Goal: Task Accomplishment & Management: Complete application form

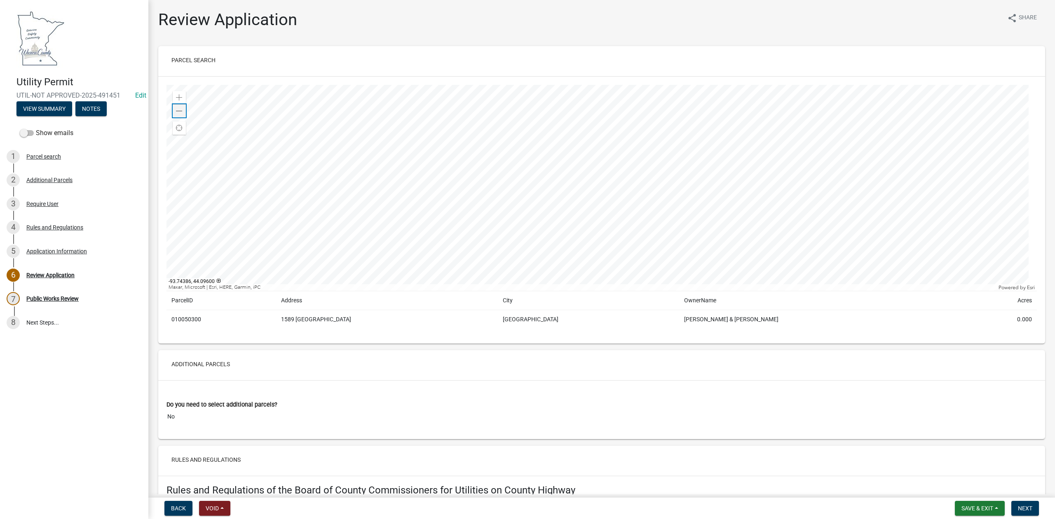
click at [176, 112] on span at bounding box center [179, 111] width 7 height 7
click at [178, 99] on span at bounding box center [179, 97] width 7 height 7
click at [182, 109] on span at bounding box center [179, 111] width 7 height 7
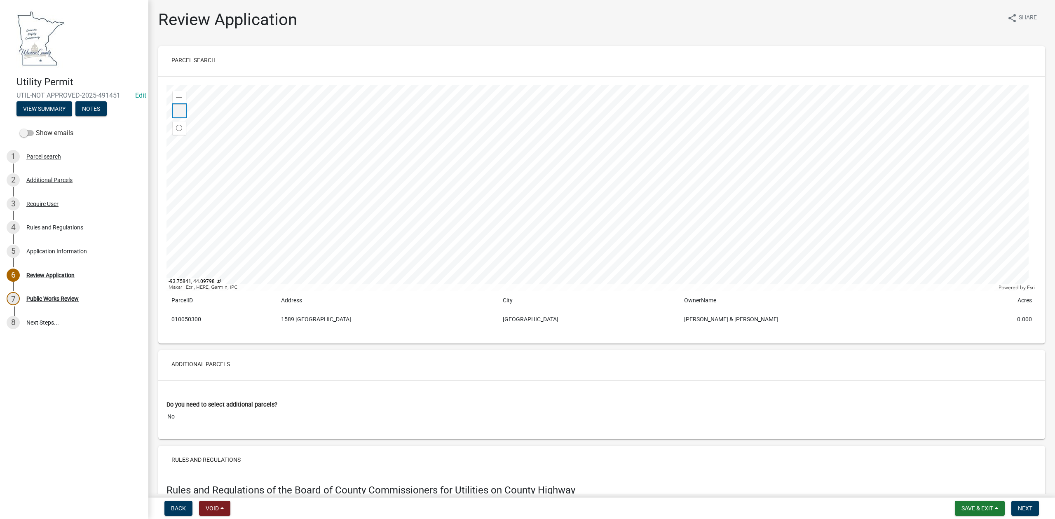
click at [182, 109] on span at bounding box center [179, 111] width 7 height 7
click at [176, 96] on span at bounding box center [179, 97] width 7 height 7
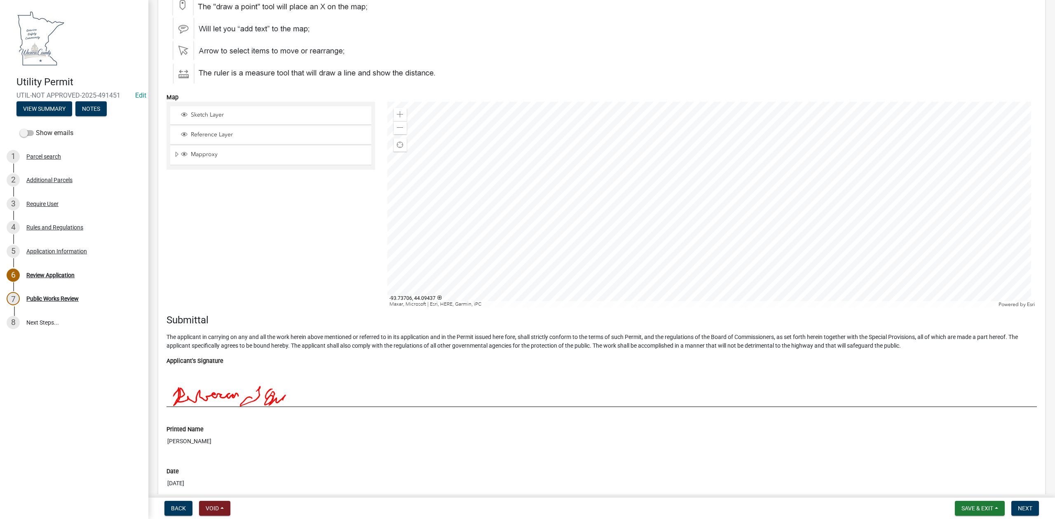
scroll to position [2693, 0]
click at [1019, 512] on span "Next" at bounding box center [1025, 508] width 14 height 7
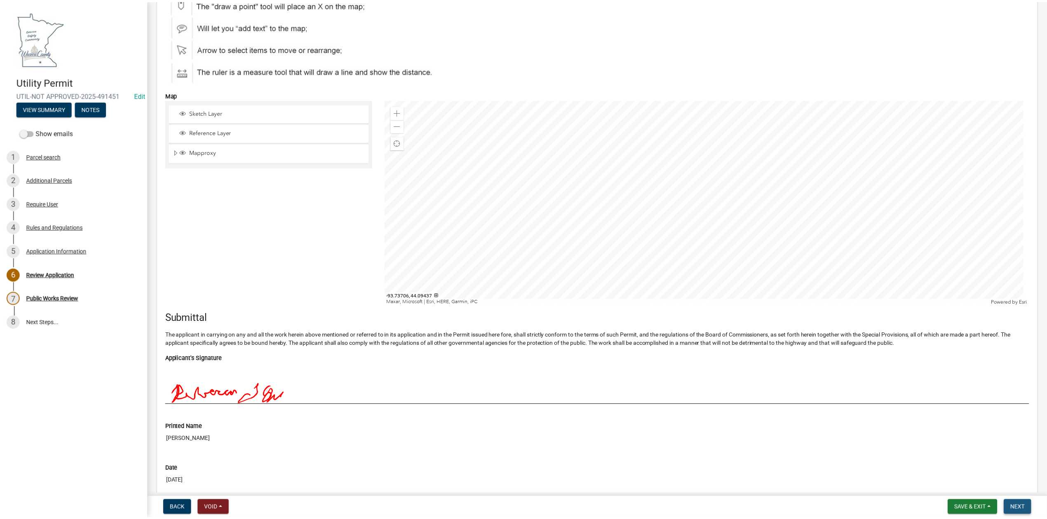
scroll to position [0, 0]
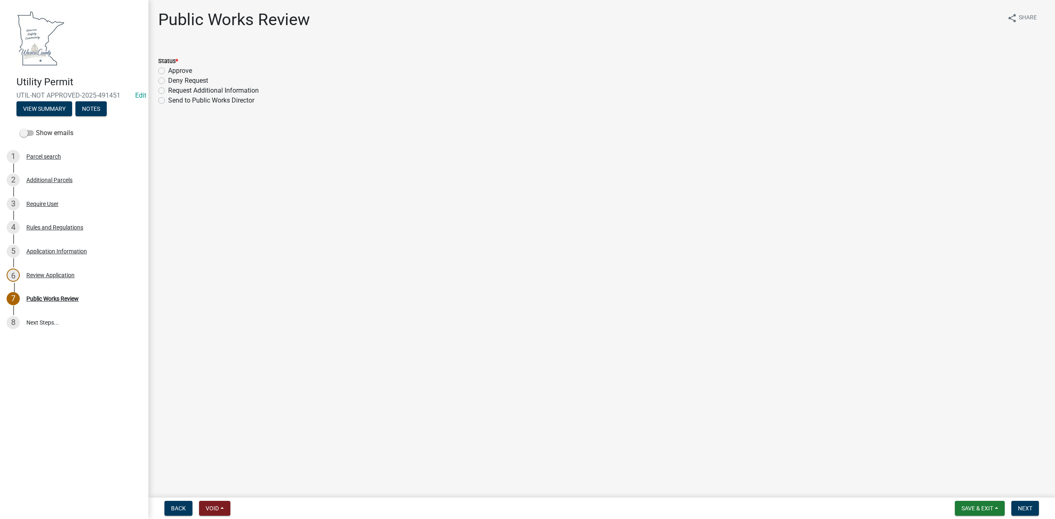
click at [168, 70] on label "Approve" at bounding box center [180, 71] width 24 height 10
click at [168, 70] on input "Approve" at bounding box center [170, 68] width 5 height 5
radio input "true"
click at [1028, 505] on span "Next" at bounding box center [1025, 508] width 14 height 7
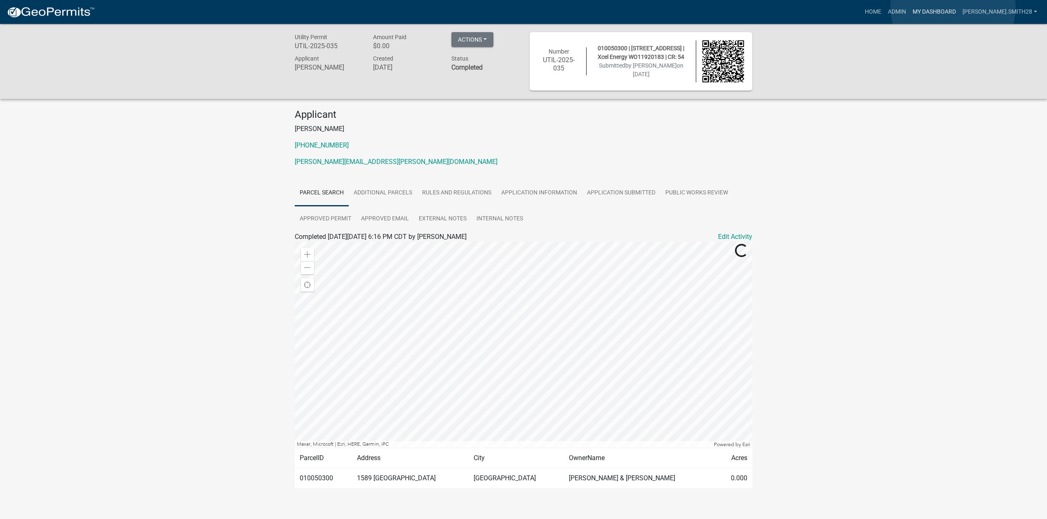
click at [953, 7] on link "My Dashboard" at bounding box center [934, 12] width 50 height 16
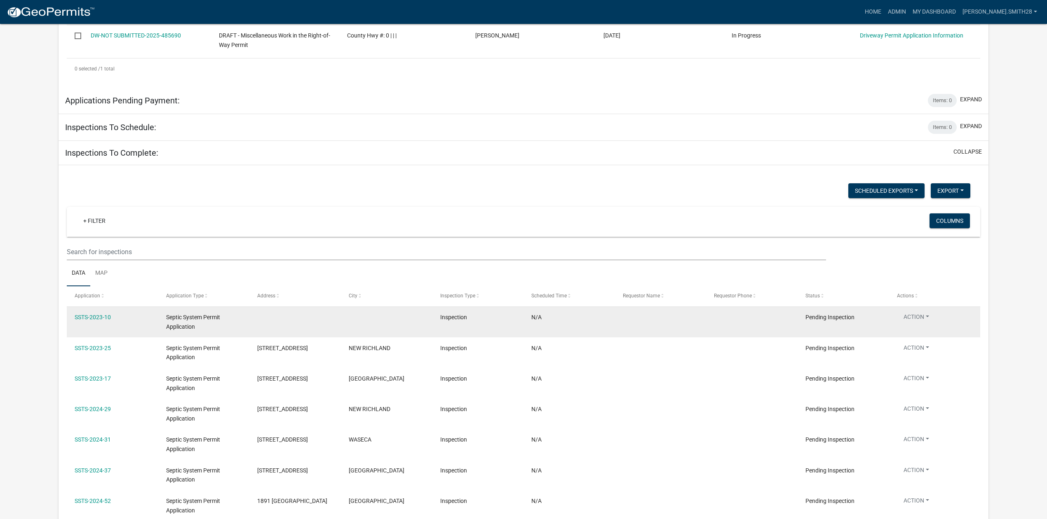
scroll to position [472, 0]
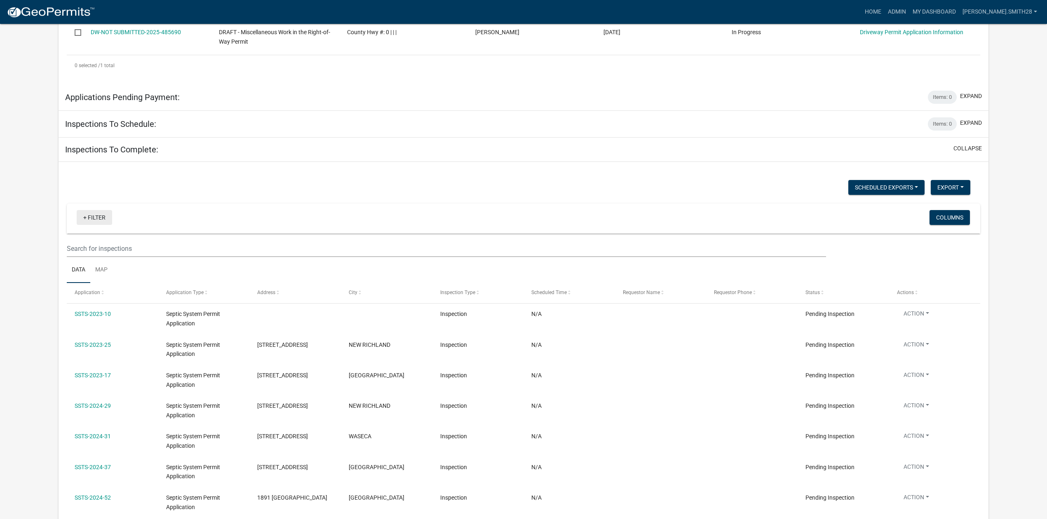
click at [87, 219] on link "+ Filter" at bounding box center [94, 217] width 35 height 15
click at [87, 218] on link "+ Filter" at bounding box center [94, 217] width 35 height 15
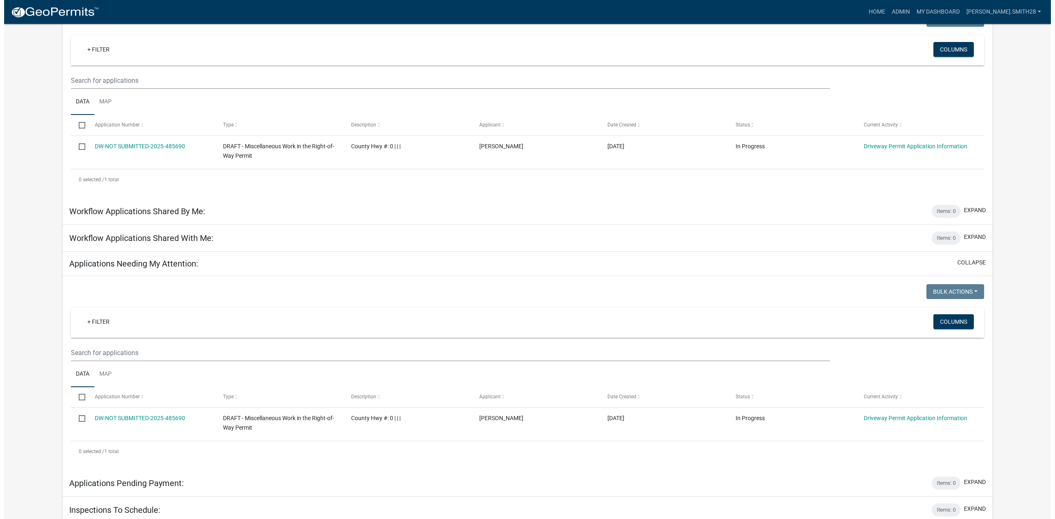
scroll to position [0, 0]
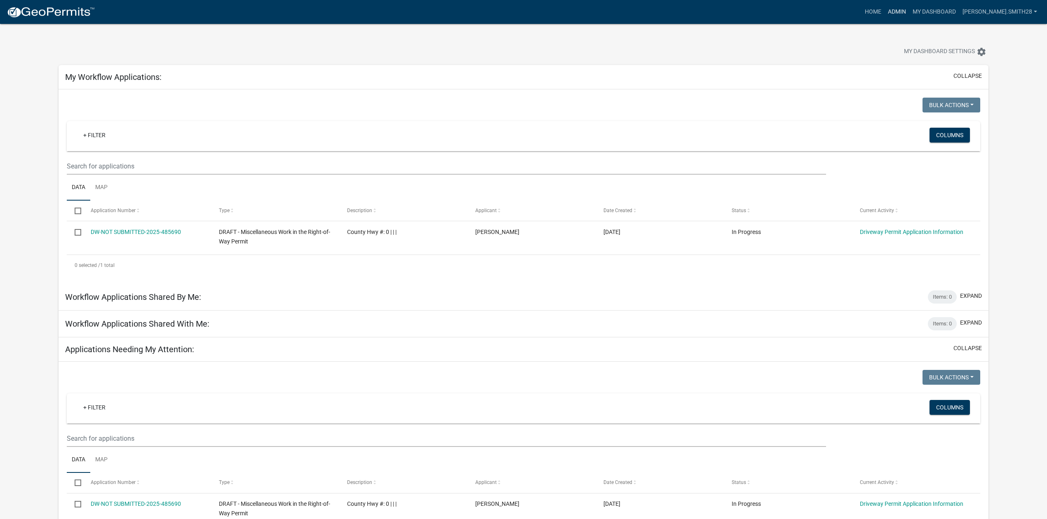
click at [909, 11] on link "Admin" at bounding box center [897, 12] width 25 height 16
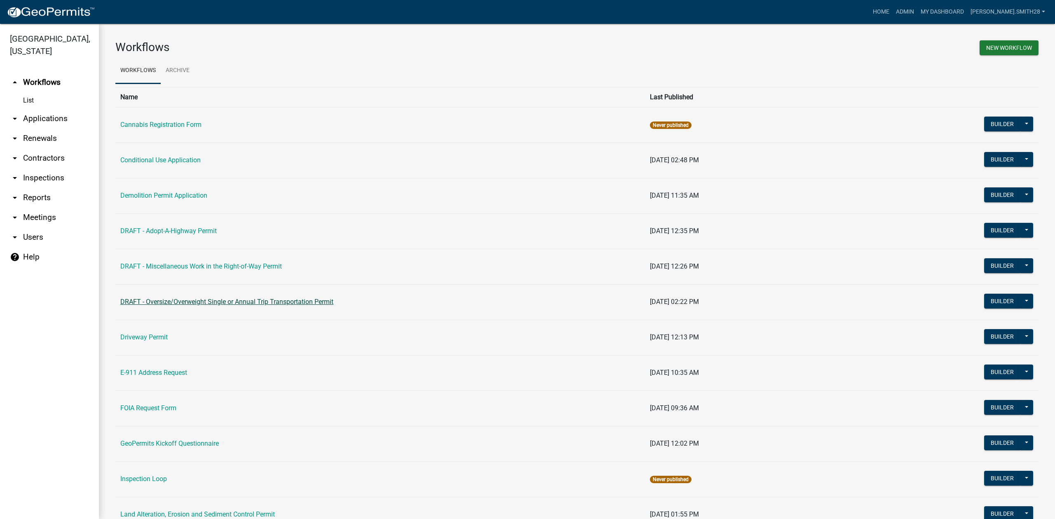
click at [269, 303] on link "DRAFT - Oversize/Overweight Single or Annual Trip Transportation Permit" at bounding box center [226, 302] width 213 height 8
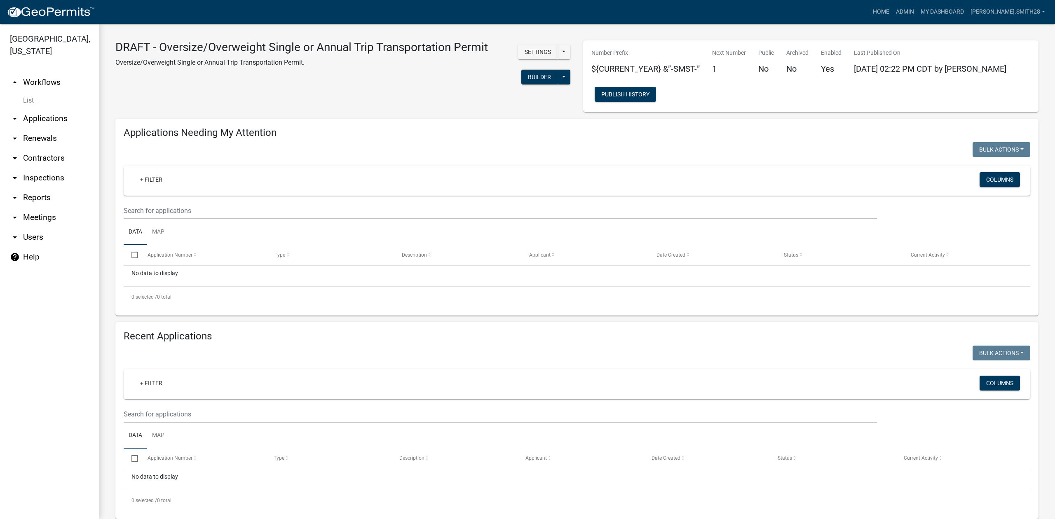
click at [15, 81] on icon "arrow_drop_up" at bounding box center [15, 83] width 10 height 10
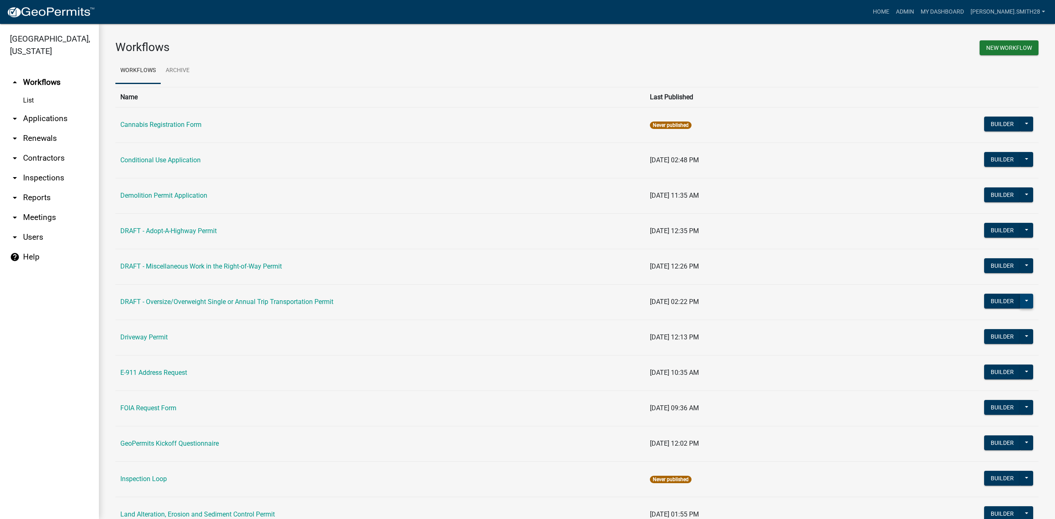
click at [1020, 303] on button at bounding box center [1026, 301] width 13 height 15
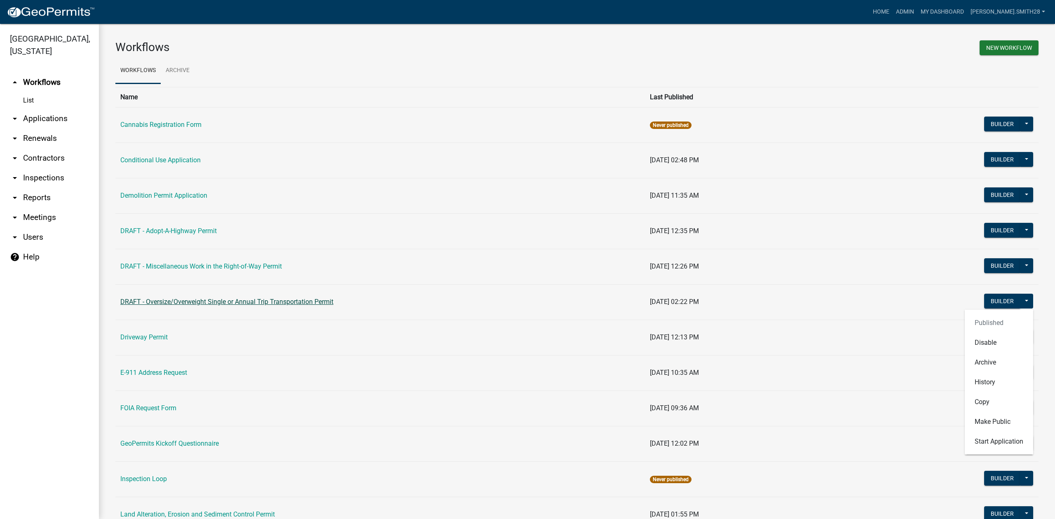
click at [215, 302] on link "DRAFT - Oversize/Overweight Single or Annual Trip Transportation Permit" at bounding box center [226, 302] width 213 height 8
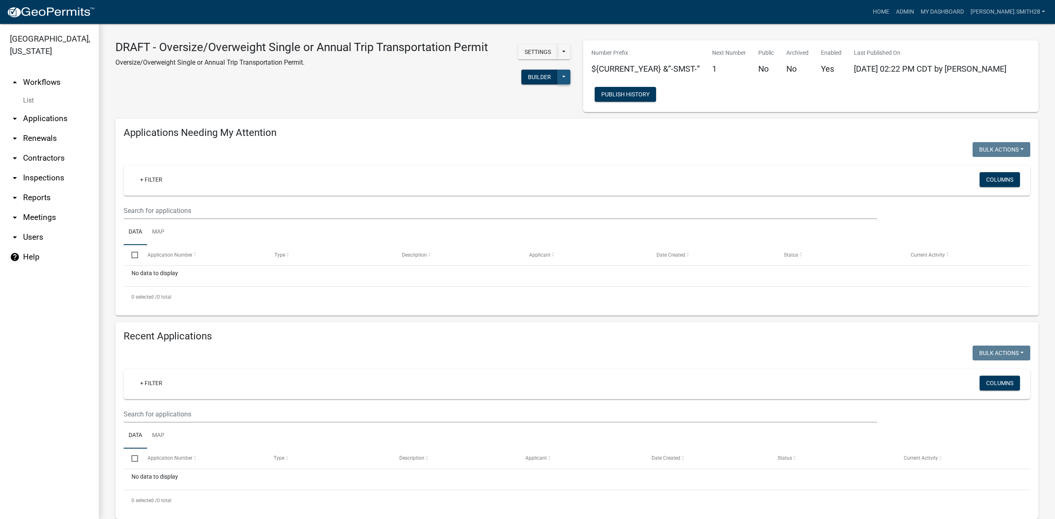
click at [561, 79] on button at bounding box center [563, 77] width 13 height 15
click at [325, 84] on div "DRAFT - Oversize/Overweight Single or Annual Trip Transportation Permit Oversiz…" at bounding box center [301, 65] width 385 height 50
click at [561, 77] on button at bounding box center [563, 77] width 13 height 15
click at [535, 216] on button "Start Application" at bounding box center [536, 218] width 68 height 20
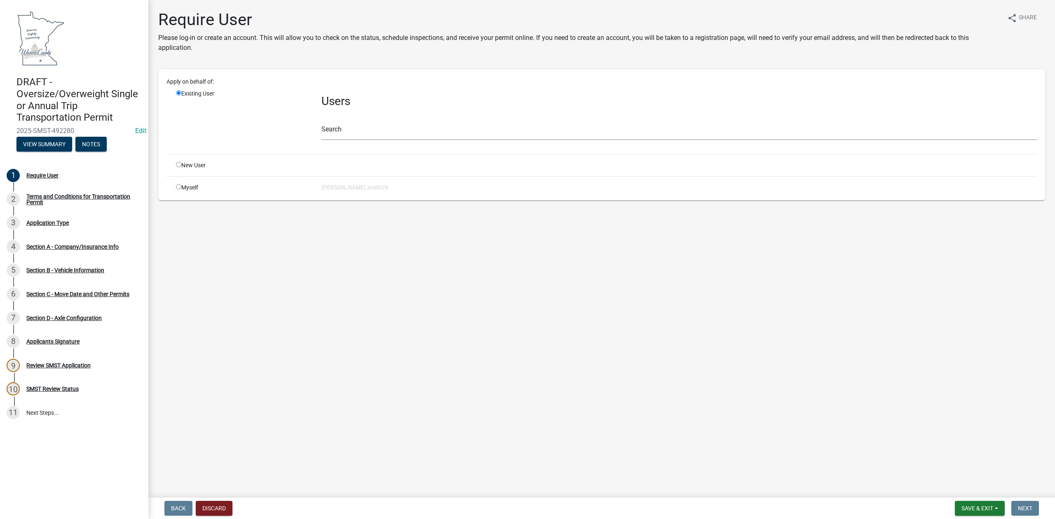
click at [177, 188] on input "radio" at bounding box center [178, 186] width 5 height 5
radio input "true"
radio input "false"
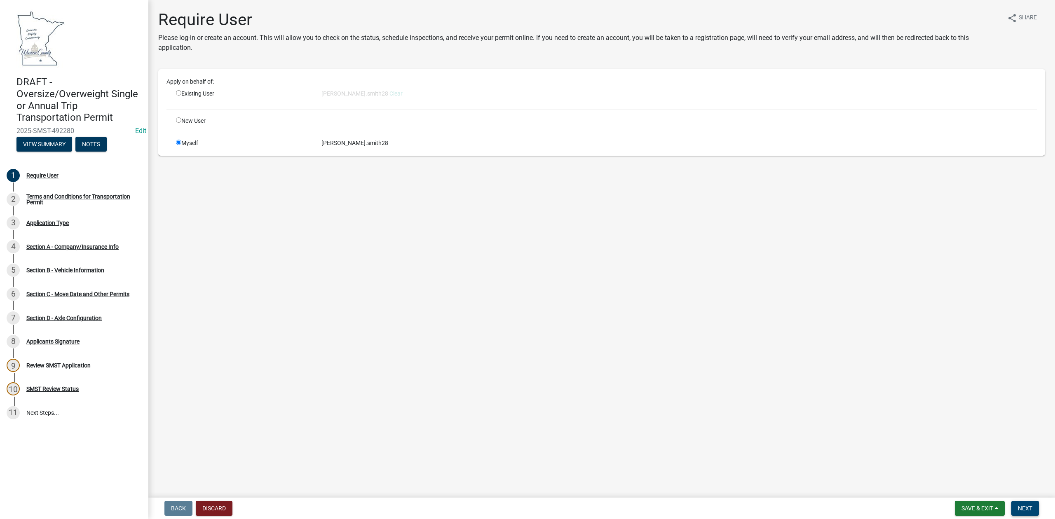
click at [1023, 505] on span "Next" at bounding box center [1025, 508] width 14 height 7
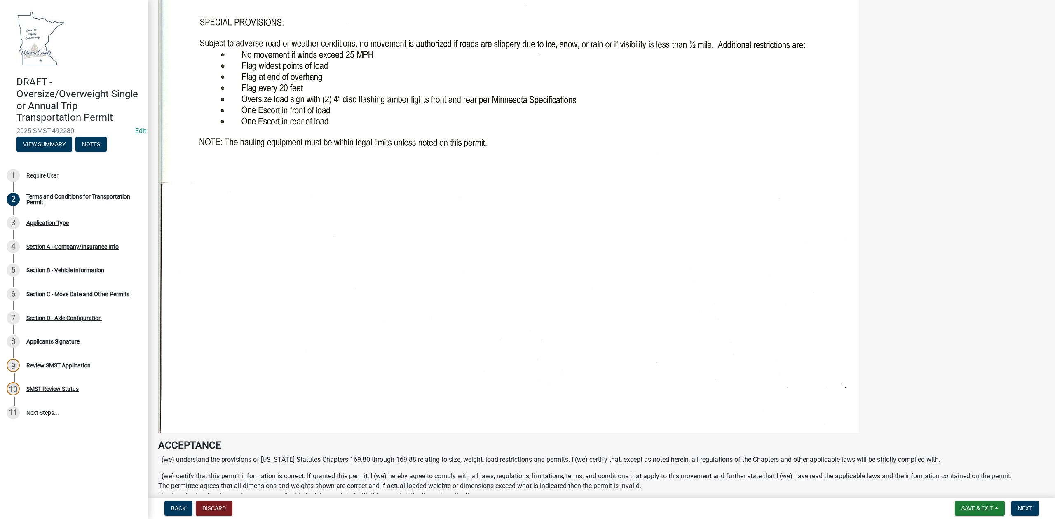
scroll to position [934, 0]
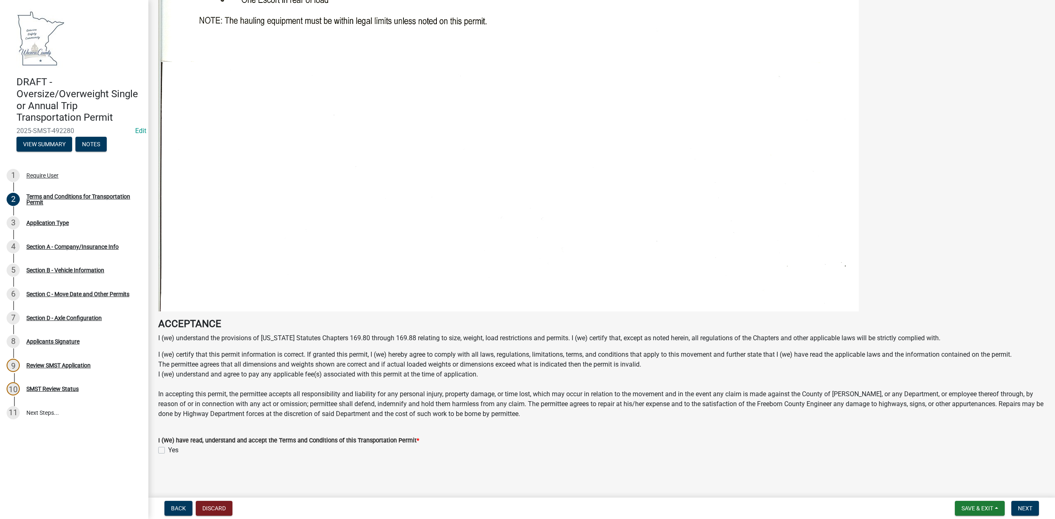
click at [168, 451] on label "Yes" at bounding box center [173, 451] width 10 height 10
click at [168, 451] on input "Yes" at bounding box center [170, 448] width 5 height 5
checkbox input "true"
click at [1019, 508] on span "Next" at bounding box center [1025, 508] width 14 height 7
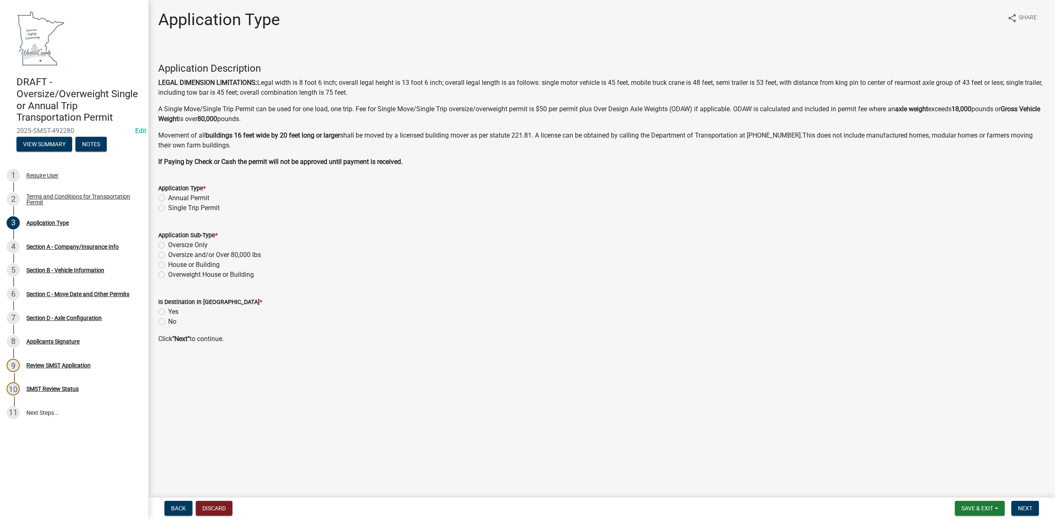
click at [168, 246] on label "Oversize Only" at bounding box center [188, 245] width 40 height 10
click at [168, 246] on input "Oversize Only" at bounding box center [170, 242] width 5 height 5
radio input "true"
click at [168, 256] on label "Oversize and/or Over 80,000 lbs" at bounding box center [214, 255] width 93 height 10
click at [168, 256] on input "Oversize and/or Over 80,000 lbs" at bounding box center [170, 252] width 5 height 5
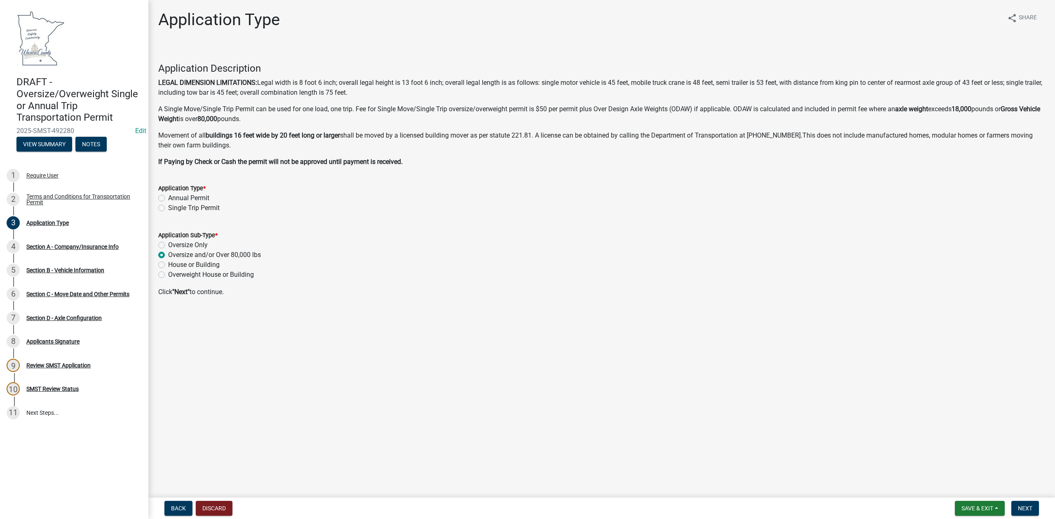
radio input "true"
click at [168, 246] on label "Oversize Only" at bounding box center [188, 245] width 40 height 10
click at [168, 246] on input "Oversize Only" at bounding box center [170, 242] width 5 height 5
radio input "true"
click at [168, 257] on label "Oversize and/or Over 80,000 lbs" at bounding box center [214, 255] width 93 height 10
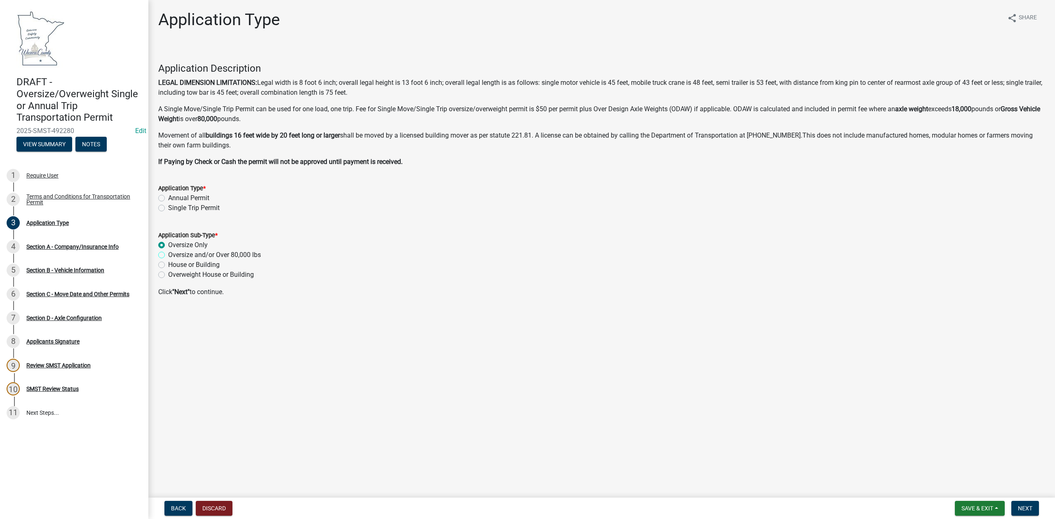
click at [168, 256] on input "Oversize and/or Over 80,000 lbs" at bounding box center [170, 252] width 5 height 5
radio input "true"
click at [168, 266] on label "House or Building" at bounding box center [194, 265] width 52 height 10
click at [168, 265] on input "House or Building" at bounding box center [170, 262] width 5 height 5
radio input "true"
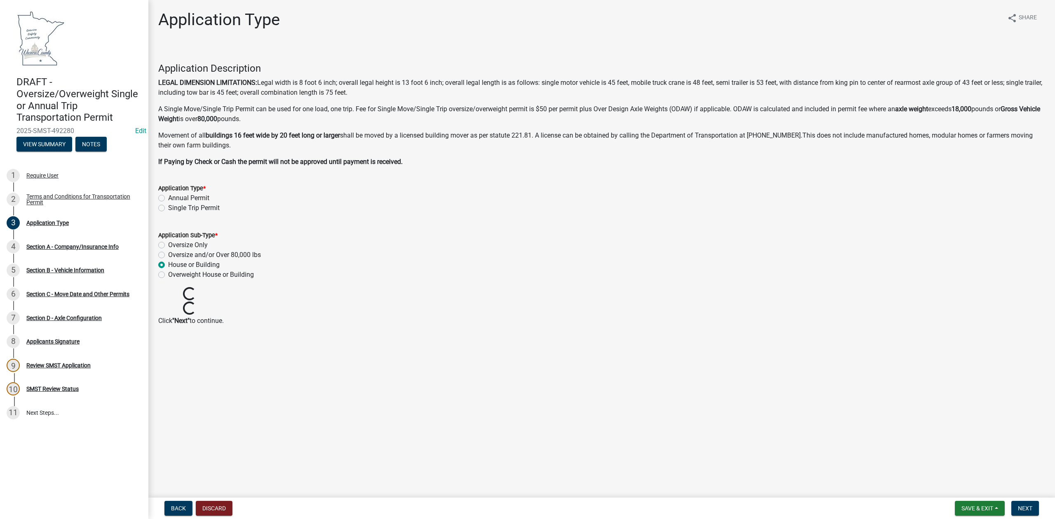
click at [168, 274] on label "Overweight House or Building" at bounding box center [211, 275] width 86 height 10
click at [168, 274] on input "Overweight House or Building" at bounding box center [170, 272] width 5 height 5
radio input "true"
click at [168, 253] on label "Oversize and/or Over 80,000 lbs" at bounding box center [214, 255] width 93 height 10
click at [168, 253] on input "Oversize and/or Over 80,000 lbs" at bounding box center [170, 252] width 5 height 5
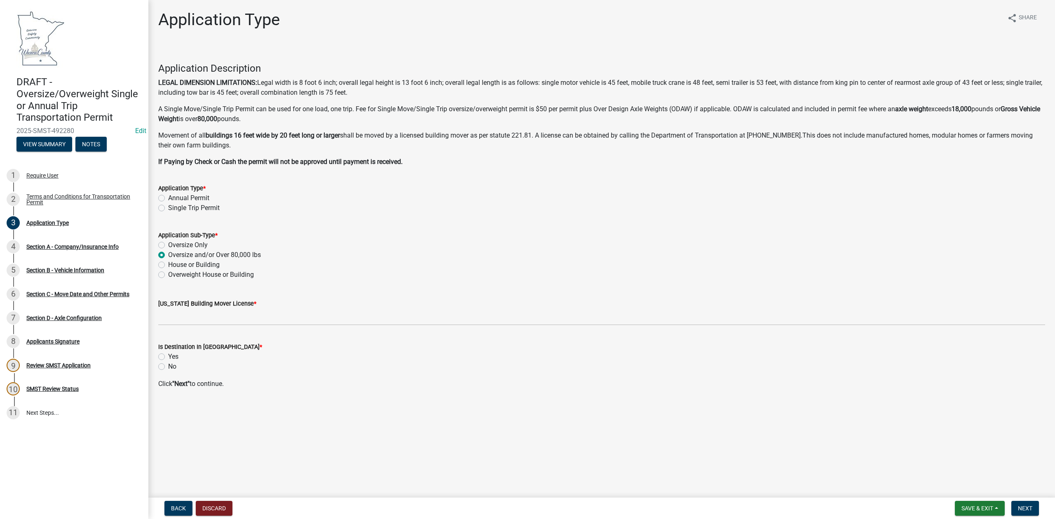
radio input "true"
click at [168, 266] on label "House or Building" at bounding box center [194, 265] width 52 height 10
click at [168, 265] on input "House or Building" at bounding box center [170, 262] width 5 height 5
radio input "true"
click at [168, 256] on label "Oversize and/or Over 80,000 lbs" at bounding box center [214, 255] width 93 height 10
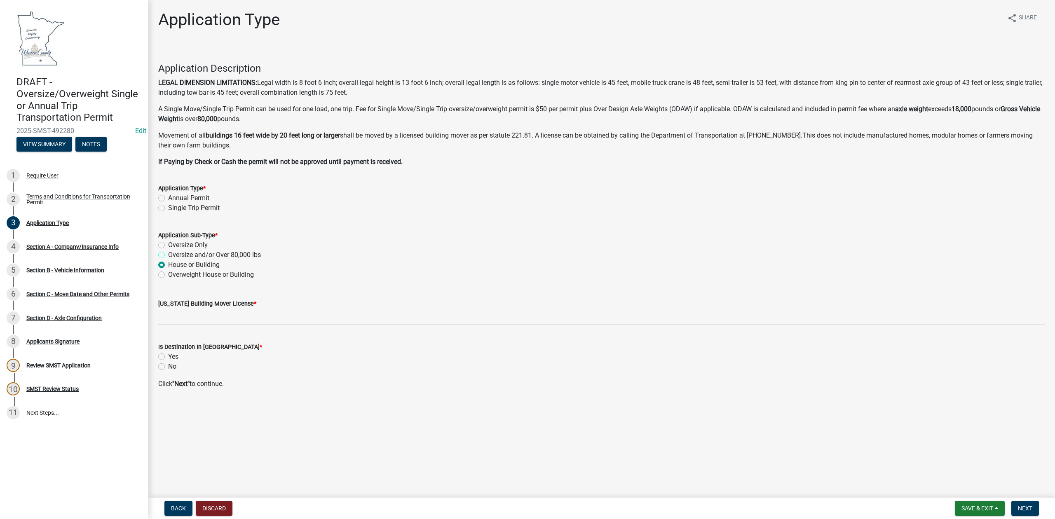
click at [168, 256] on input "Oversize and/or Over 80,000 lbs" at bounding box center [170, 252] width 5 height 5
radio input "true"
click at [165, 265] on div "House or Building" at bounding box center [601, 265] width 887 height 10
click at [168, 265] on label "House or Building" at bounding box center [194, 265] width 52 height 10
click at [168, 265] on input "House or Building" at bounding box center [170, 262] width 5 height 5
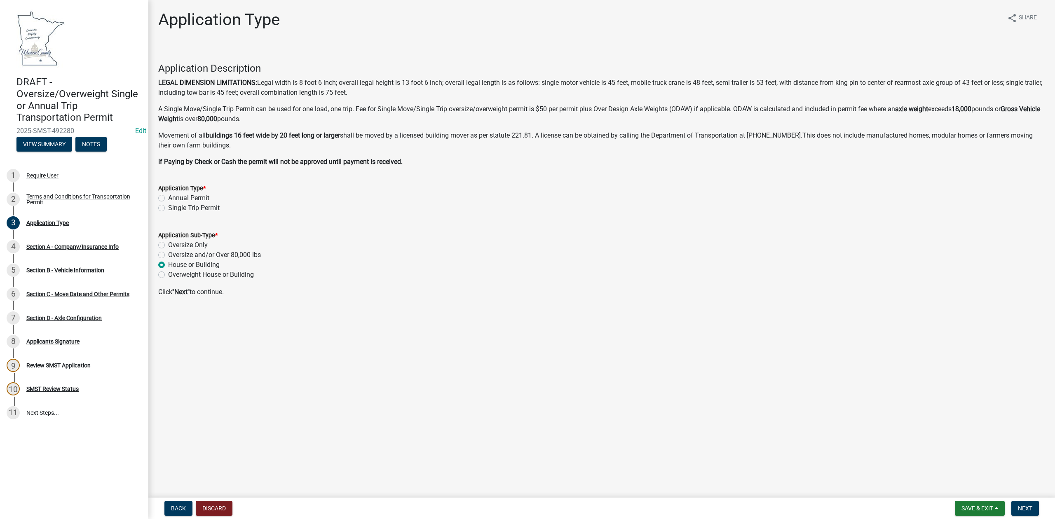
radio input "true"
click at [157, 355] on div "Is Destination In Waseca County * Yes No" at bounding box center [602, 352] width 900 height 40
click at [168, 357] on label "Yes" at bounding box center [173, 357] width 10 height 10
click at [168, 357] on input "Yes" at bounding box center [170, 354] width 5 height 5
radio input "true"
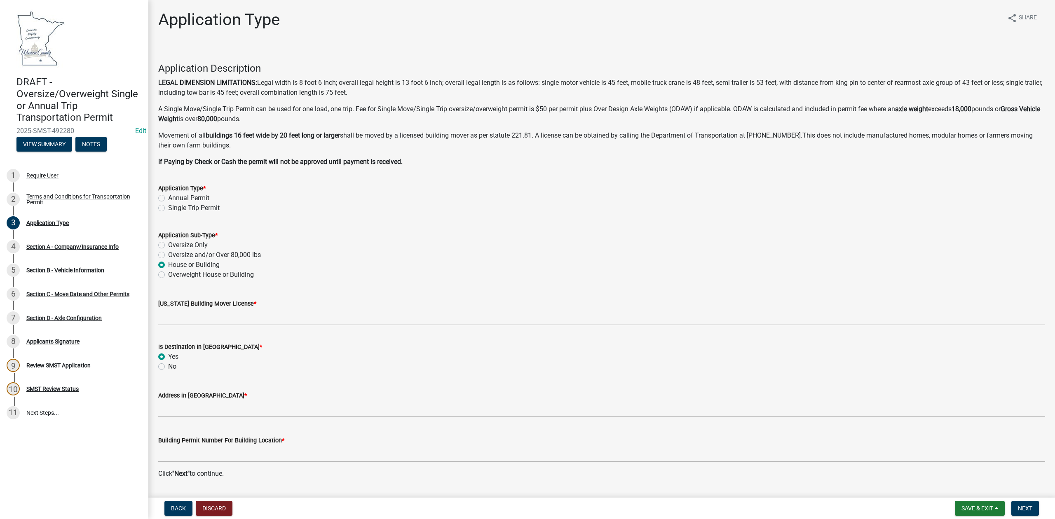
scroll to position [23, 0]
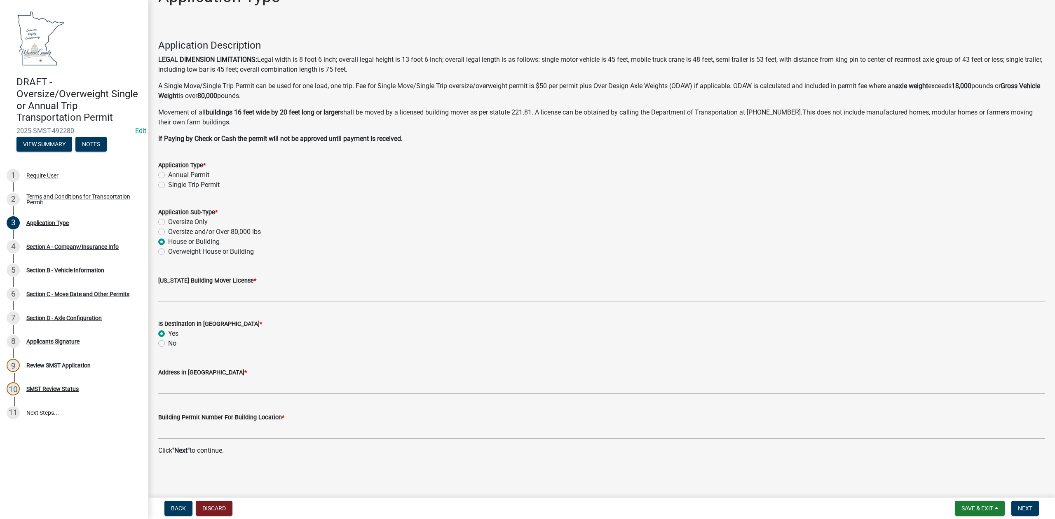
click at [168, 232] on label "Oversize and/or Over 80,000 lbs" at bounding box center [214, 232] width 93 height 10
click at [168, 232] on input "Oversize and/or Over 80,000 lbs" at bounding box center [170, 229] width 5 height 5
radio input "true"
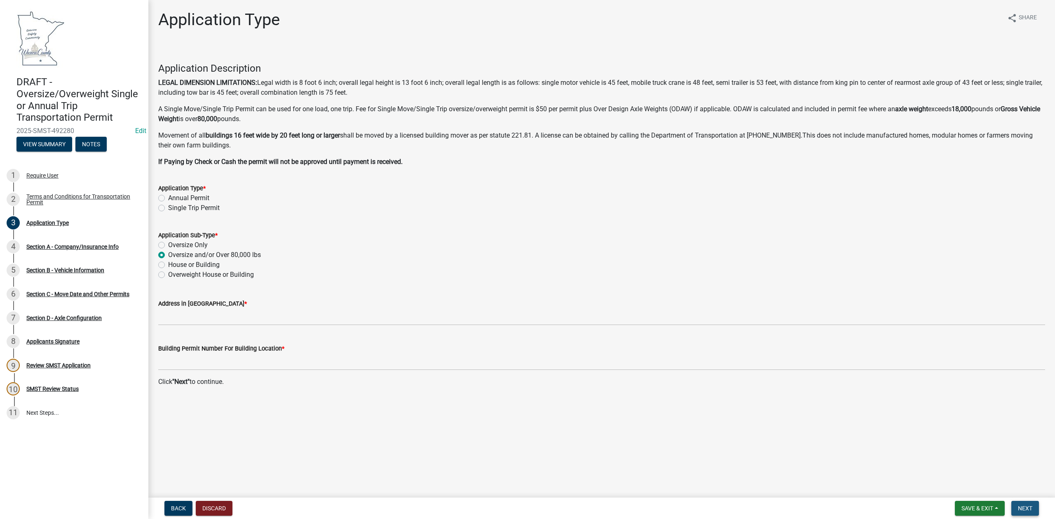
click at [1021, 505] on span "Next" at bounding box center [1025, 508] width 14 height 7
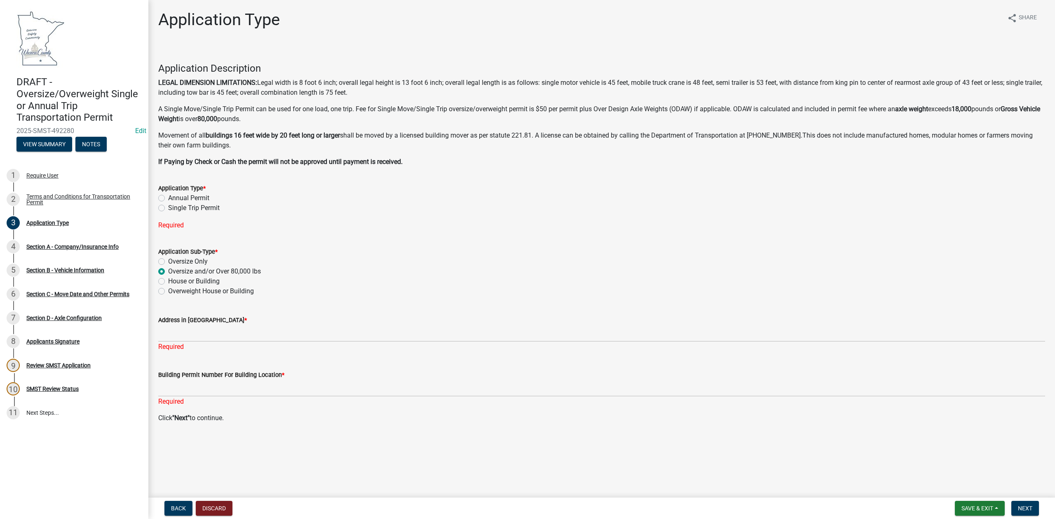
click at [168, 209] on label "Single Trip Permit" at bounding box center [194, 208] width 52 height 10
click at [168, 209] on input "Single Trip Permit" at bounding box center [170, 205] width 5 height 5
radio input "true"
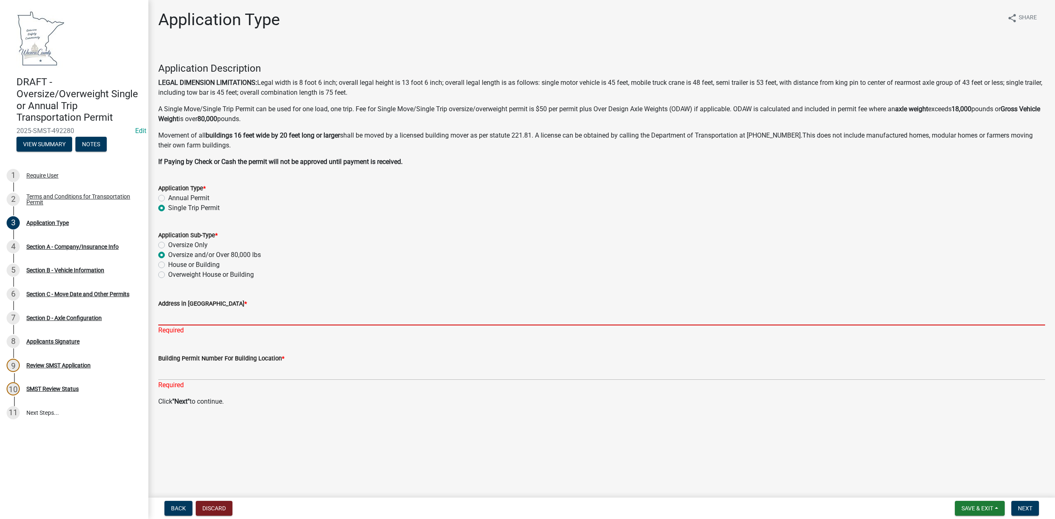
click at [188, 317] on input "Address in [GEOGRAPHIC_DATA] *" at bounding box center [601, 317] width 887 height 17
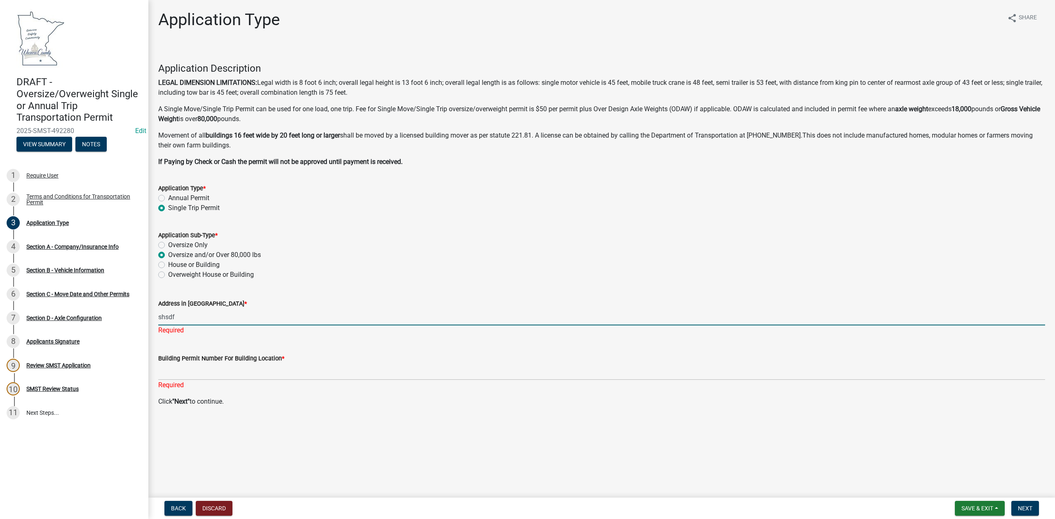
type input "shsdf"
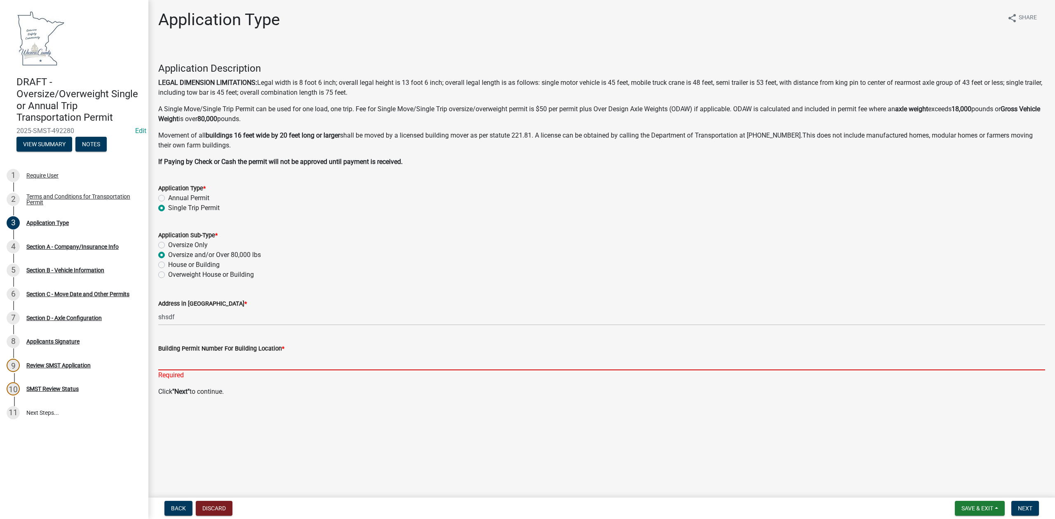
click at [193, 373] on div "Building Permit Number For Building Location * Required" at bounding box center [601, 356] width 887 height 48
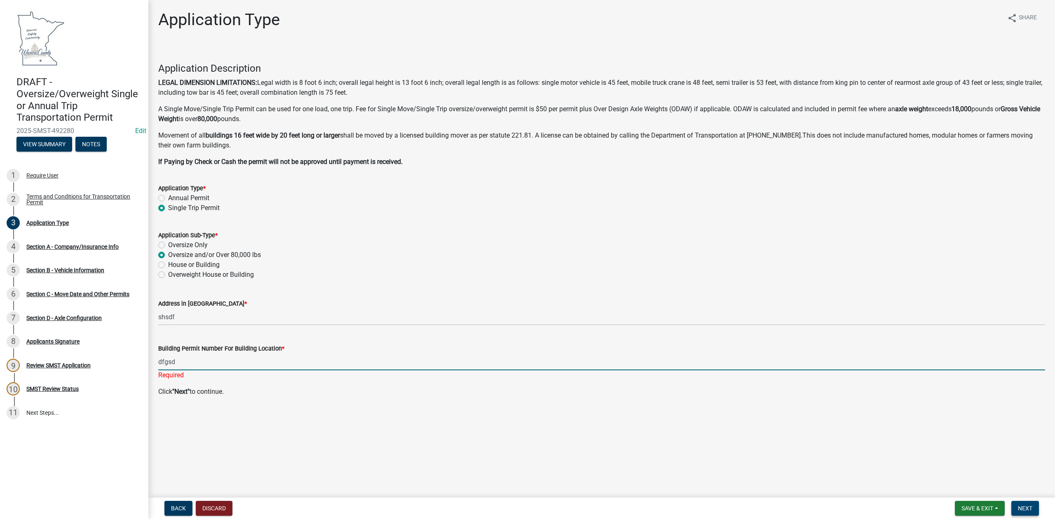
type input "dfgsd"
click at [1026, 510] on span "Next" at bounding box center [1025, 508] width 14 height 7
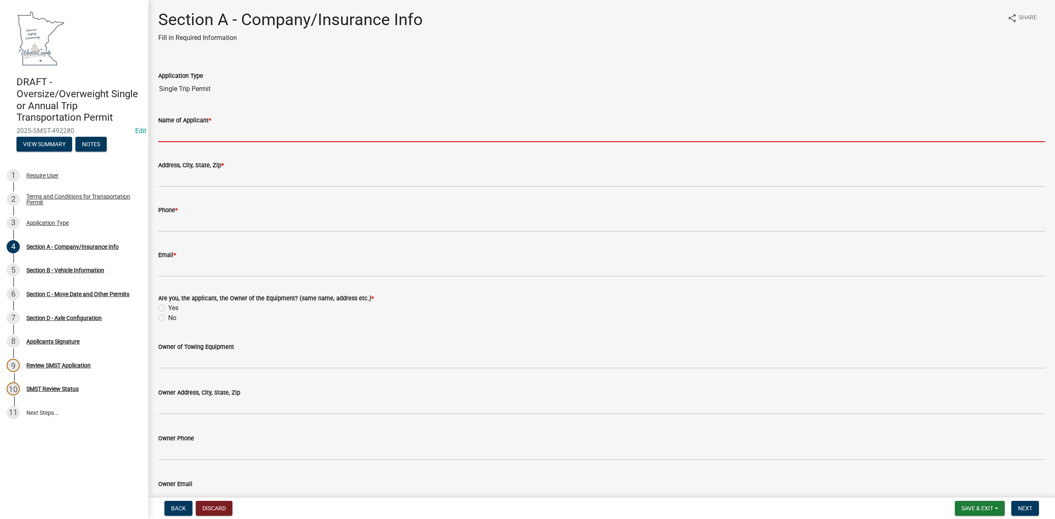
click at [236, 131] on input "Name of Applicant *" at bounding box center [601, 133] width 887 height 17
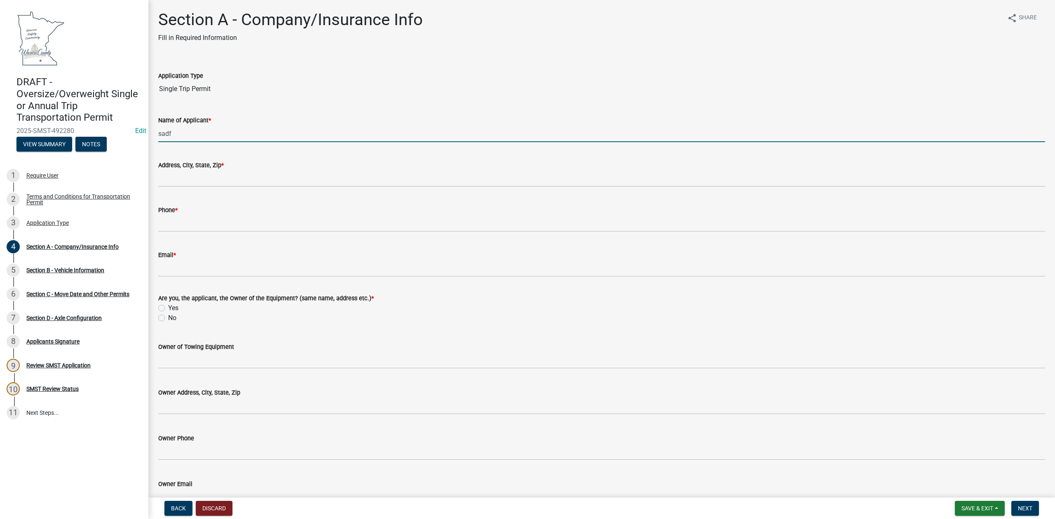
type input "sadf"
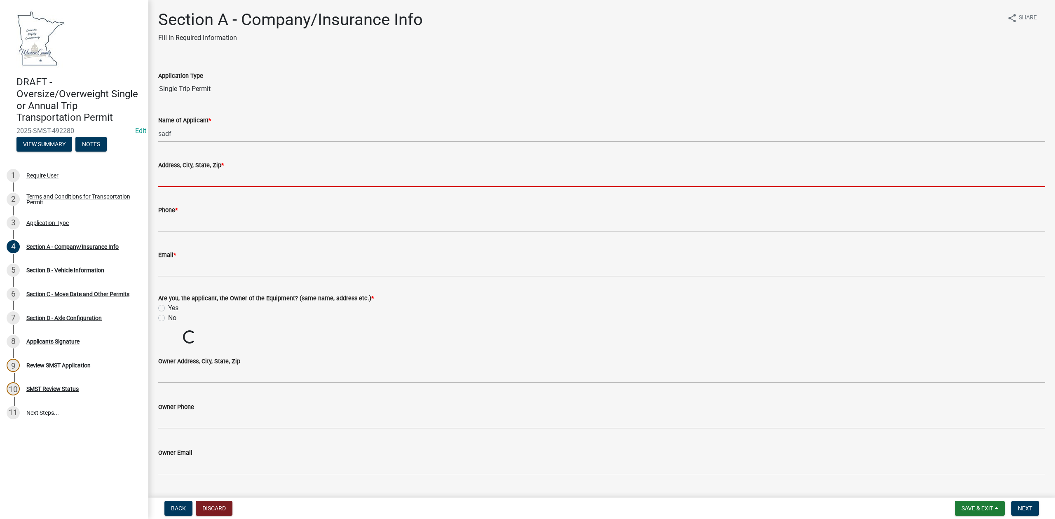
click at [216, 175] on input "Address[GEOGRAPHIC_DATA], Zip *" at bounding box center [601, 178] width 887 height 17
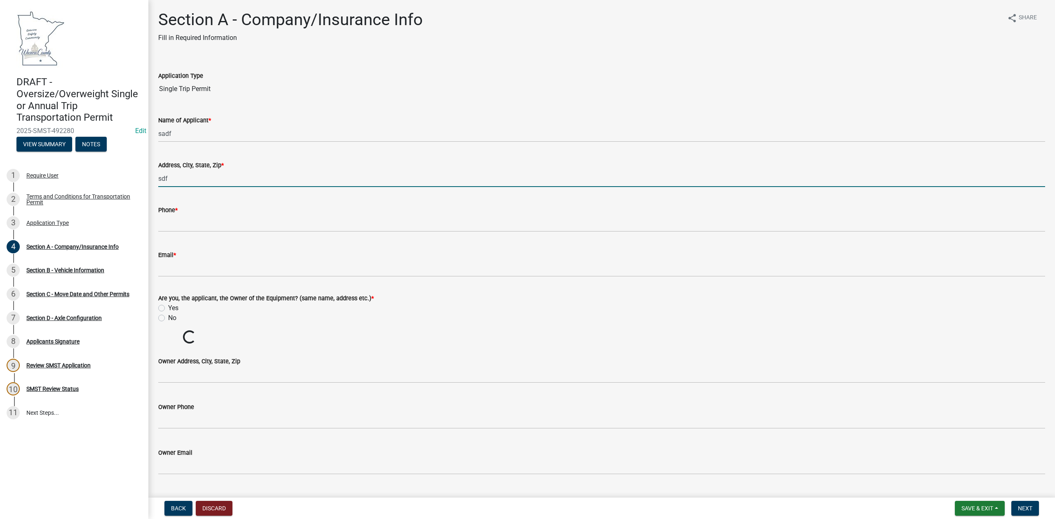
type input "sdf"
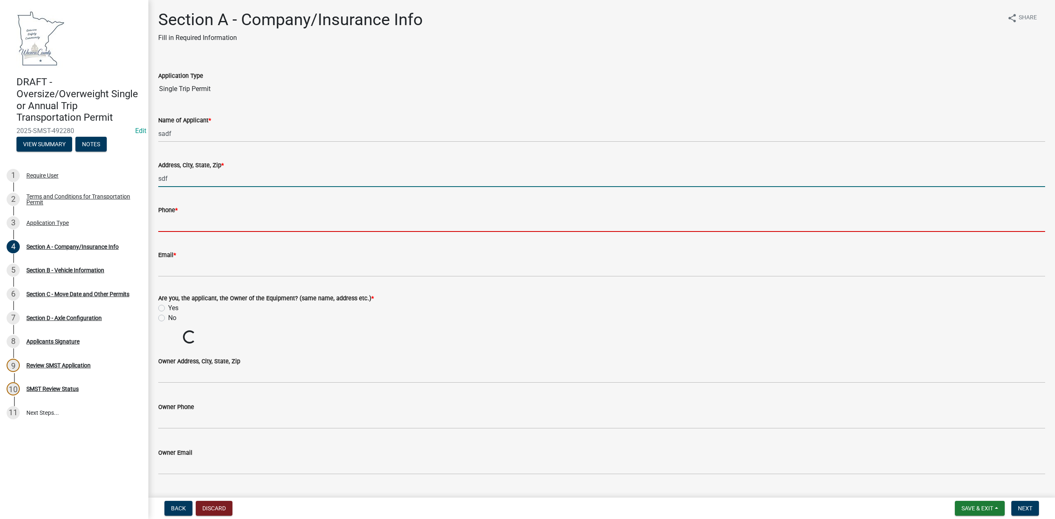
click at [210, 223] on input "Phone *" at bounding box center [601, 223] width 887 height 17
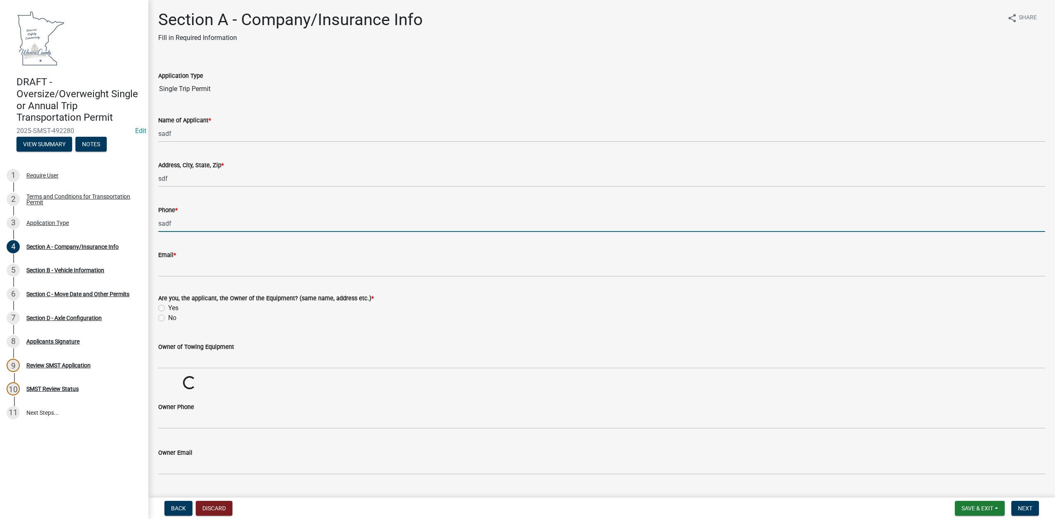
type input "sadf"
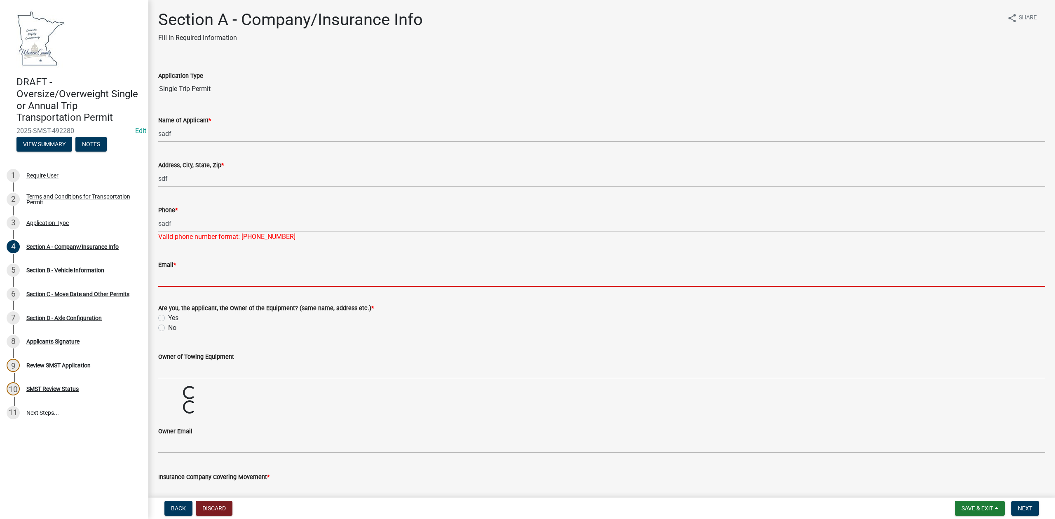
click at [195, 268] on form "Email *" at bounding box center [601, 273] width 887 height 27
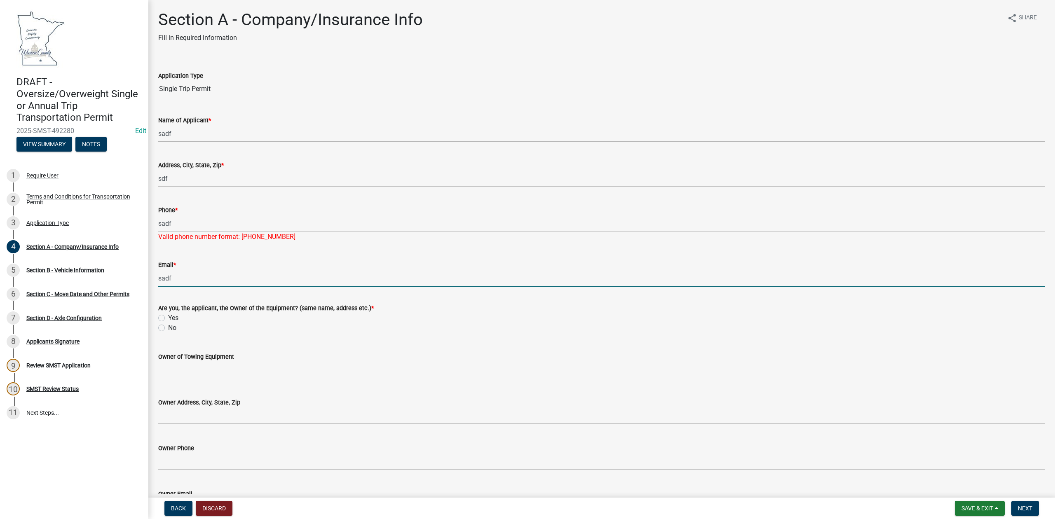
type input "sadf"
click at [247, 210] on div "Phone *" at bounding box center [601, 210] width 887 height 10
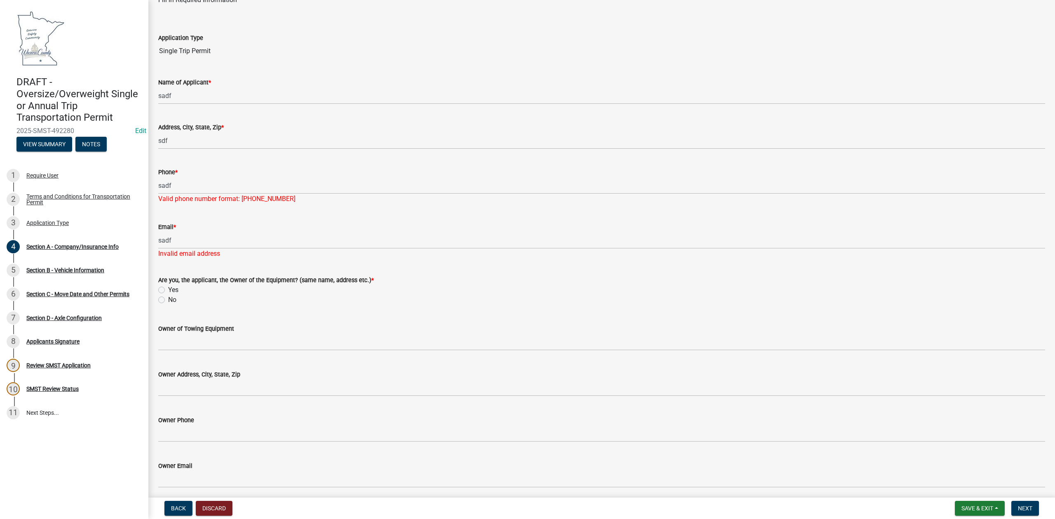
scroll to position [55, 0]
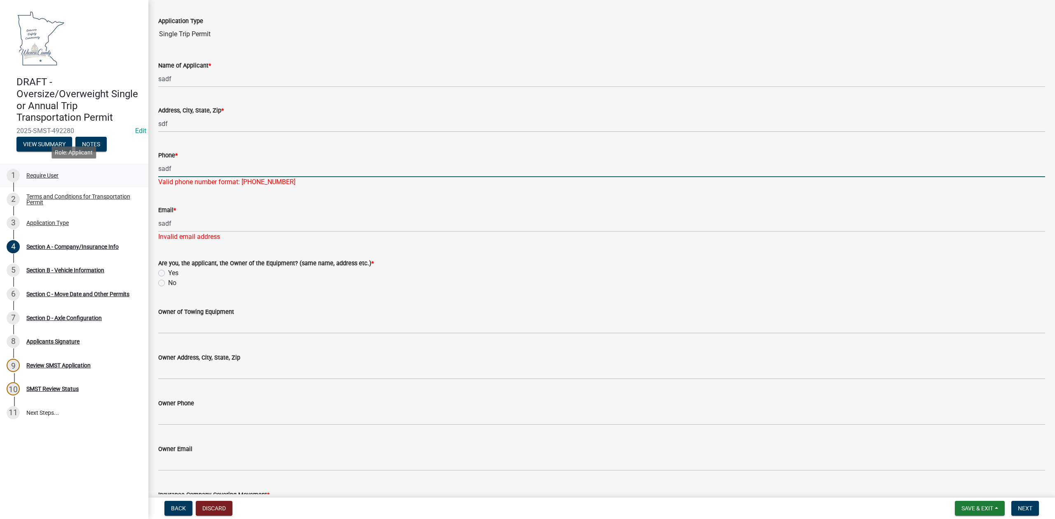
drag, startPoint x: 186, startPoint y: 167, endPoint x: 138, endPoint y: 167, distance: 48.6
click at [138, 167] on div "DRAFT - Oversize/Overweight Single or Annual Trip Transportation Permit 2025-SM…" at bounding box center [527, 259] width 1055 height 519
type input "5073511413"
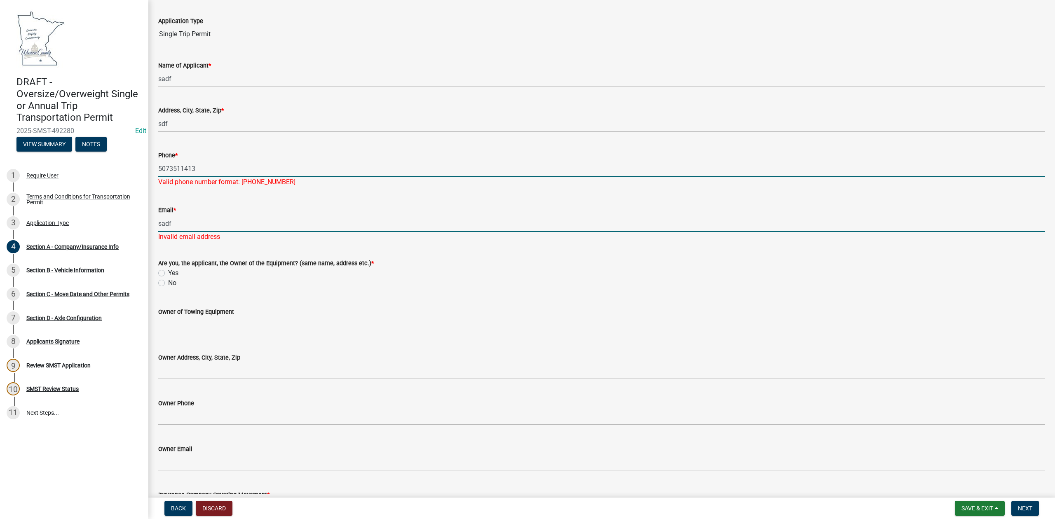
click at [249, 228] on div "Email * sadf Invalid email address" at bounding box center [601, 218] width 887 height 48
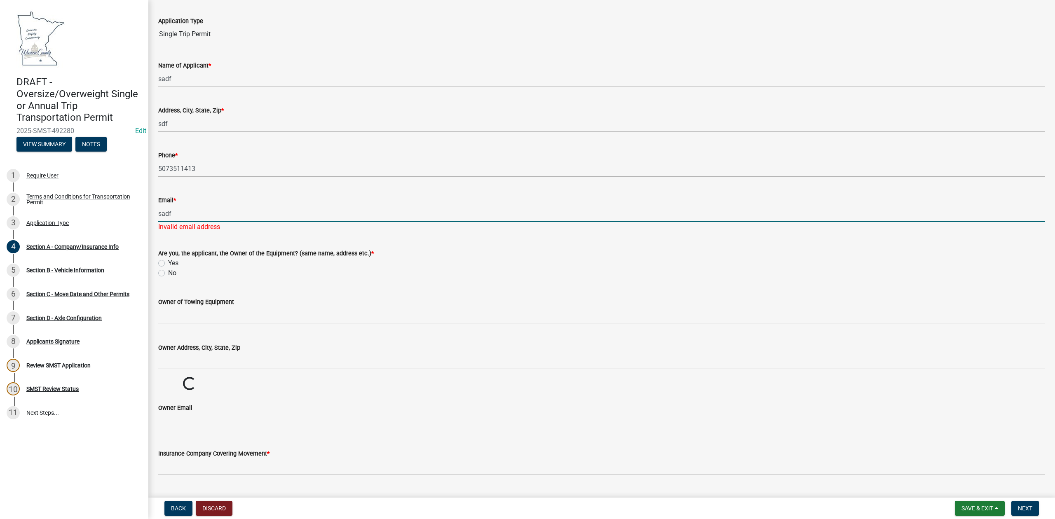
click at [231, 215] on input "sadf" at bounding box center [601, 213] width 887 height 17
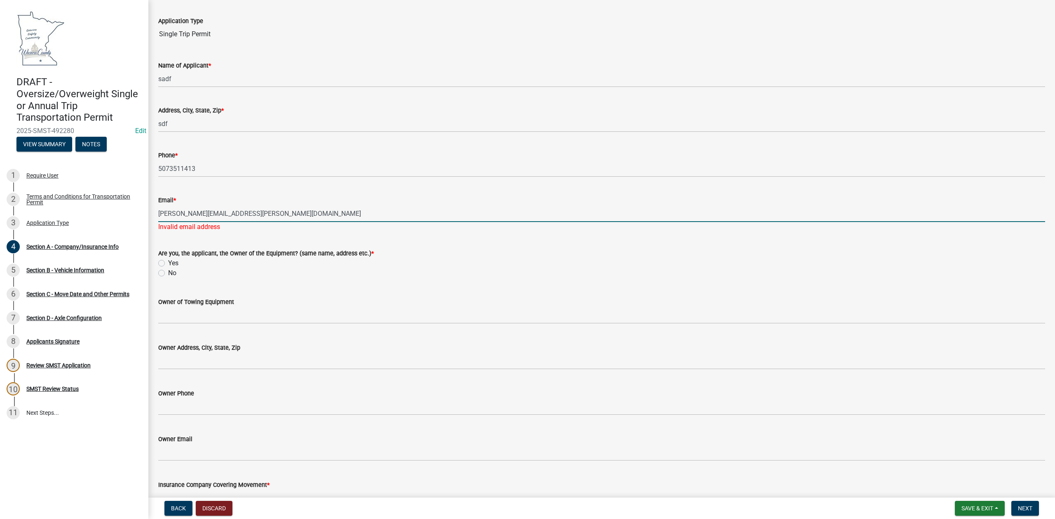
type input "[PERSON_NAME][EMAIL_ADDRESS][PERSON_NAME][DOMAIN_NAME]"
click at [159, 271] on wm-data-entity-input "Are you, the applicant, the Owner of the Equipment? (same name, address etc.) *…" at bounding box center [601, 262] width 887 height 47
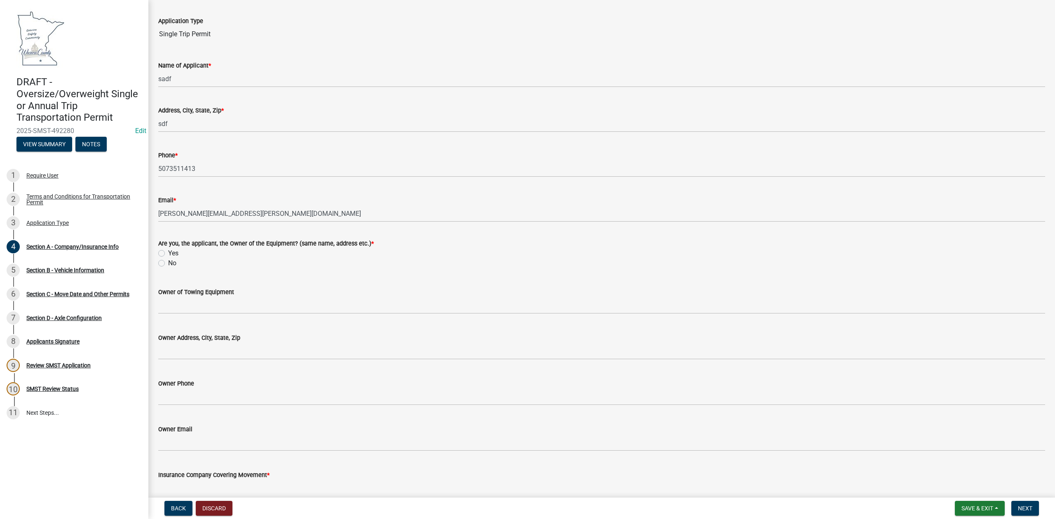
click at [168, 262] on label "No" at bounding box center [172, 263] width 8 height 10
click at [168, 262] on input "No" at bounding box center [170, 260] width 5 height 5
radio input "true"
click at [168, 252] on label "Yes" at bounding box center [173, 254] width 10 height 10
click at [168, 252] on input "Yes" at bounding box center [170, 251] width 5 height 5
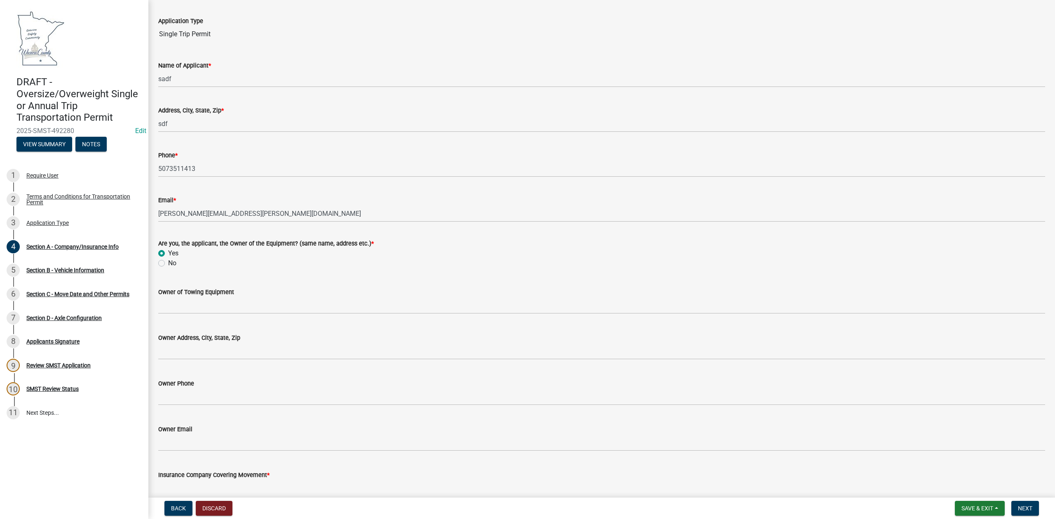
radio input "true"
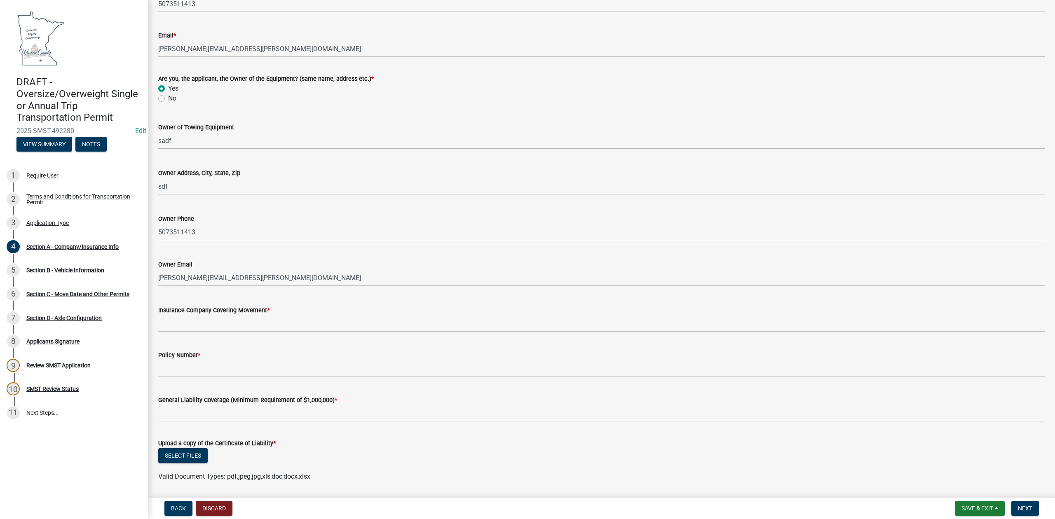
scroll to position [247, 0]
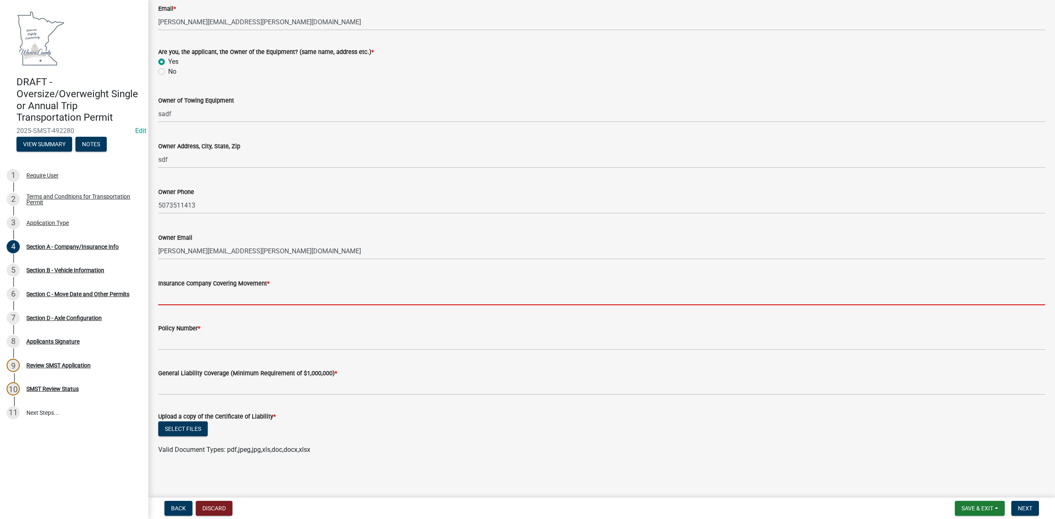
click at [204, 291] on input "Insurance Company Covering Movement *" at bounding box center [601, 297] width 887 height 17
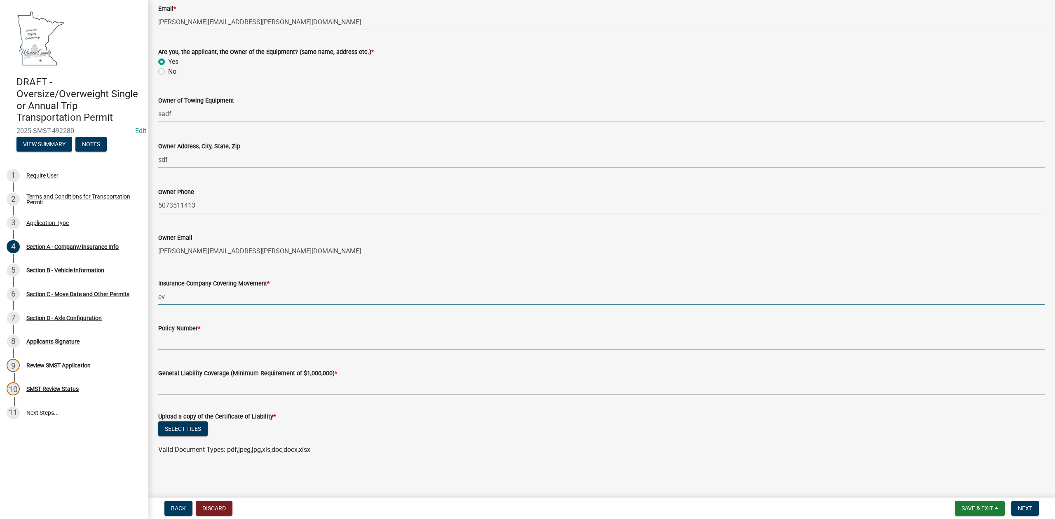
type input "cv"
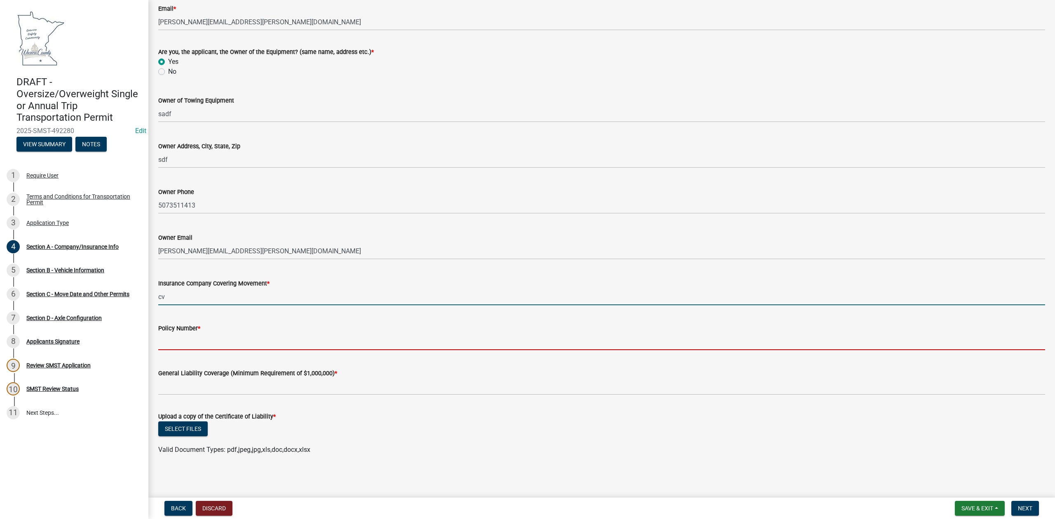
click at [199, 338] on input "Policy Number *" at bounding box center [601, 342] width 887 height 17
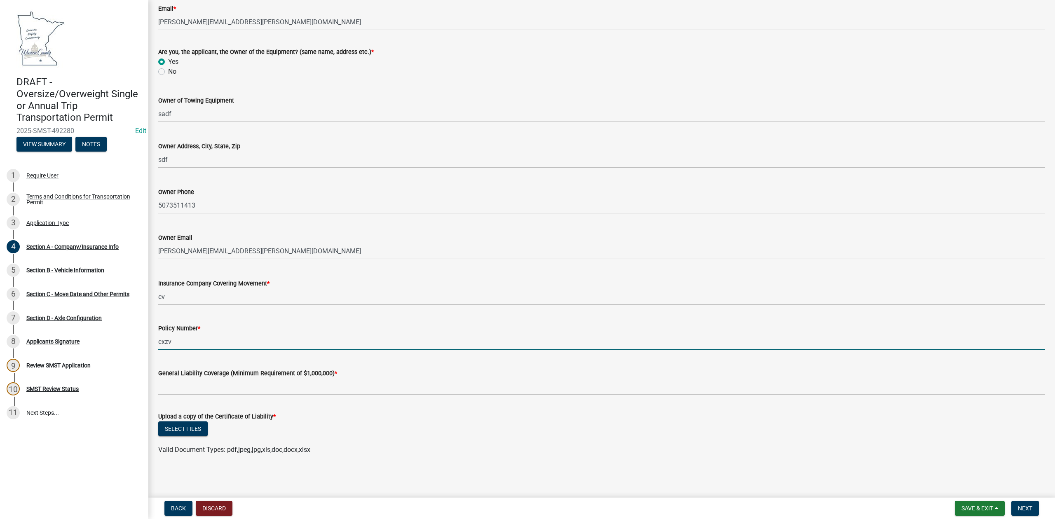
type input "cxzv"
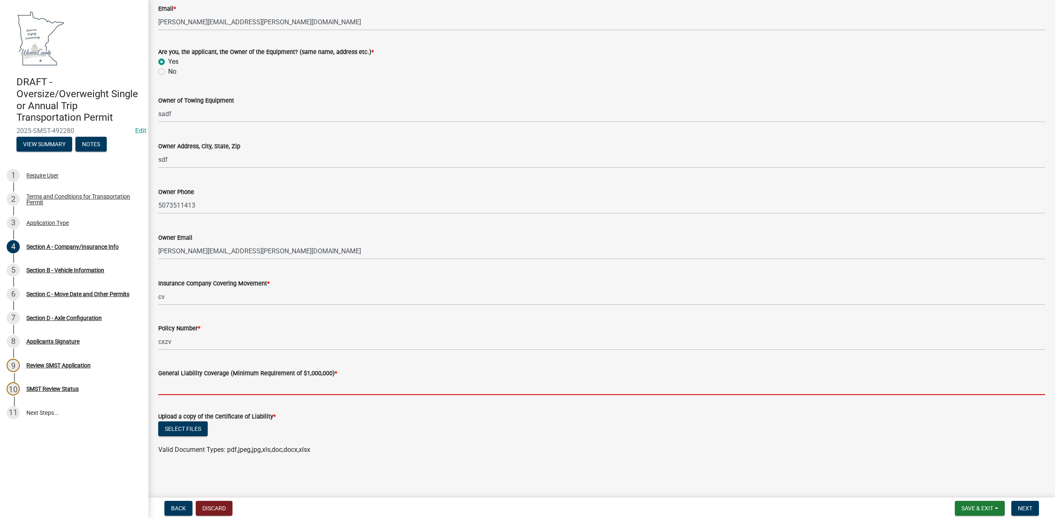
click at [204, 383] on input "General Liability Coverage (Minimum Requirement of $1,000,000) *" at bounding box center [601, 386] width 887 height 17
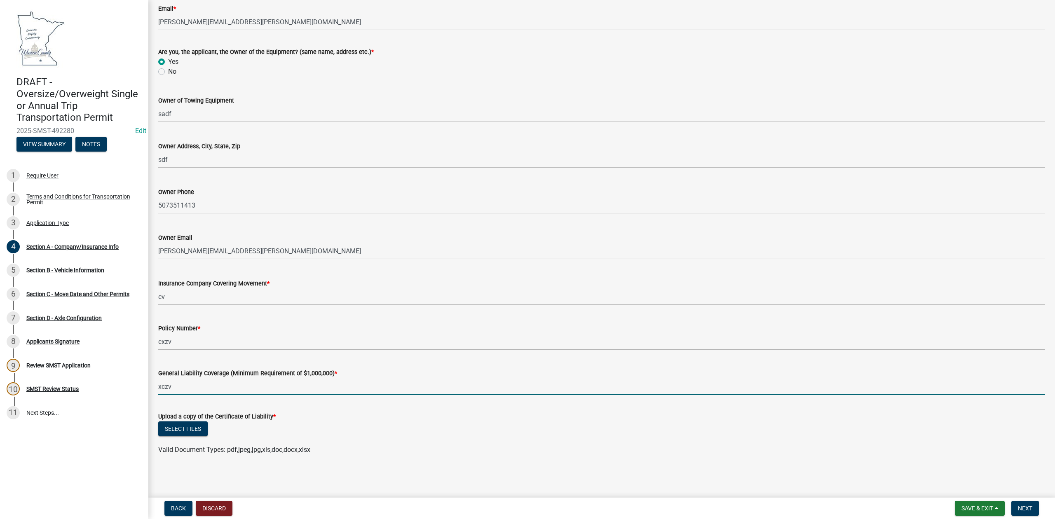
type input "xczv"
click at [465, 431] on div "Select files" at bounding box center [601, 430] width 887 height 17
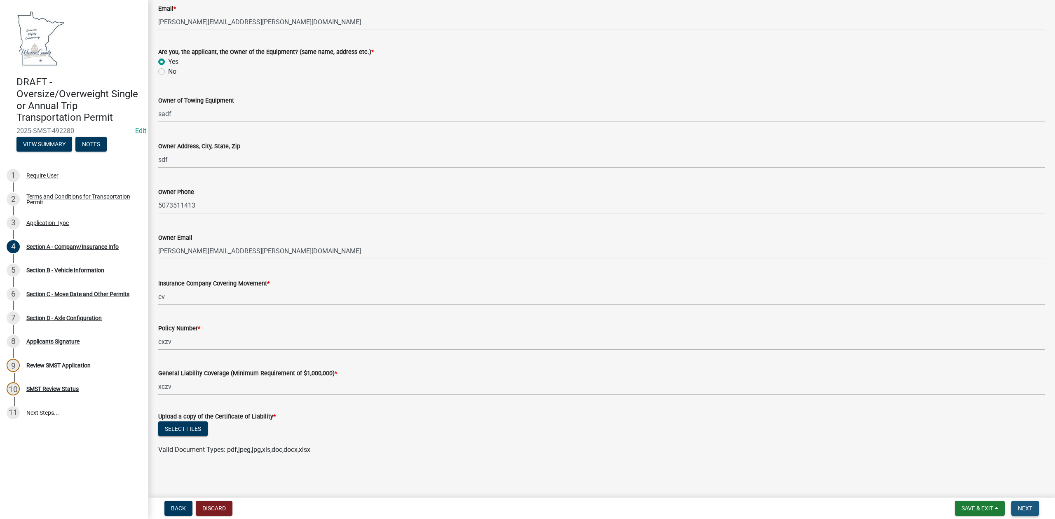
click at [1036, 509] on button "Next" at bounding box center [1026, 508] width 28 height 15
click at [177, 434] on button "Select files" at bounding box center [182, 429] width 49 height 15
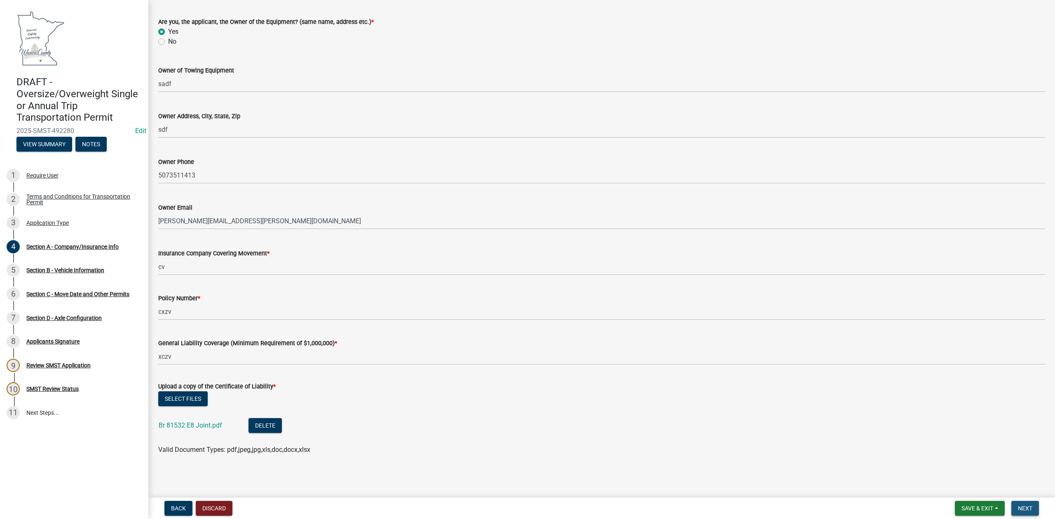
click at [1030, 510] on span "Next" at bounding box center [1025, 508] width 14 height 7
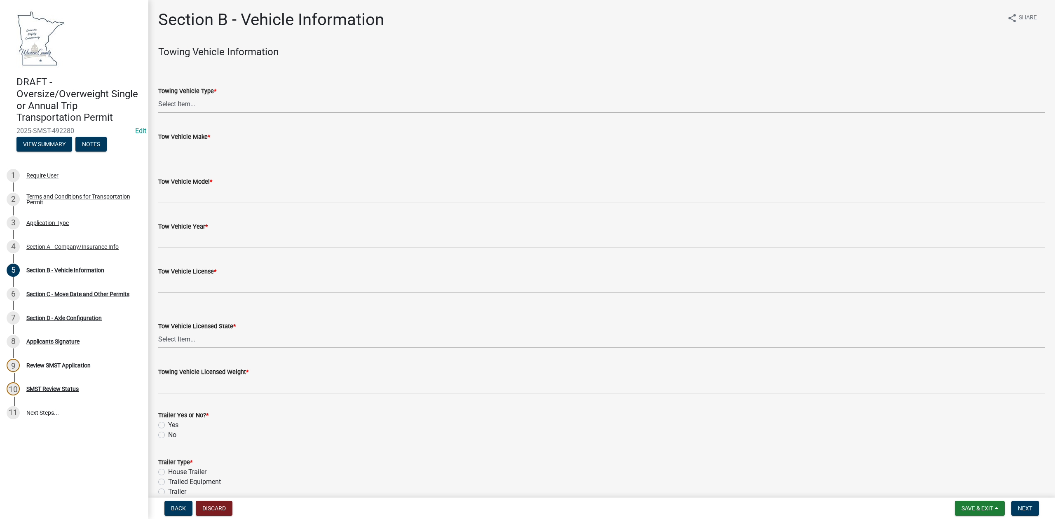
click at [224, 102] on select "Select Item... Truck Truck/Tractor Tractor Auto Semi" at bounding box center [601, 104] width 887 height 17
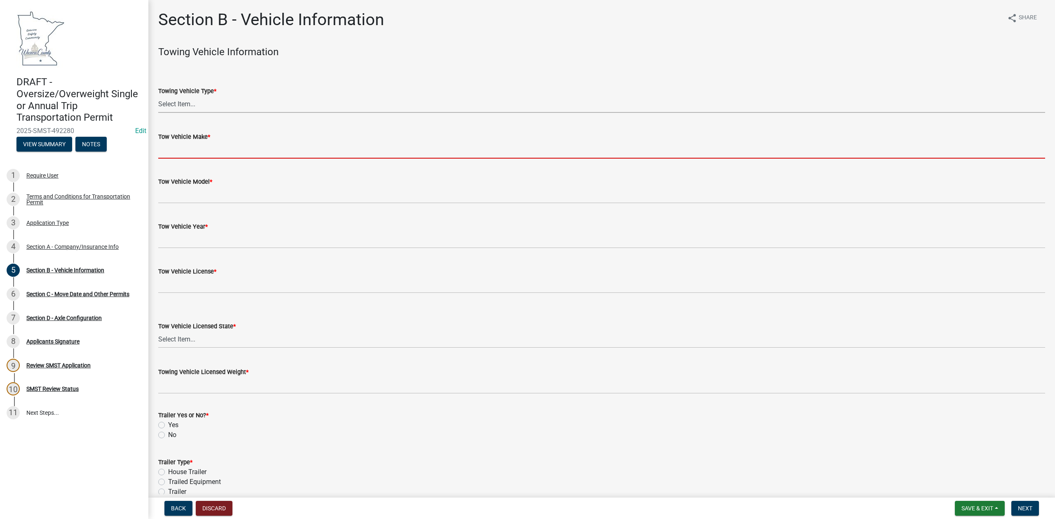
click at [215, 154] on form "Tow Vehicle Make *" at bounding box center [601, 145] width 887 height 27
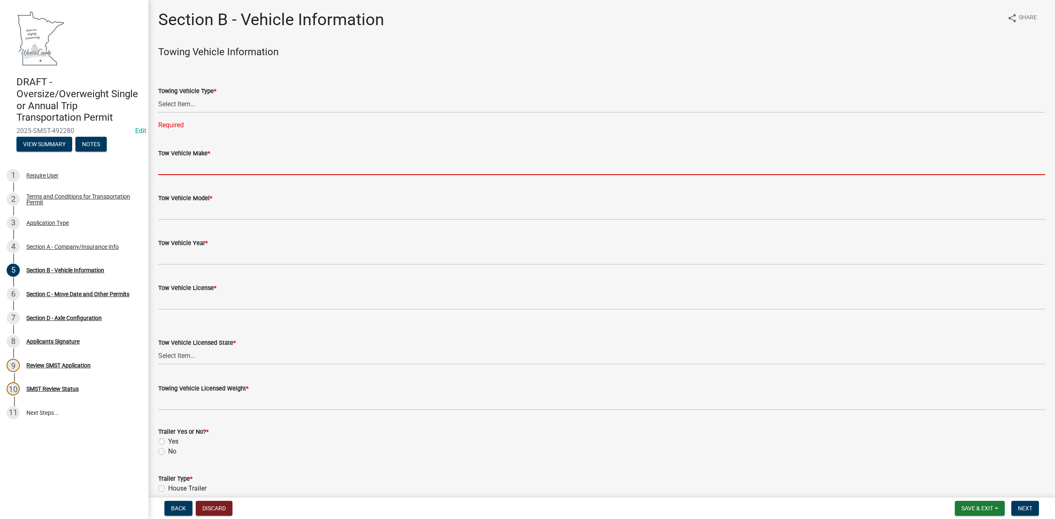
click at [223, 162] on input "Tow Vehicle Make *" at bounding box center [601, 166] width 887 height 17
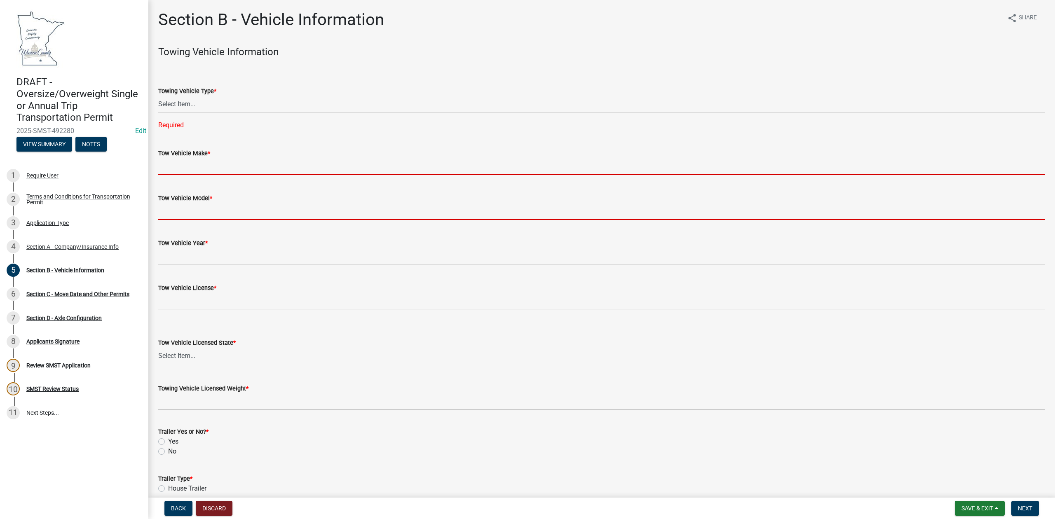
click at [226, 214] on input "Tow Vehicle Model *" at bounding box center [601, 211] width 887 height 17
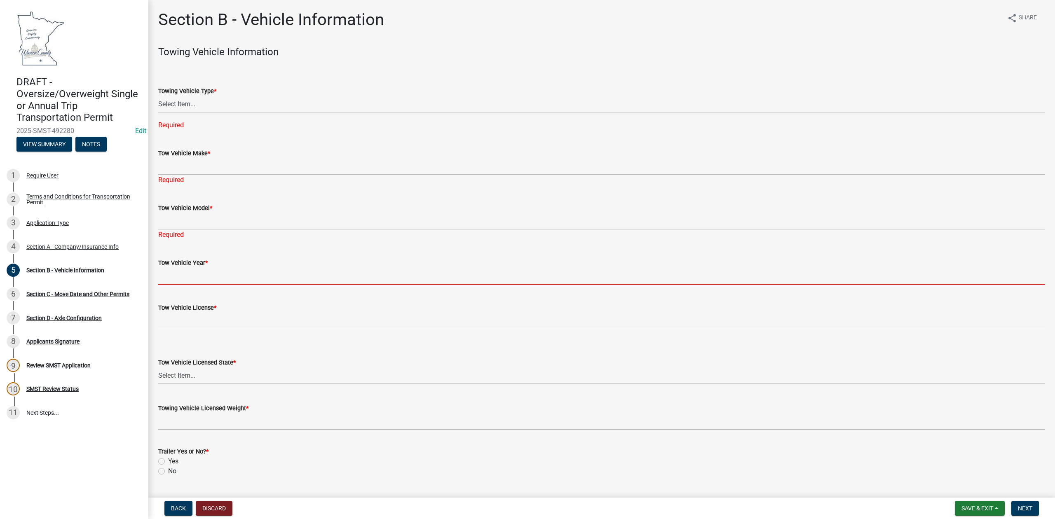
click at [218, 267] on form "Tow Vehicle Year *" at bounding box center [601, 271] width 887 height 27
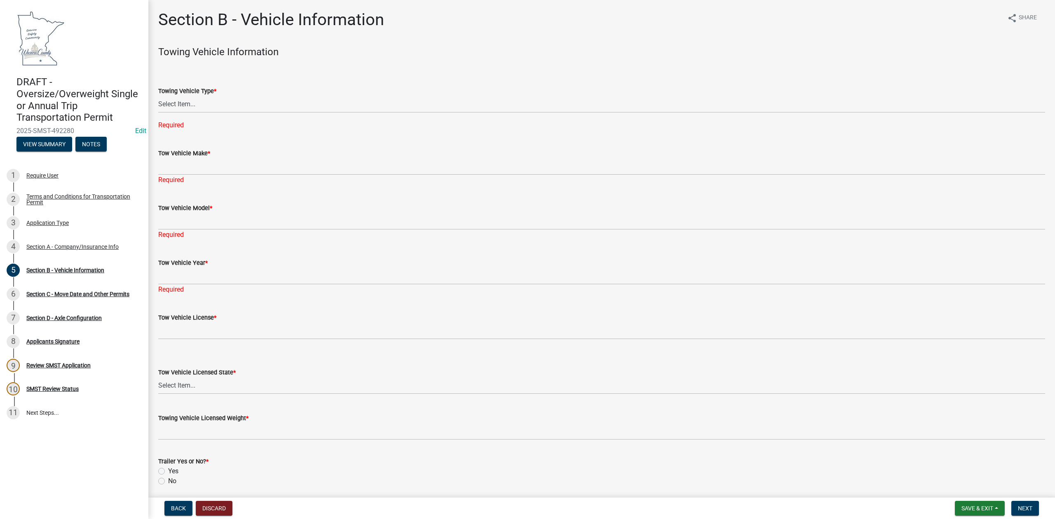
click at [230, 312] on div "Tow Vehicle License *" at bounding box center [601, 320] width 887 height 38
click at [183, 101] on select "Select Item... Truck Truck/Tractor Tractor Auto Semi" at bounding box center [601, 104] width 887 height 17
click at [158, 96] on select "Select Item... Truck Truck/Tractor Tractor Auto Semi" at bounding box center [601, 104] width 887 height 17
select select "8694e1d4-5fbb-4053-a9f6-b0983eb89267"
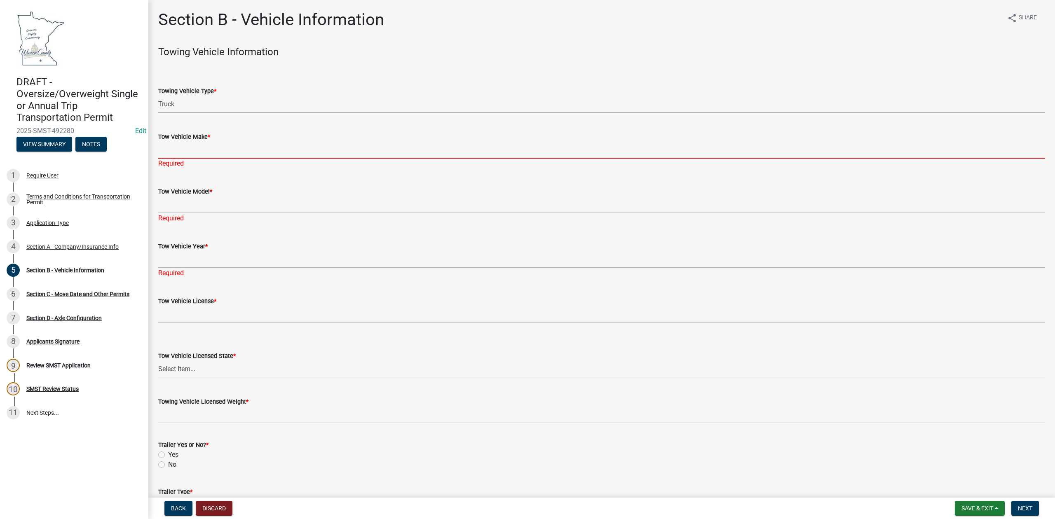
click at [178, 149] on input "Tow Vehicle Make *" at bounding box center [601, 150] width 887 height 17
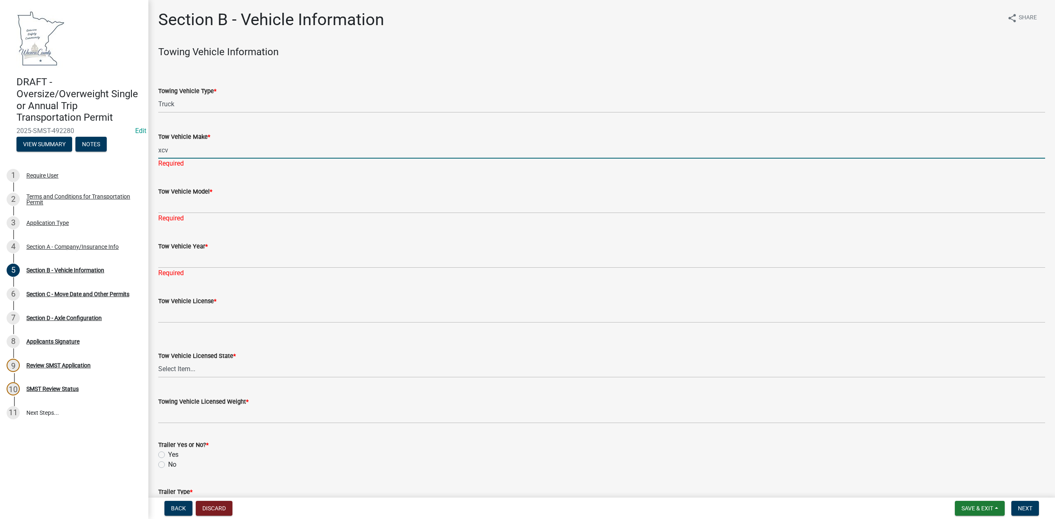
type input "xcv"
click at [183, 214] on wm-data-entity-input "Tow Vehicle Model * Required" at bounding box center [601, 202] width 887 height 55
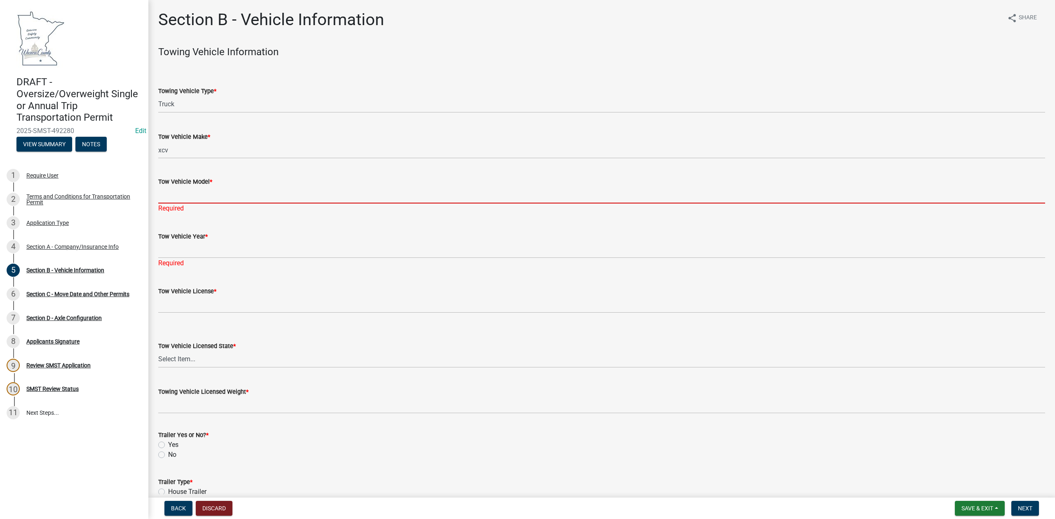
click at [186, 198] on input "Tow Vehicle Model *" at bounding box center [601, 195] width 887 height 17
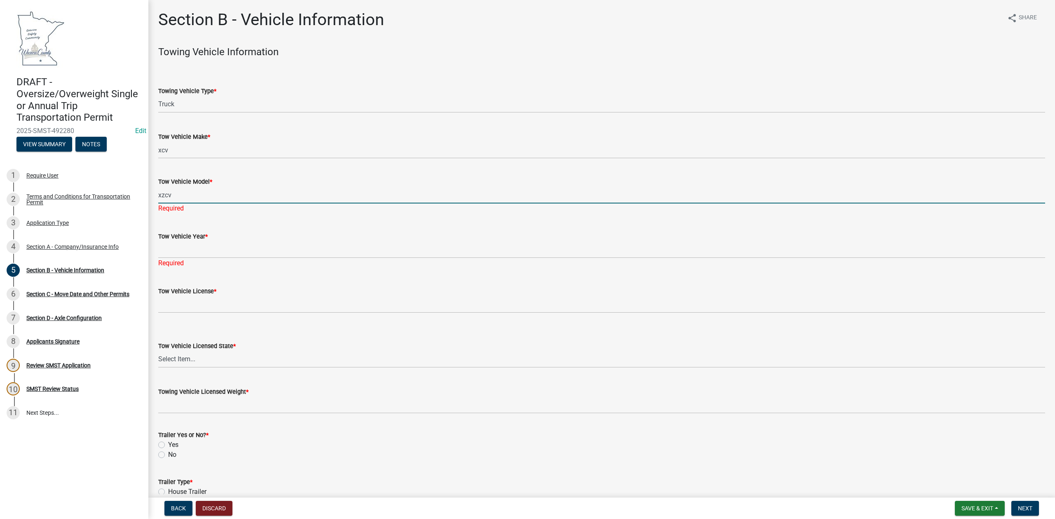
type input "xzcv"
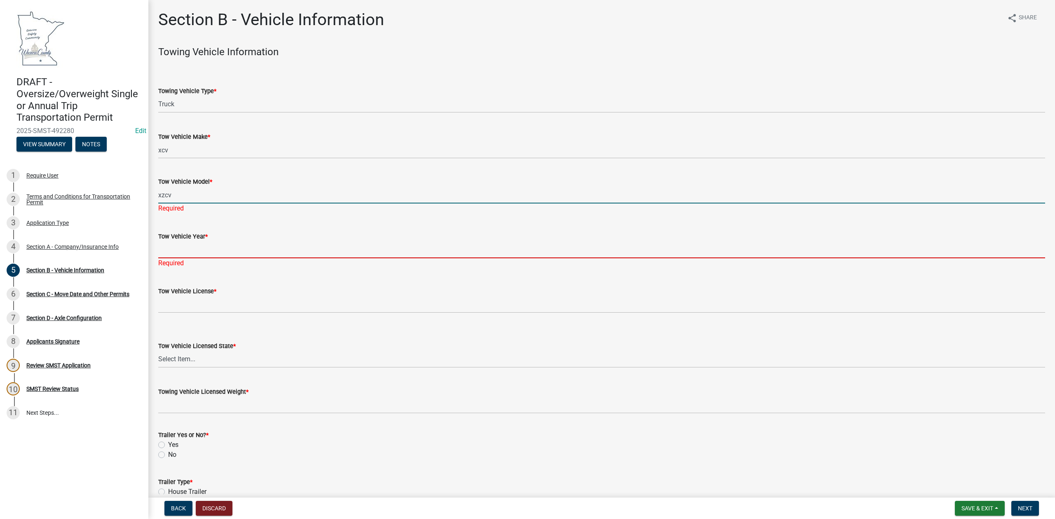
click at [169, 254] on div "Tow Vehicle Year * Required" at bounding box center [601, 244] width 887 height 48
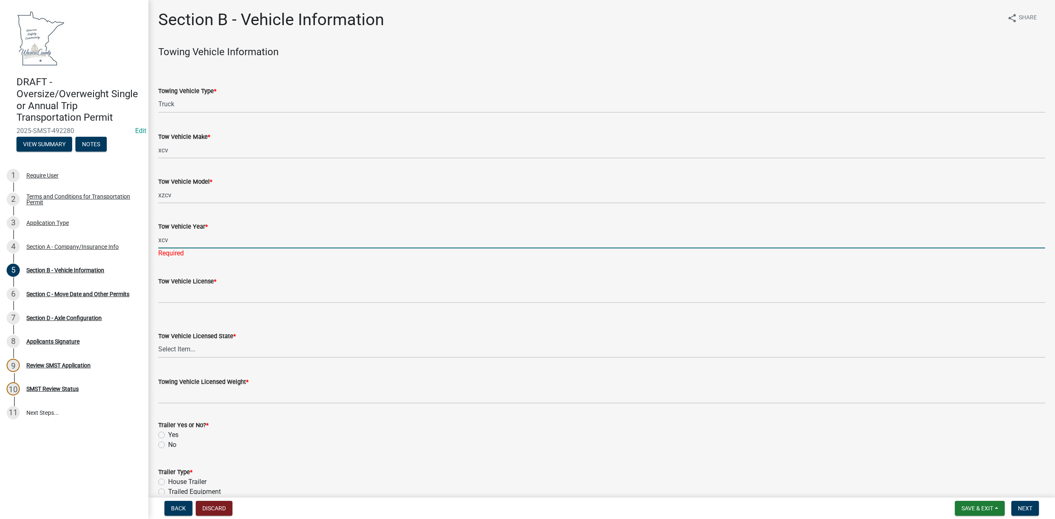
type input "xcv"
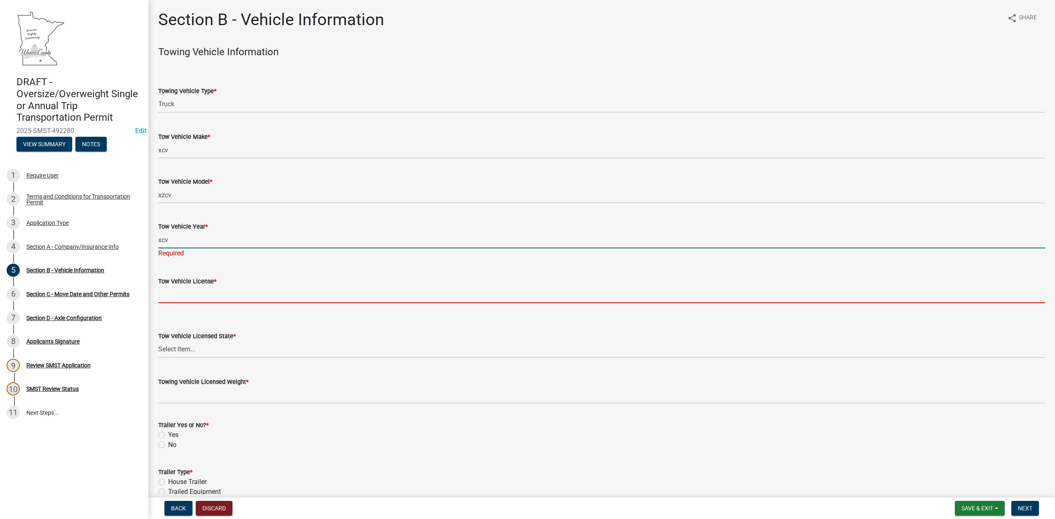
click at [188, 294] on wm-data-entity-input "Tow Vehicle License *" at bounding box center [601, 287] width 887 height 45
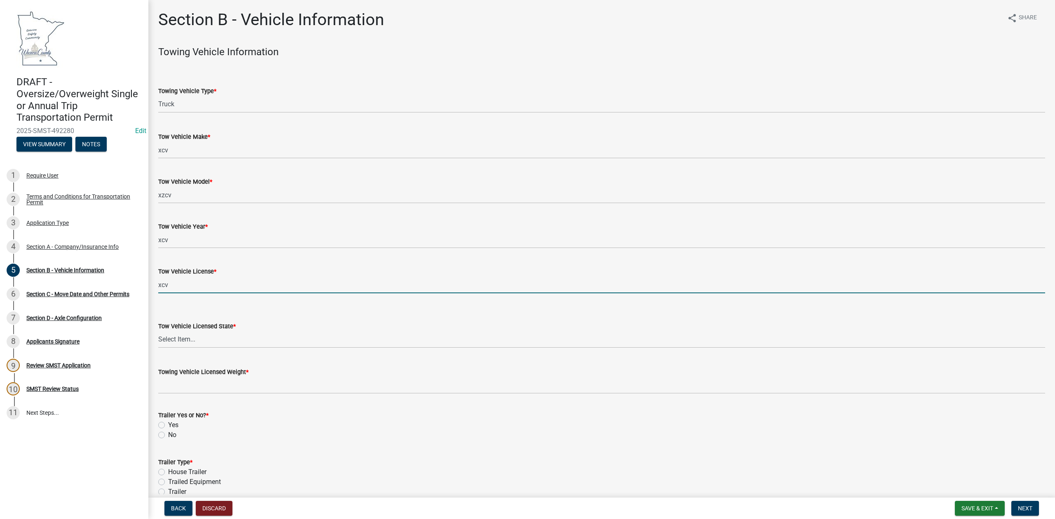
type input "xcv"
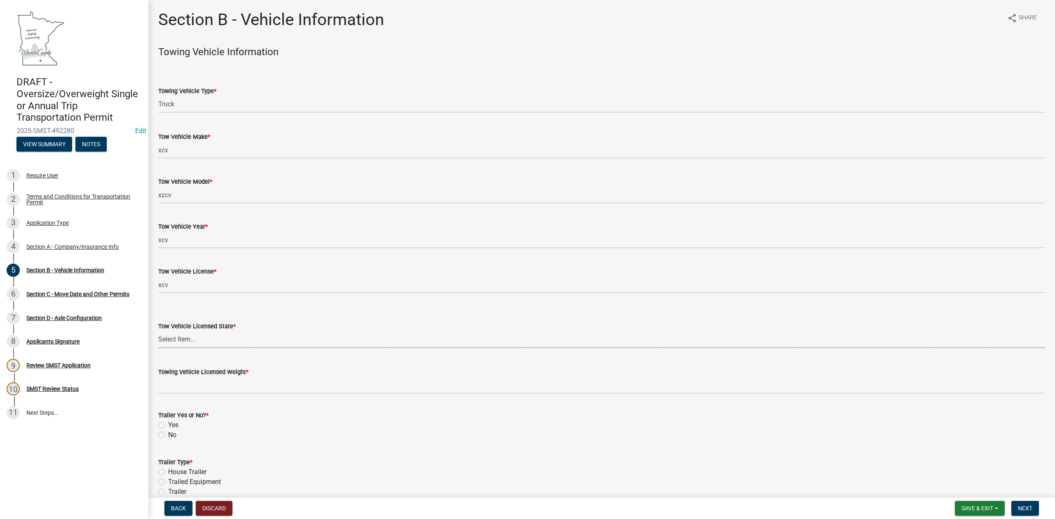
click at [181, 343] on select "Select Item... [US_STATE] [US_STATE] [US_STATE] [US_STATE] [US_STATE] [US_STATE…" at bounding box center [601, 339] width 887 height 17
select select "MN"
click at [158, 331] on select "Select Item... [US_STATE] [US_STATE] [US_STATE] [US_STATE] [US_STATE] [US_STATE…" at bounding box center [601, 339] width 887 height 17
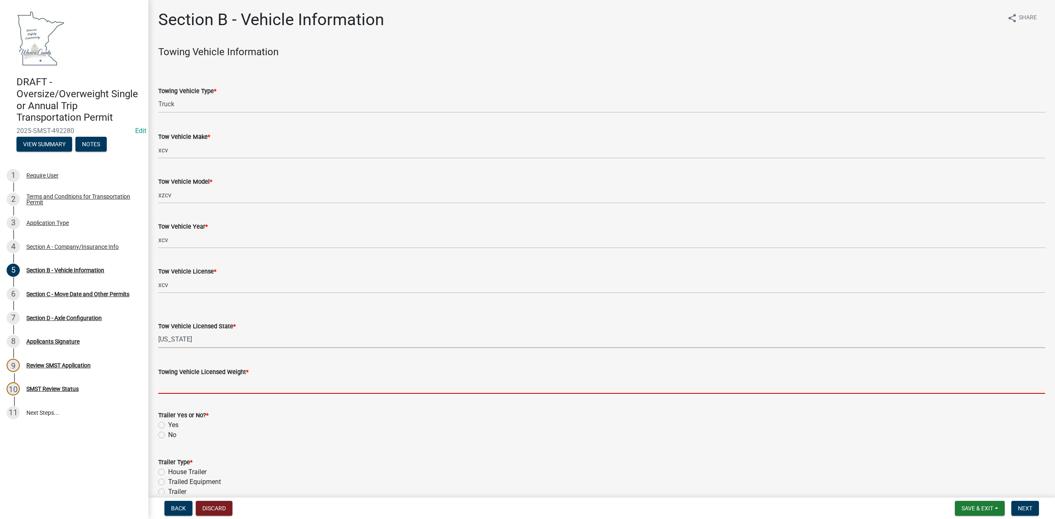
click at [214, 379] on input "Towing Vehicle Licensed Weight *" at bounding box center [601, 385] width 887 height 17
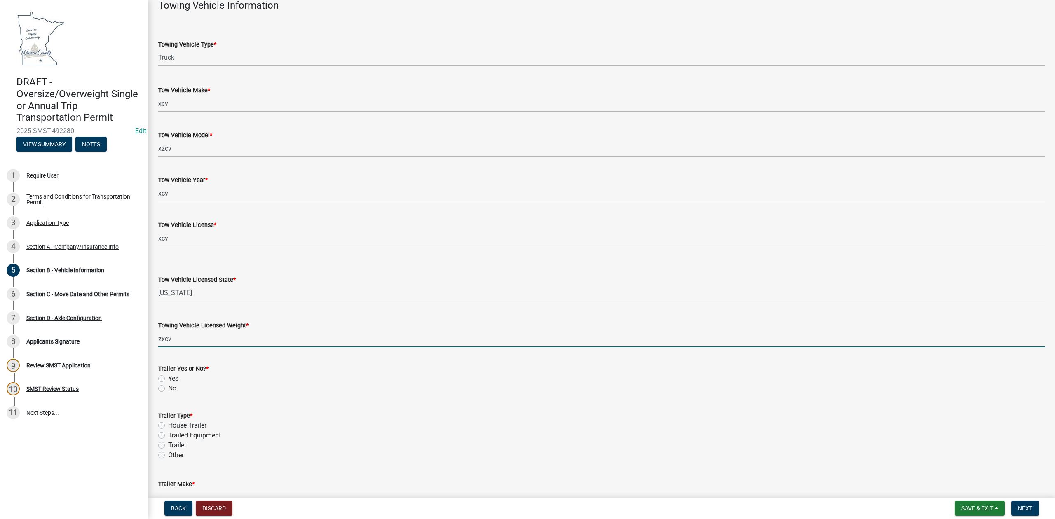
scroll to position [110, 0]
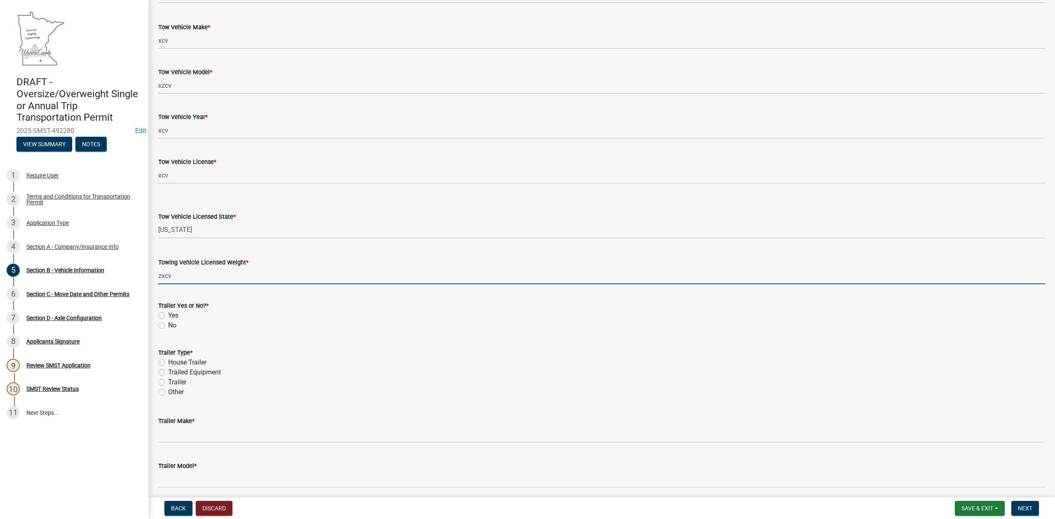
type input "zxcv"
click at [277, 322] on div "No" at bounding box center [601, 326] width 887 height 10
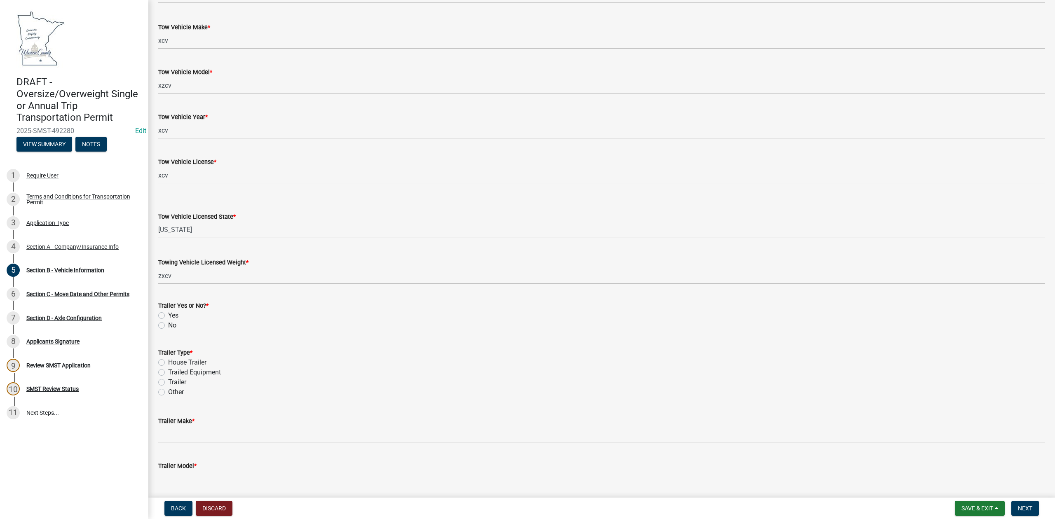
click at [168, 317] on label "Yes" at bounding box center [173, 316] width 10 height 10
click at [168, 316] on input "Yes" at bounding box center [170, 313] width 5 height 5
radio input "true"
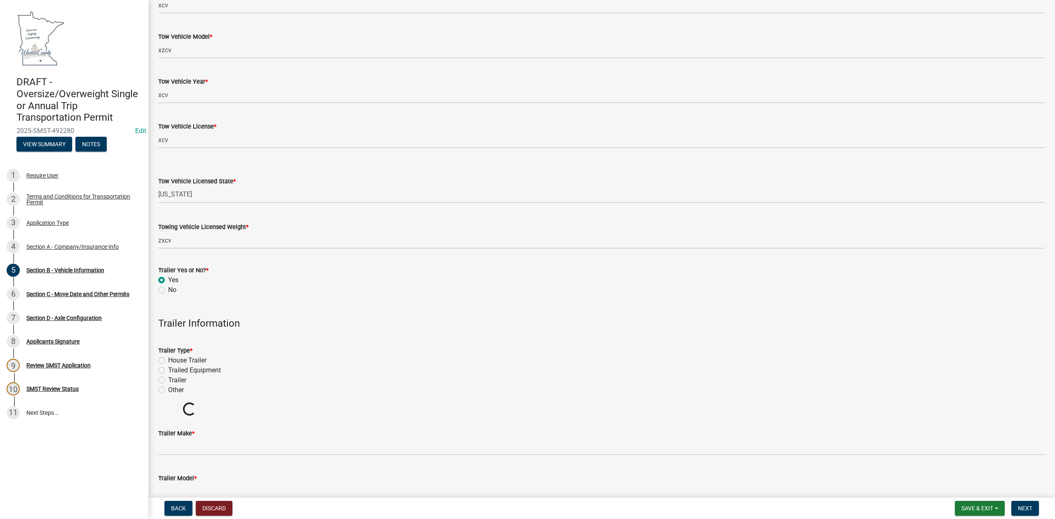
scroll to position [165, 0]
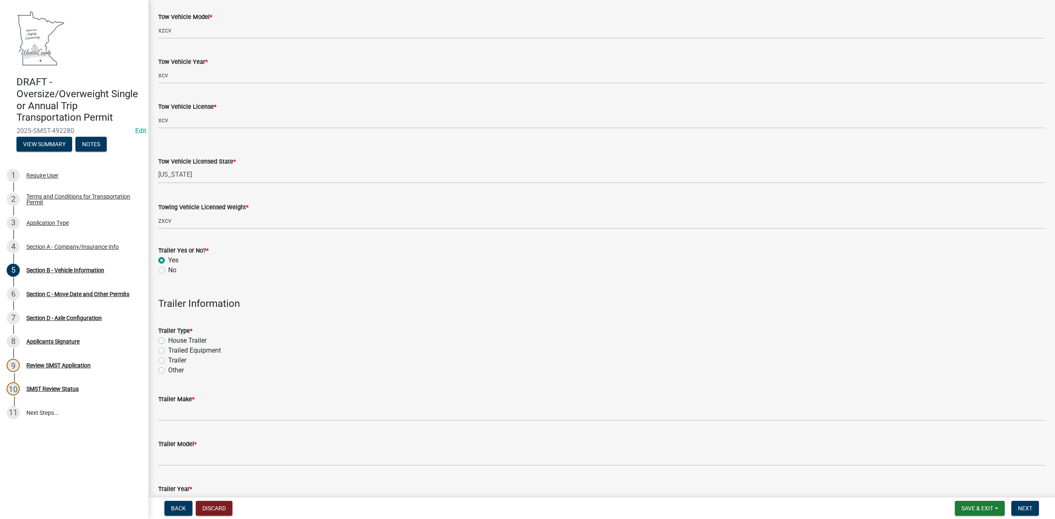
click at [168, 342] on label "House Trailer" at bounding box center [187, 341] width 38 height 10
click at [168, 341] on input "House Trailer" at bounding box center [170, 338] width 5 height 5
radio input "true"
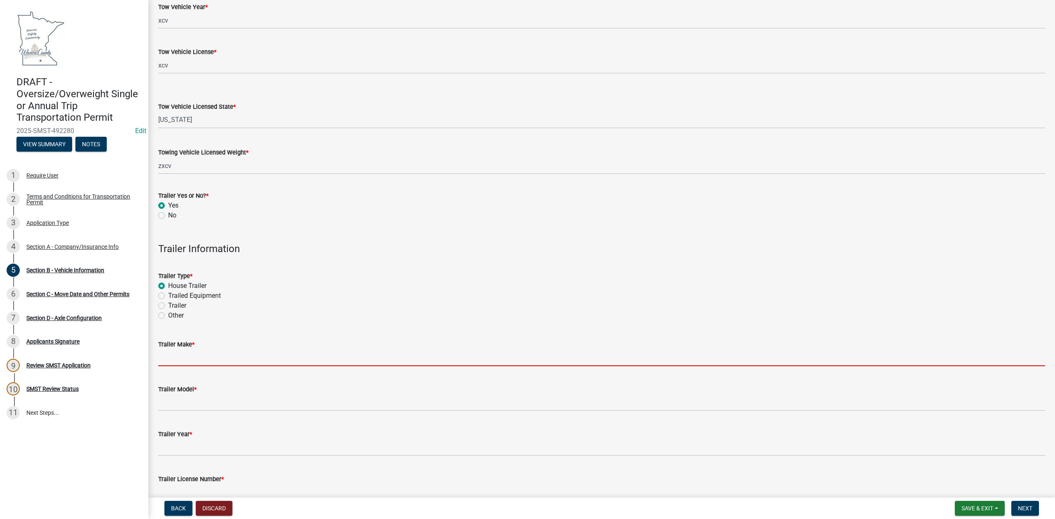
click at [202, 358] on input "Trailer Make *" at bounding box center [601, 358] width 887 height 17
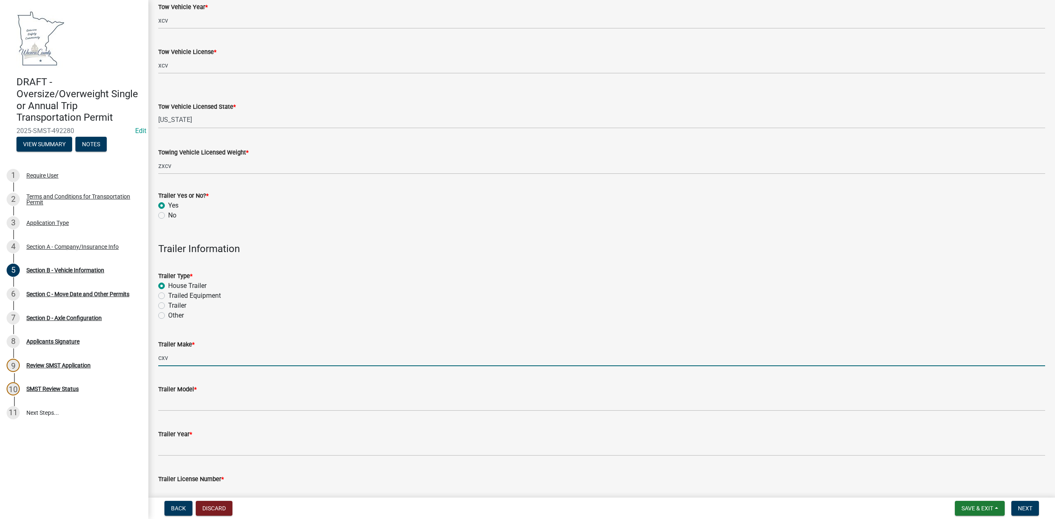
type input "cxv"
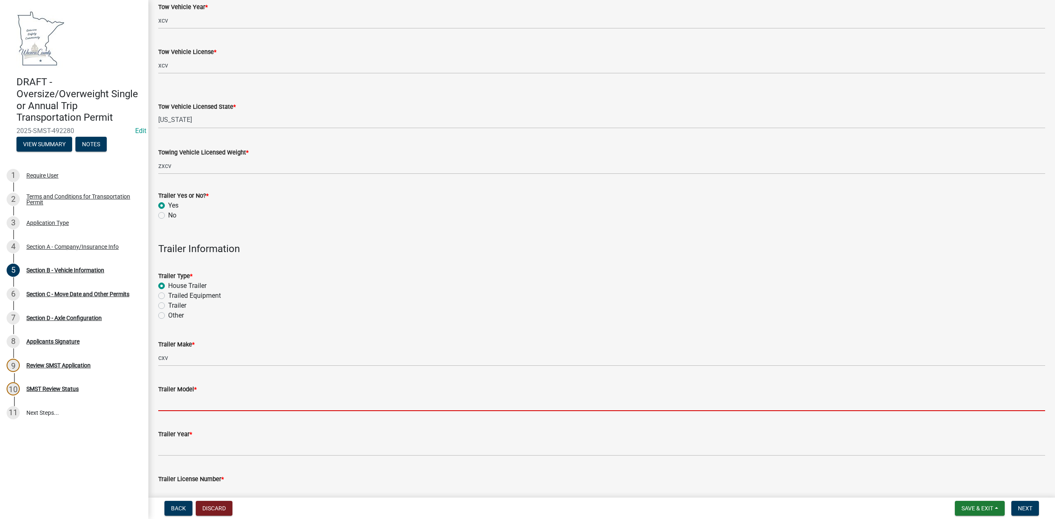
click at [195, 396] on input "Trailer Model *" at bounding box center [601, 403] width 887 height 17
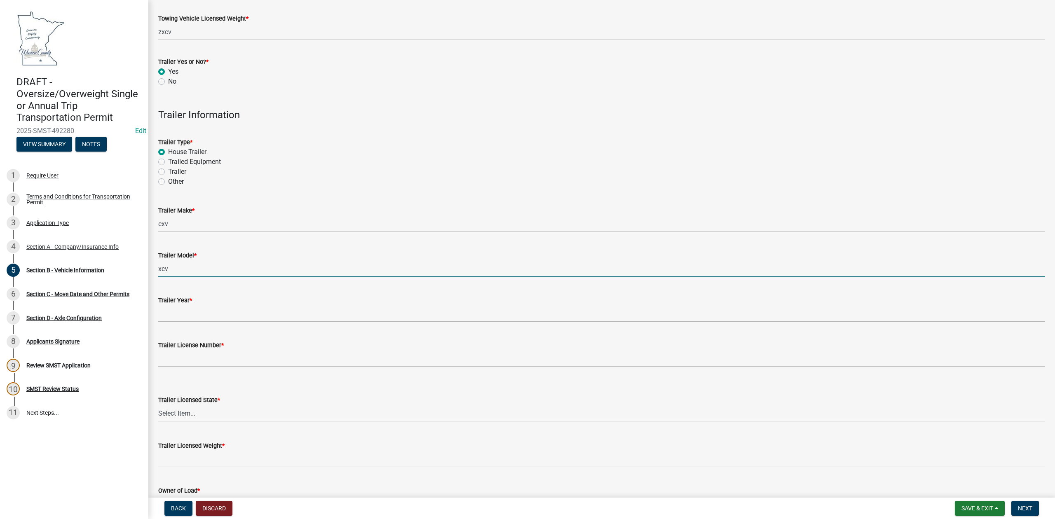
scroll to position [385, 0]
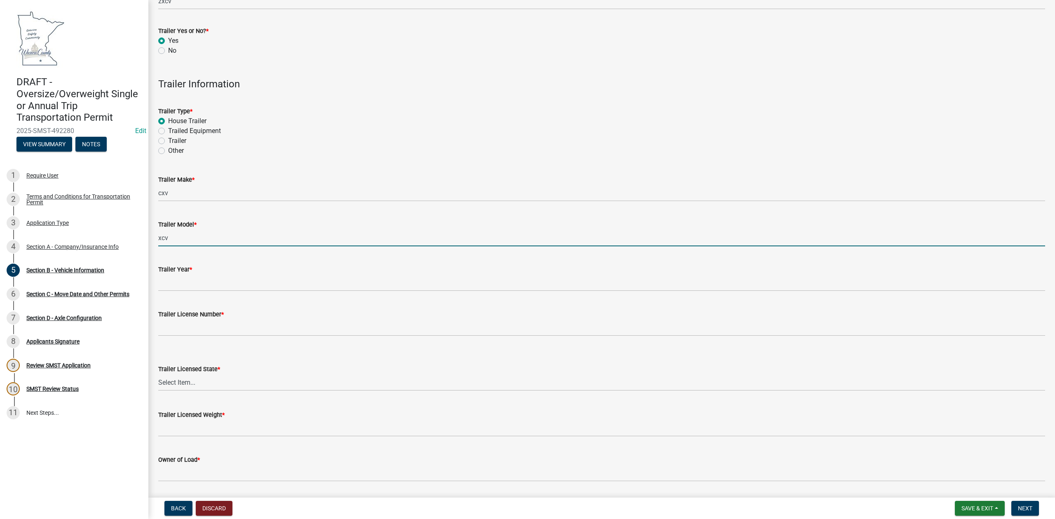
type input "xcv"
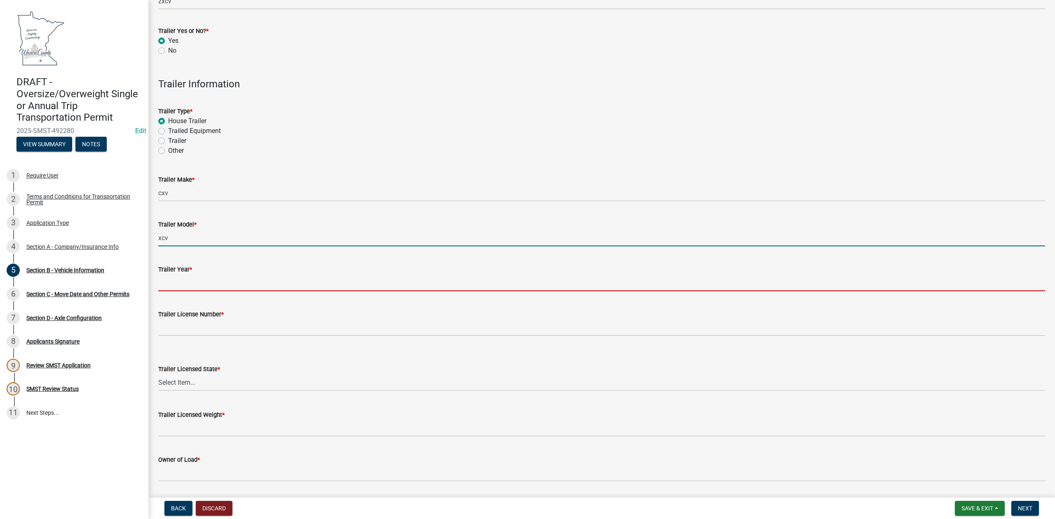
click at [200, 283] on input "Trailer Year *" at bounding box center [601, 283] width 887 height 17
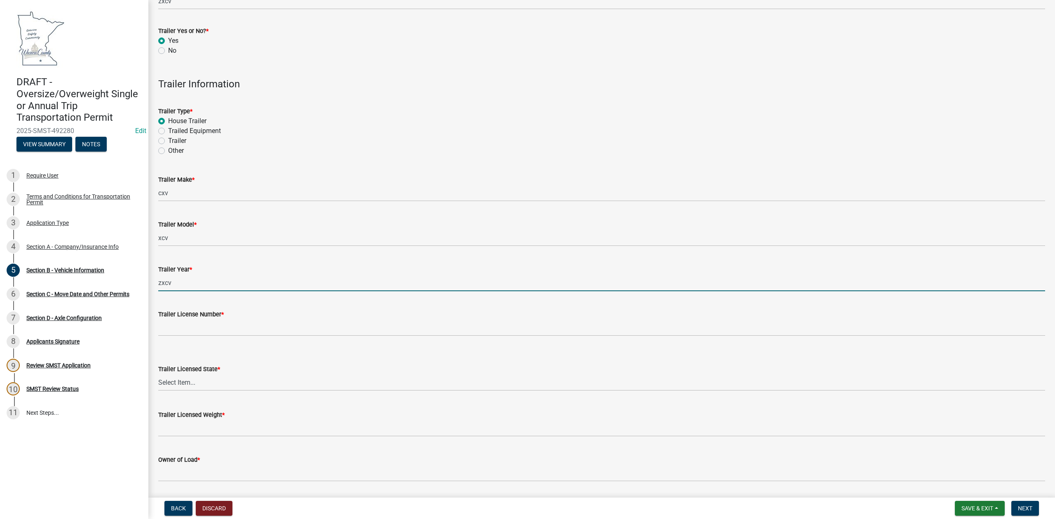
type input "zxcv"
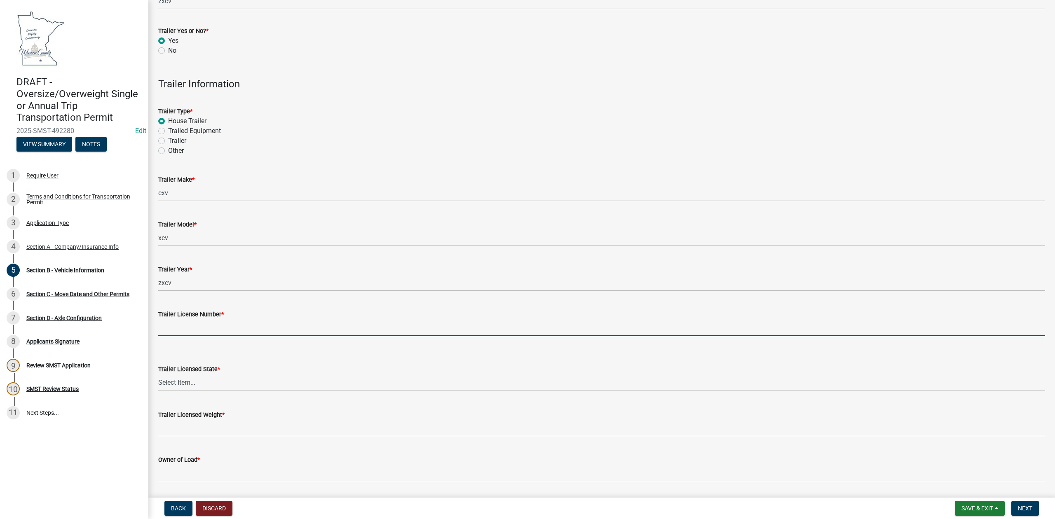
click at [214, 333] on input "Trailer License Number *" at bounding box center [601, 327] width 887 height 17
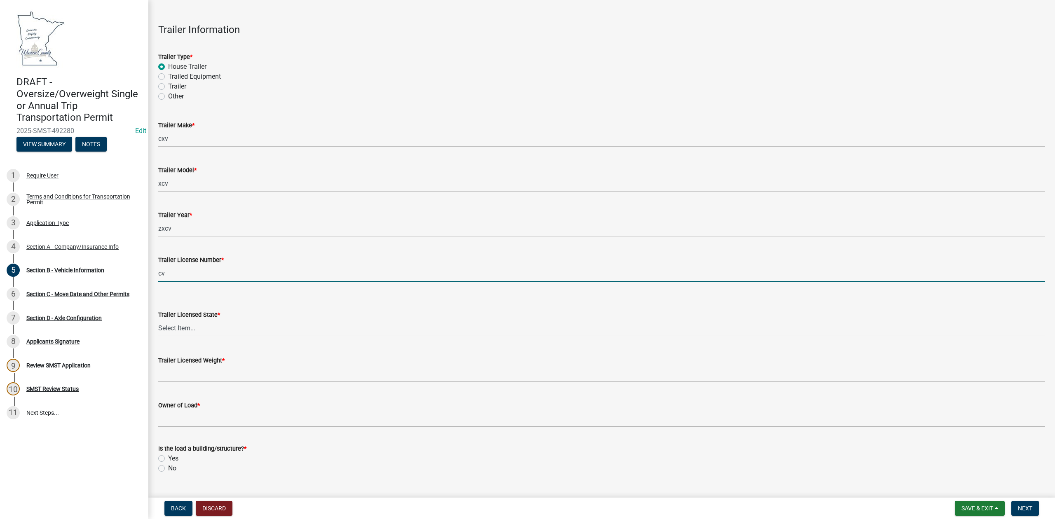
scroll to position [439, 0]
type input "cv"
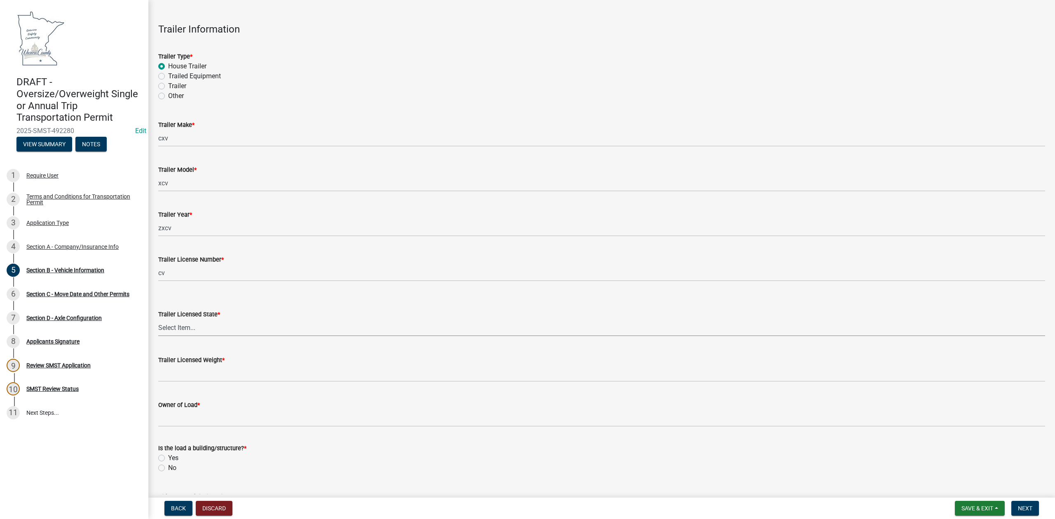
click at [209, 324] on select "Select Item... [US_STATE] [US_STATE] [US_STATE] [US_STATE] [US_STATE] [US_STATE…" at bounding box center [601, 327] width 887 height 17
select select "MS"
click at [158, 319] on select "Select Item... [US_STATE] [US_STATE] [US_STATE] [US_STATE] [US_STATE] [US_STATE…" at bounding box center [601, 327] width 887 height 17
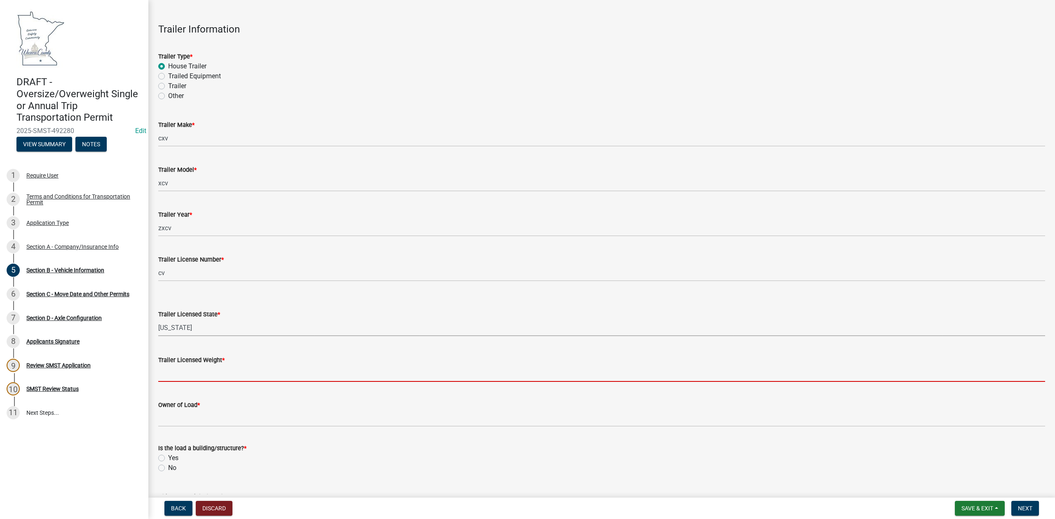
click at [209, 371] on input "Trailer Licensed Weight *" at bounding box center [601, 373] width 887 height 17
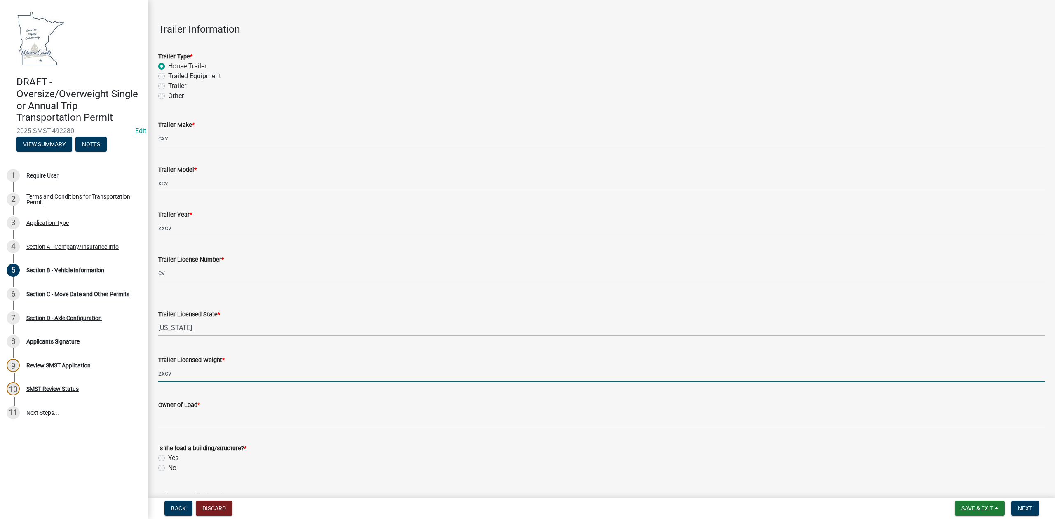
type input "zxcv"
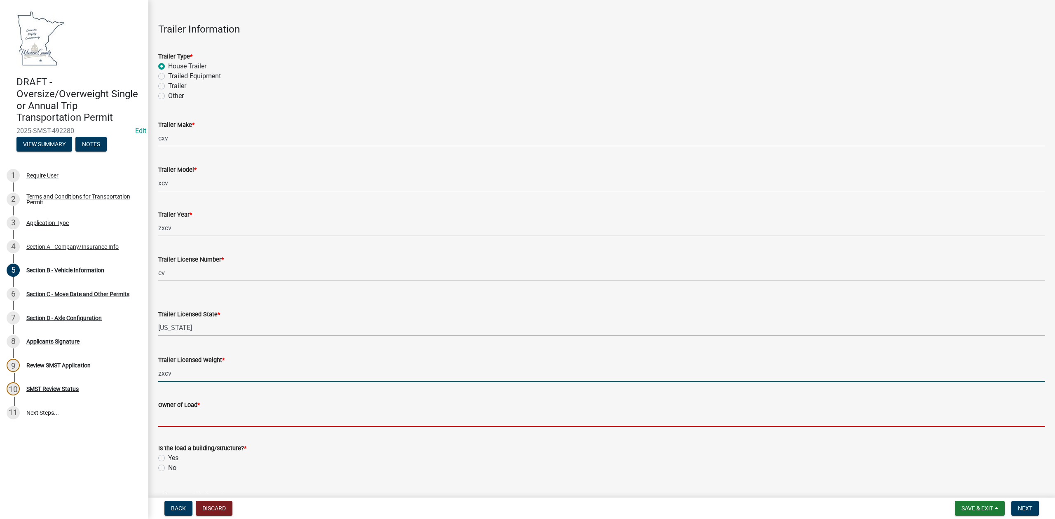
click at [202, 414] on input "Owner of Load *" at bounding box center [601, 418] width 887 height 17
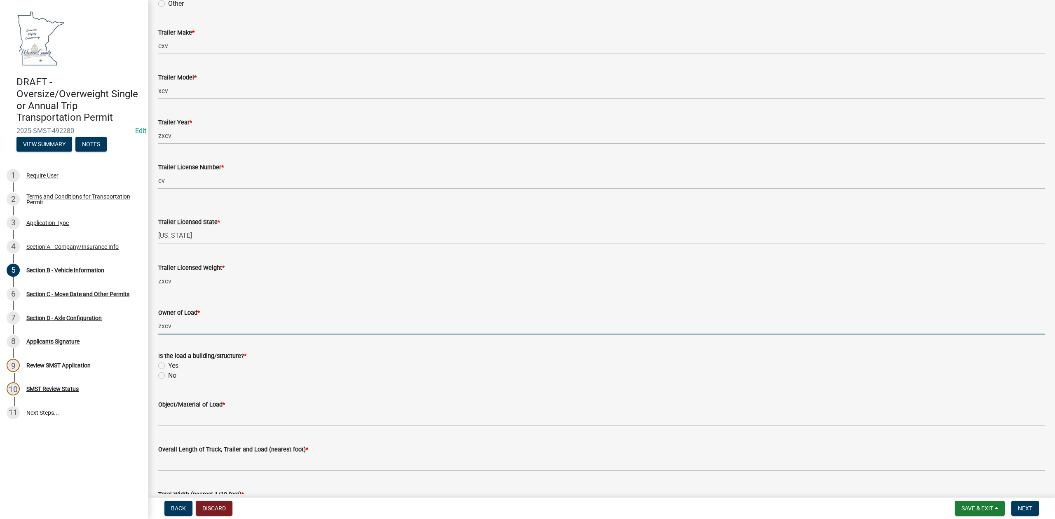
scroll to position [550, 0]
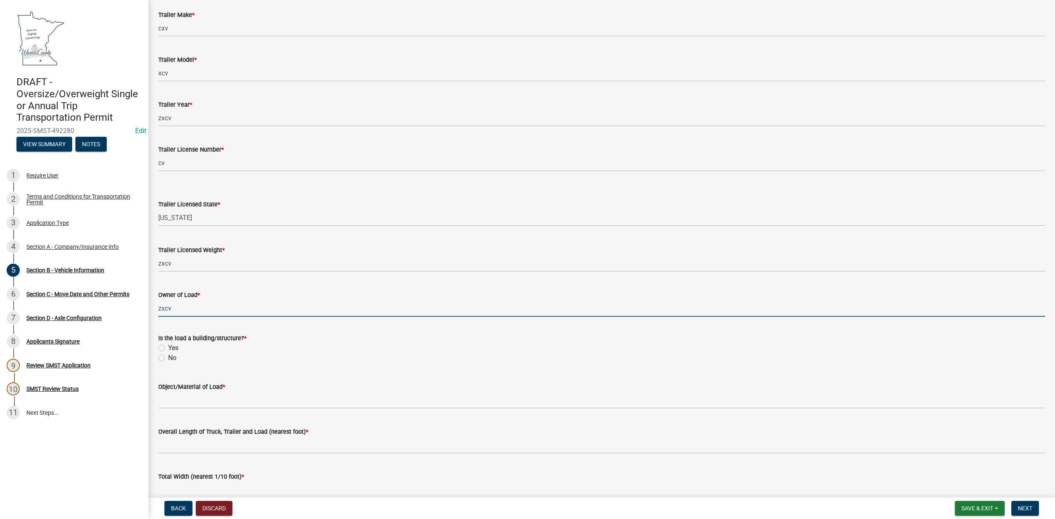
type input "zxcv"
click at [159, 363] on wm-data-entity-input "Is the load a building/structure? * Yes No" at bounding box center [601, 347] width 887 height 47
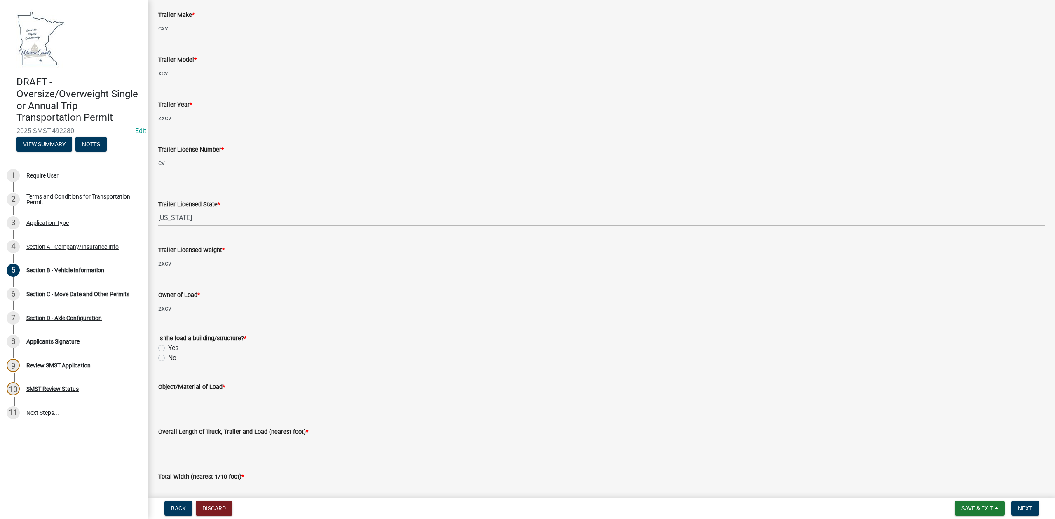
click at [168, 359] on label "No" at bounding box center [172, 358] width 8 height 10
click at [168, 359] on input "No" at bounding box center [170, 355] width 5 height 5
radio input "true"
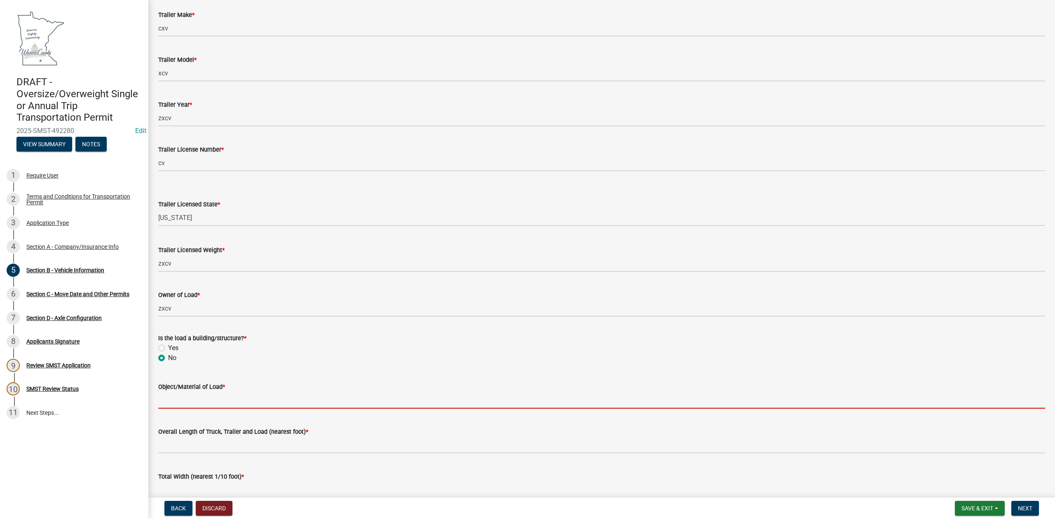
click at [200, 402] on input "Object/Material of Load *" at bounding box center [601, 400] width 887 height 17
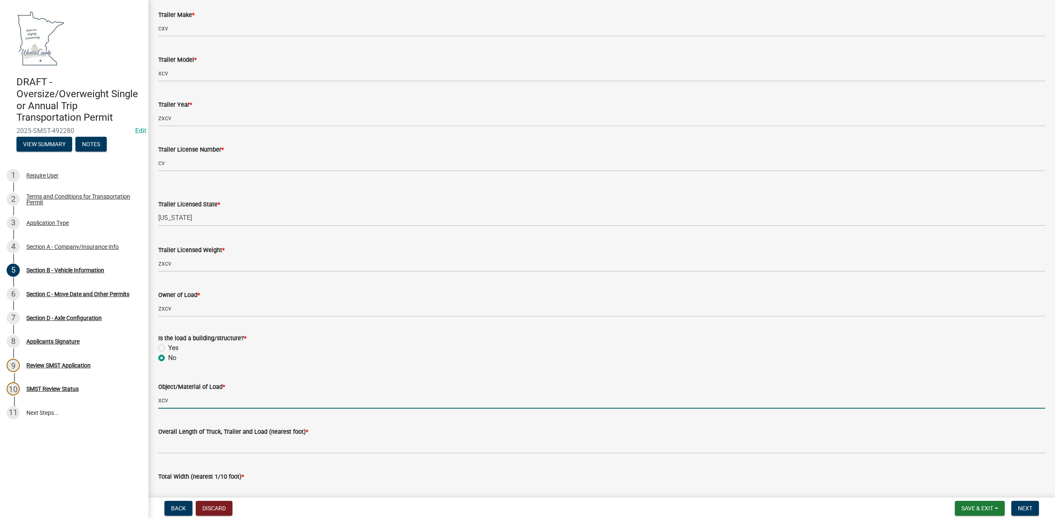
scroll to position [604, 0]
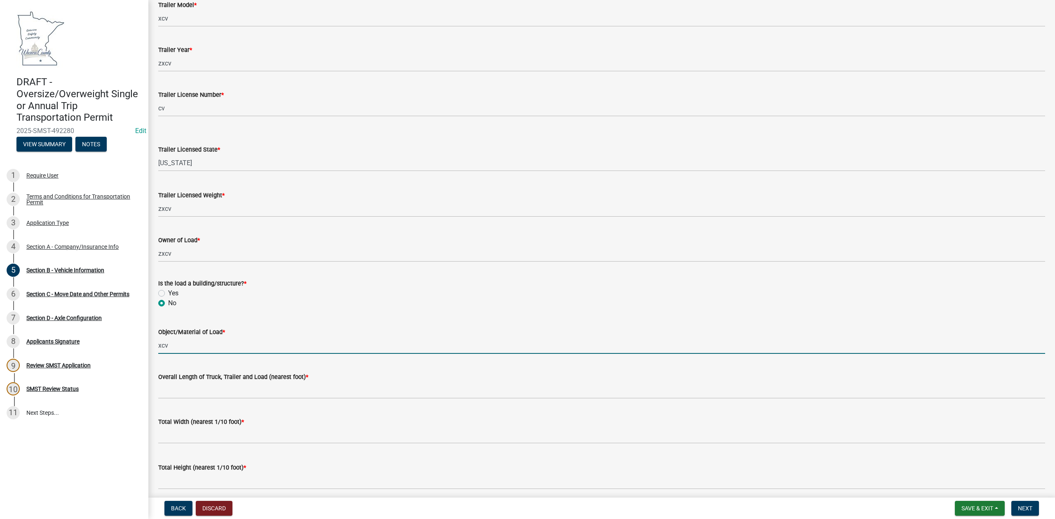
type input "xcv"
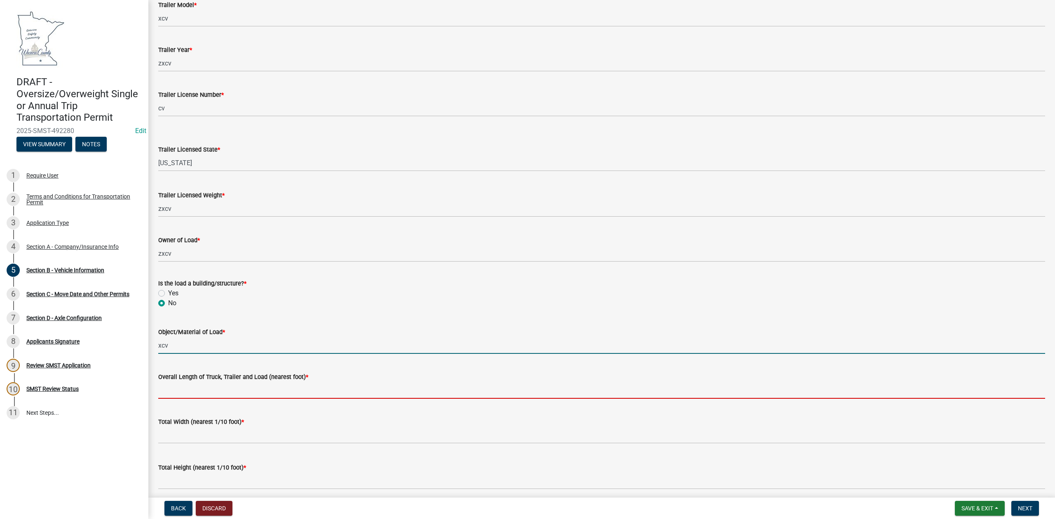
click at [204, 388] on input "Overall Length of Truck, Trailer and Load (nearest foot) *" at bounding box center [601, 390] width 887 height 17
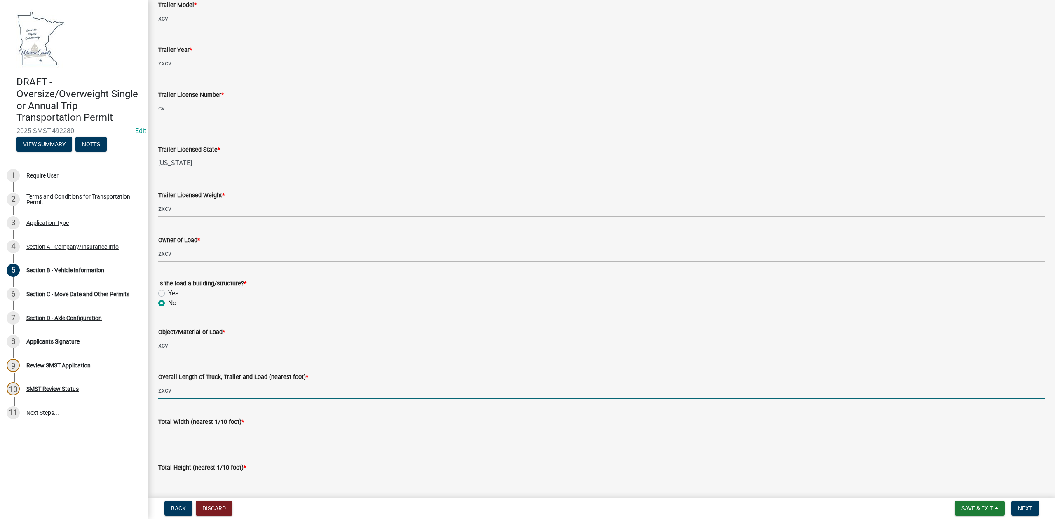
type input "zxcv"
click at [197, 439] on input "text" at bounding box center [601, 435] width 887 height 17
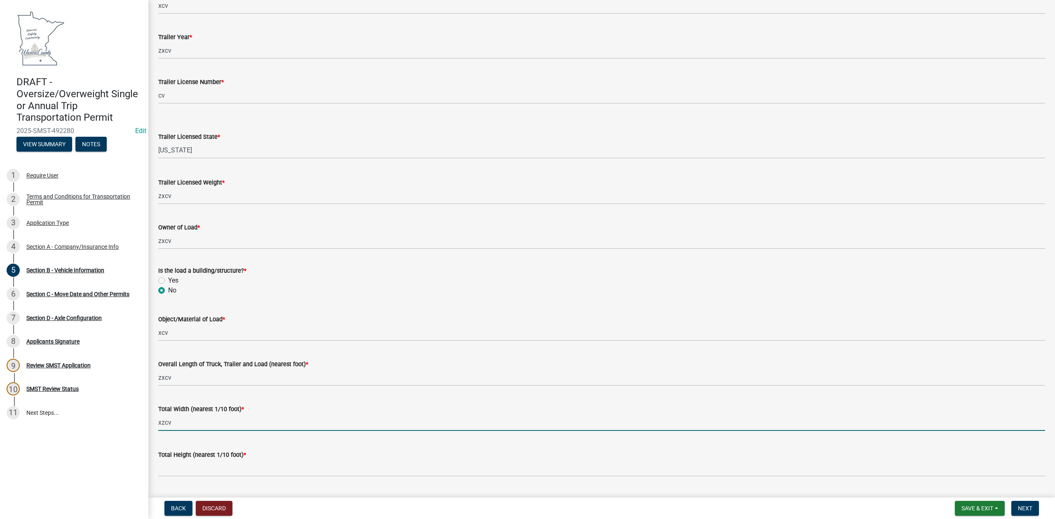
scroll to position [639, 0]
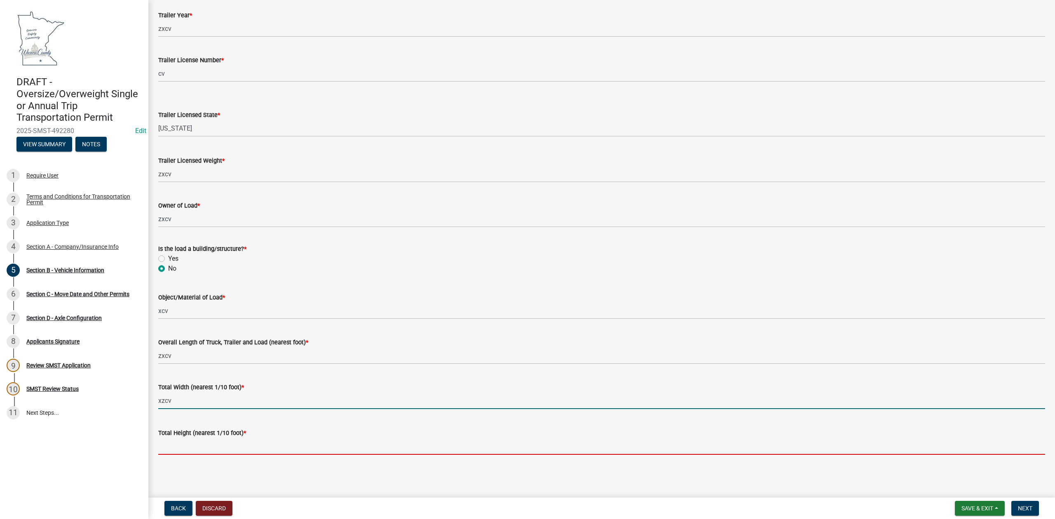
type input "0.0"
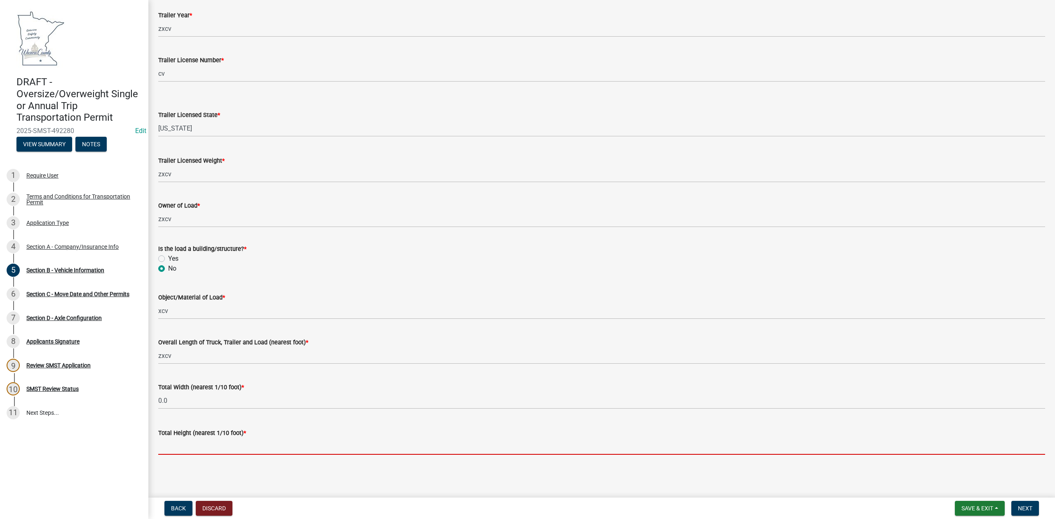
click at [185, 441] on input "text" at bounding box center [601, 446] width 887 height 17
type input "0.0"
click at [1031, 507] on span "Next" at bounding box center [1025, 508] width 14 height 7
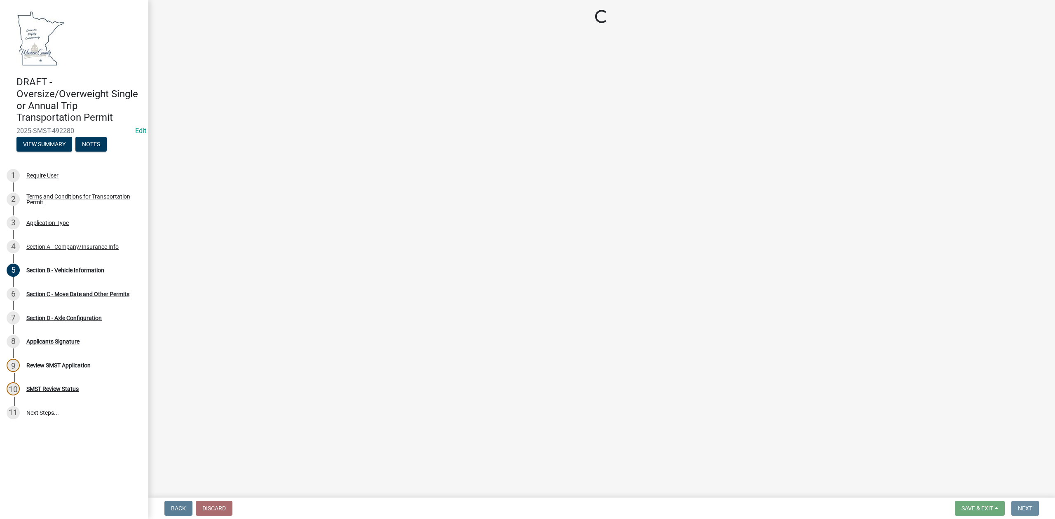
scroll to position [0, 0]
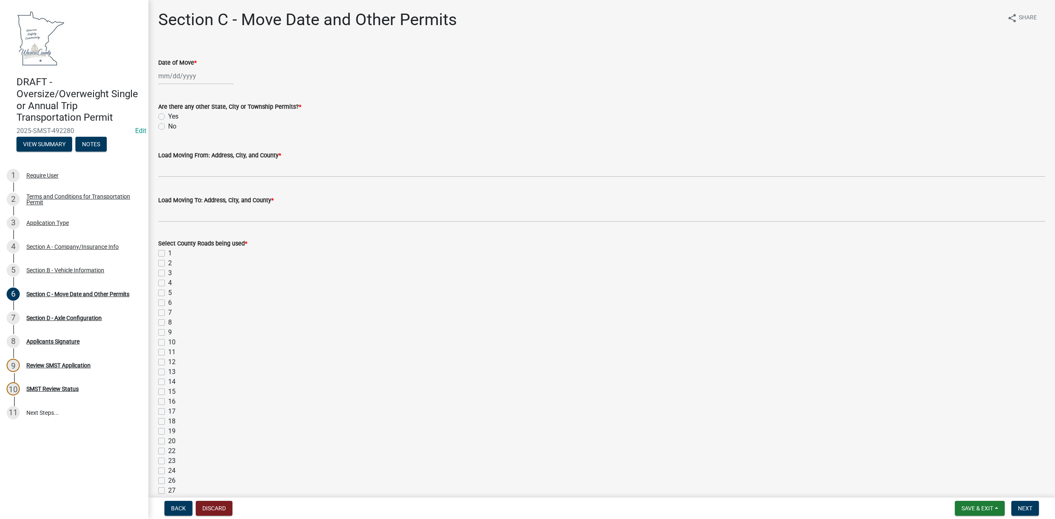
click at [182, 75] on div at bounding box center [195, 76] width 75 height 17
select select "10"
select select "2025"
click at [192, 143] on div "15" at bounding box center [192, 146] width 13 height 13
type input "[DATE]"
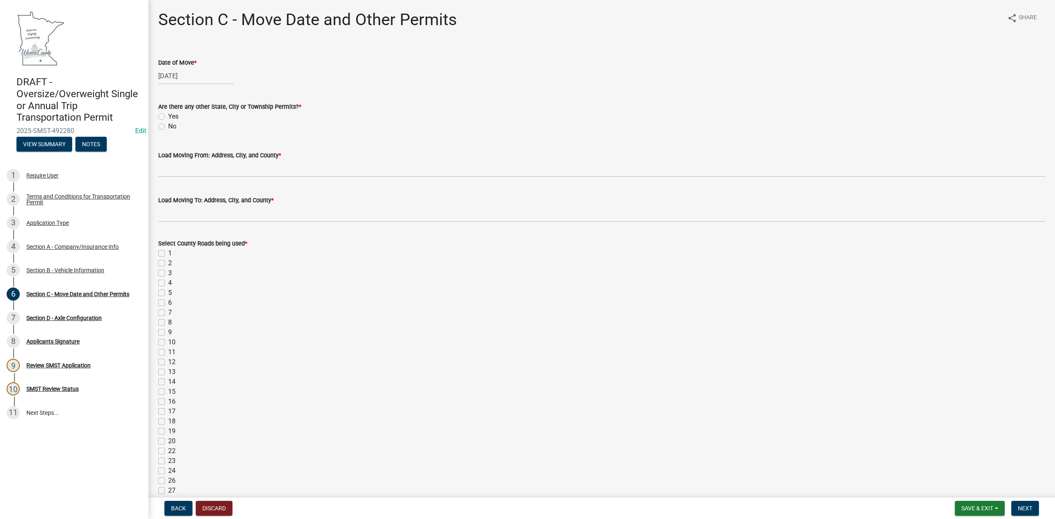
click at [168, 116] on label "Yes" at bounding box center [173, 117] width 10 height 10
click at [168, 116] on input "Yes" at bounding box center [170, 114] width 5 height 5
radio input "true"
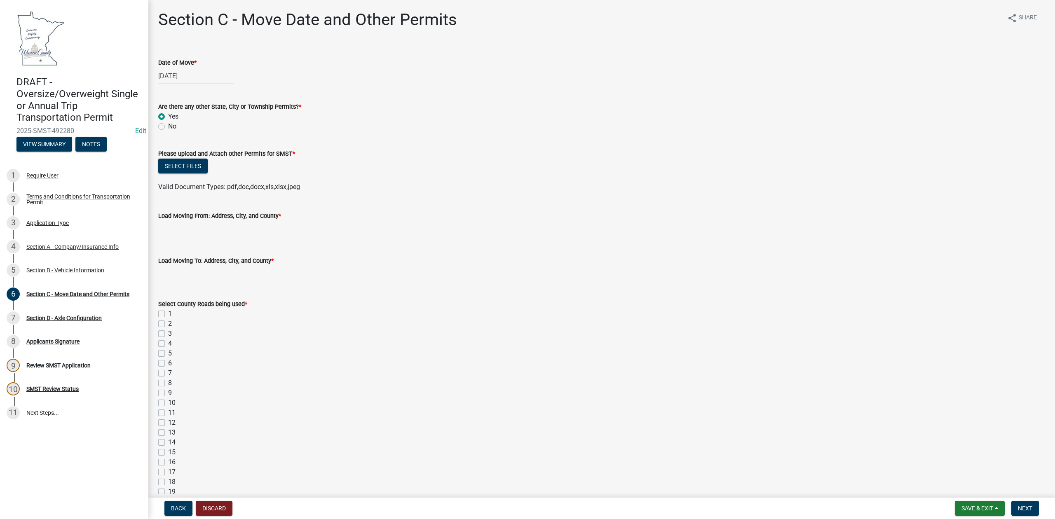
click at [168, 126] on label "No" at bounding box center [172, 127] width 8 height 10
click at [168, 126] on input "No" at bounding box center [170, 124] width 5 height 5
radio input "true"
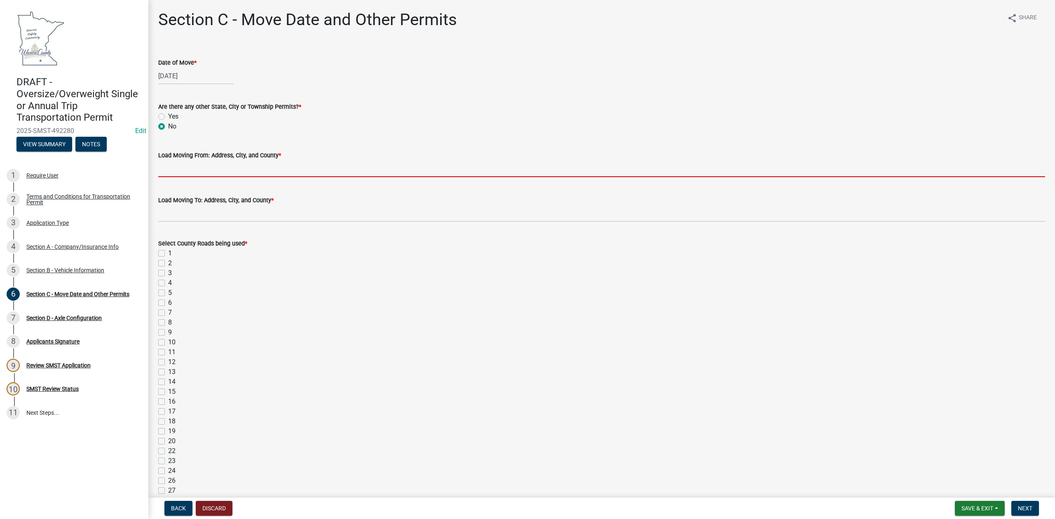
click at [216, 169] on input "Load Moving From: Address, City, and County *" at bounding box center [601, 168] width 887 height 17
type input "zxcv"
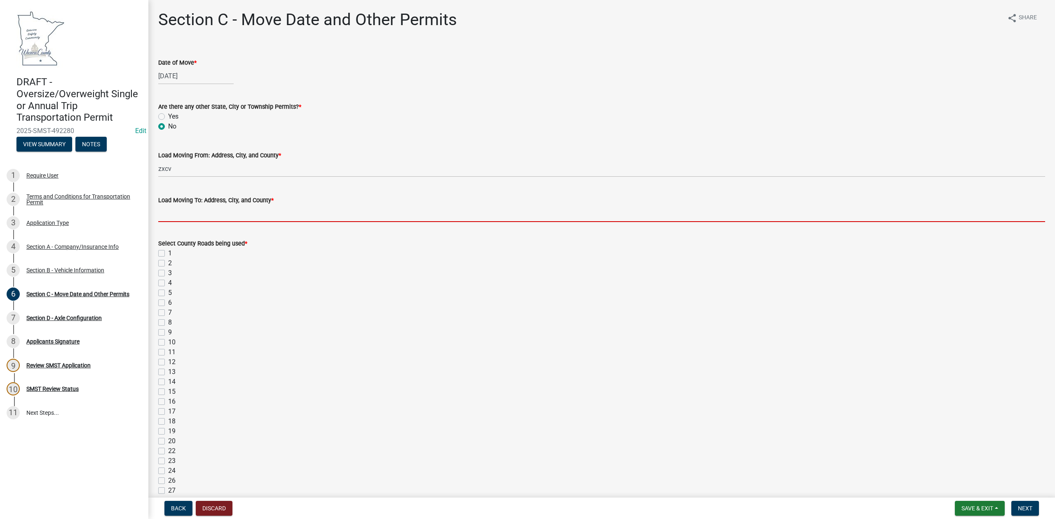
click at [199, 209] on input "Load Moving To: Address, City, and County *" at bounding box center [601, 213] width 887 height 17
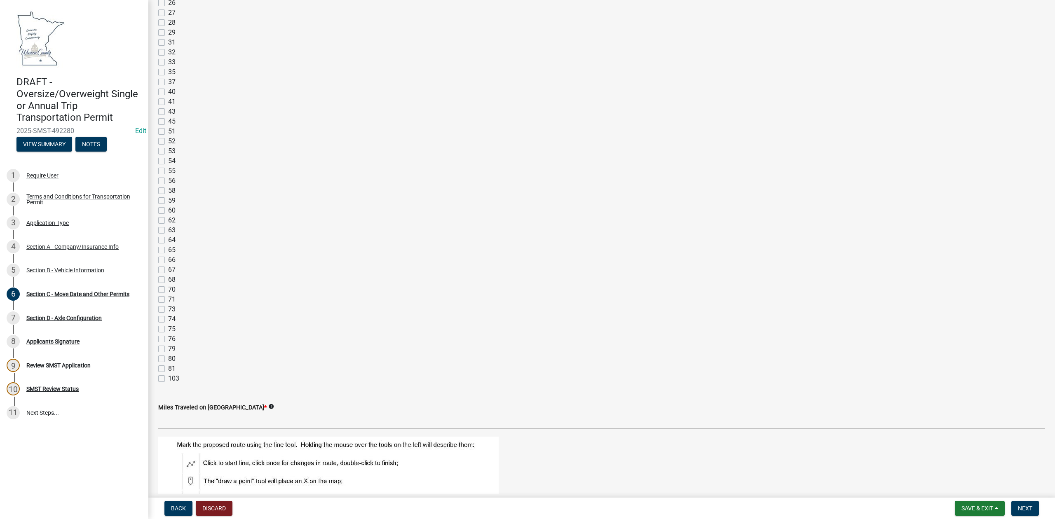
scroll to position [495, 0]
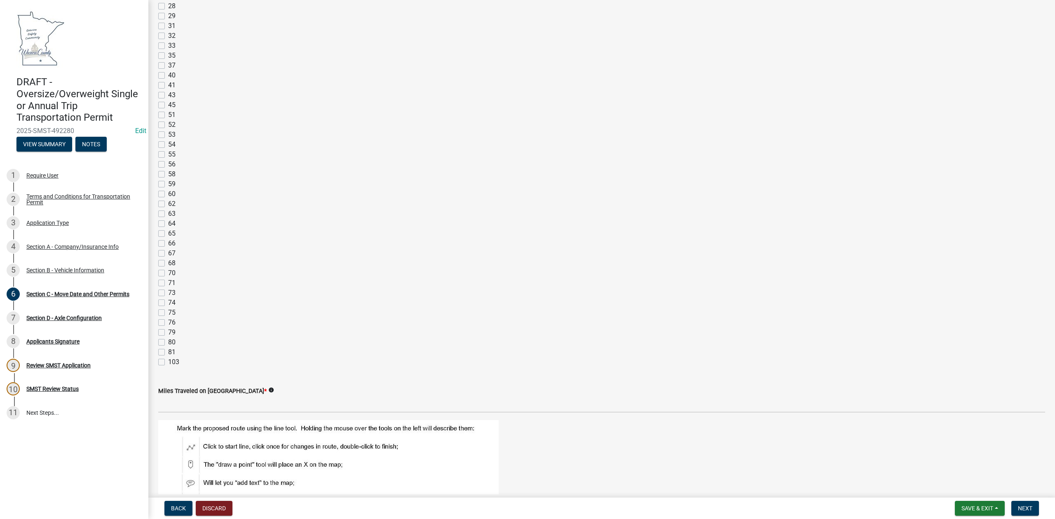
type input "xzcv"
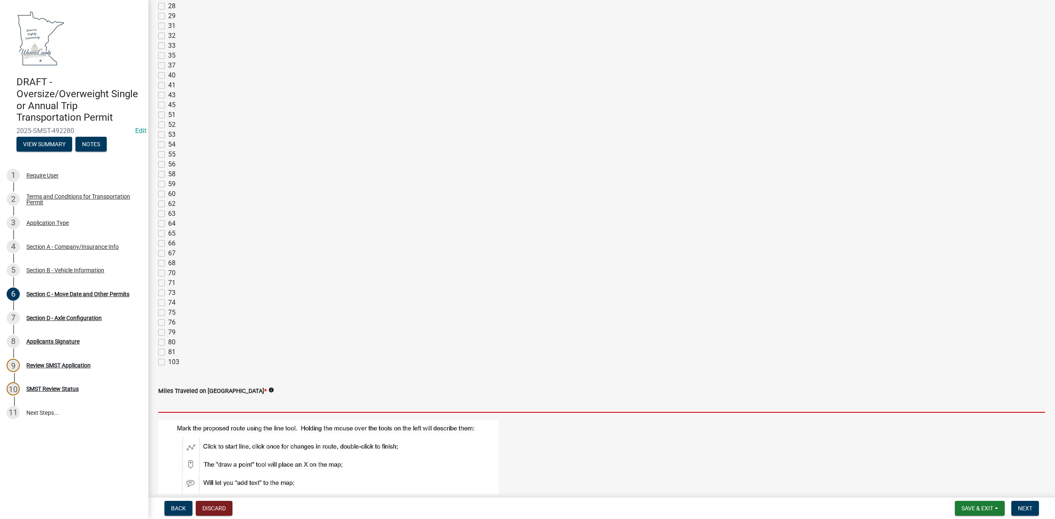
click at [265, 401] on input "text" at bounding box center [601, 404] width 887 height 17
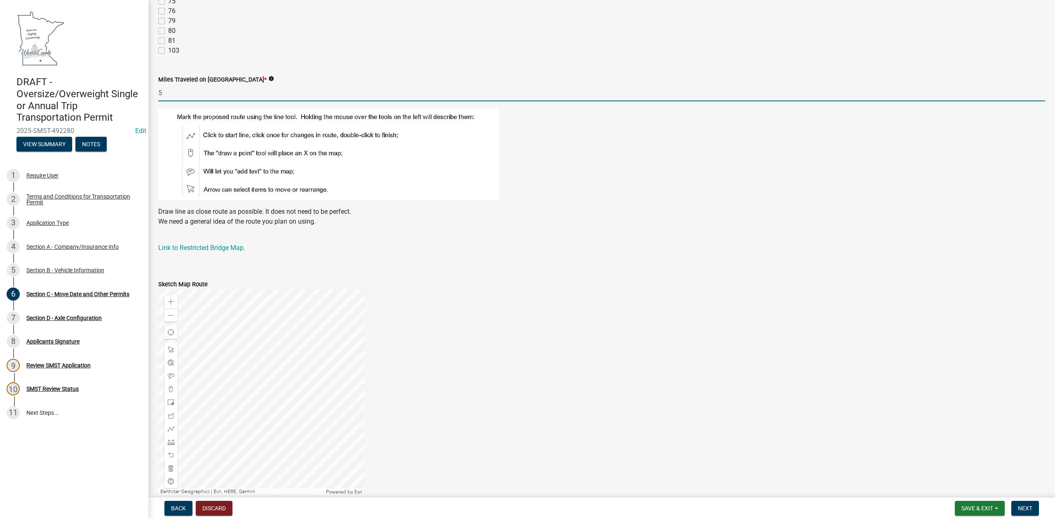
scroll to position [847, 0]
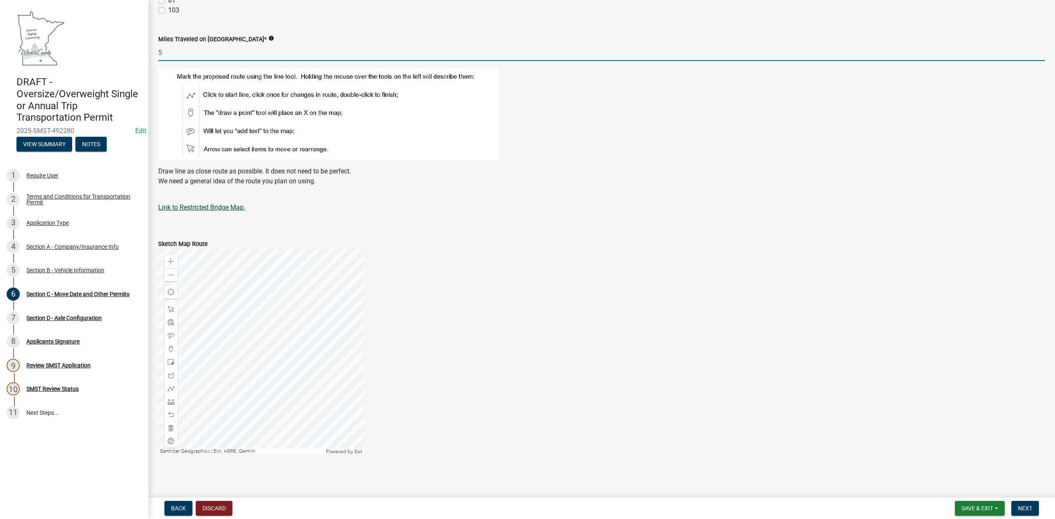
type input "5"
click at [188, 210] on link "Link to Restricted Bridge Map." at bounding box center [201, 208] width 87 height 8
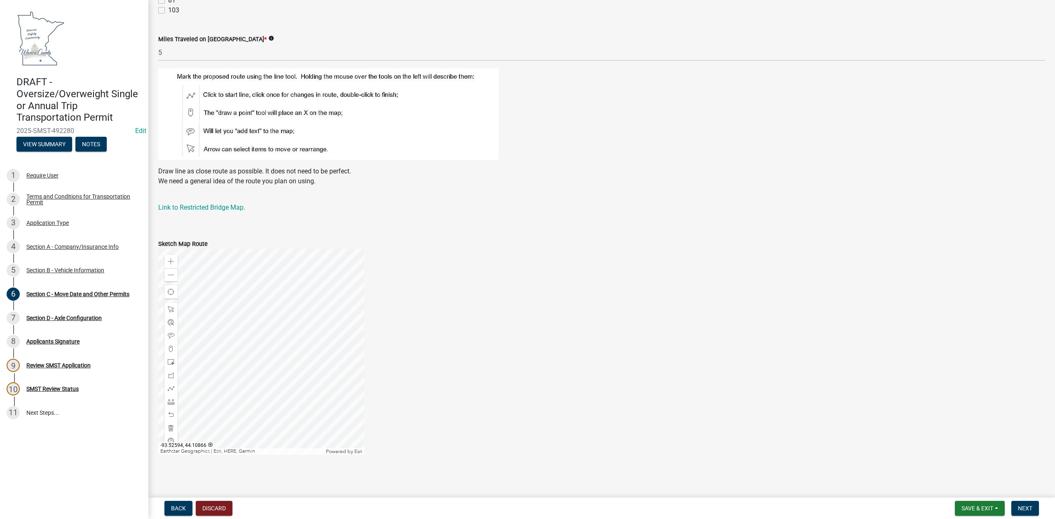
click at [280, 315] on div at bounding box center [261, 352] width 206 height 206
click at [210, 332] on div at bounding box center [261, 352] width 206 height 206
click at [355, 350] on div at bounding box center [261, 352] width 206 height 206
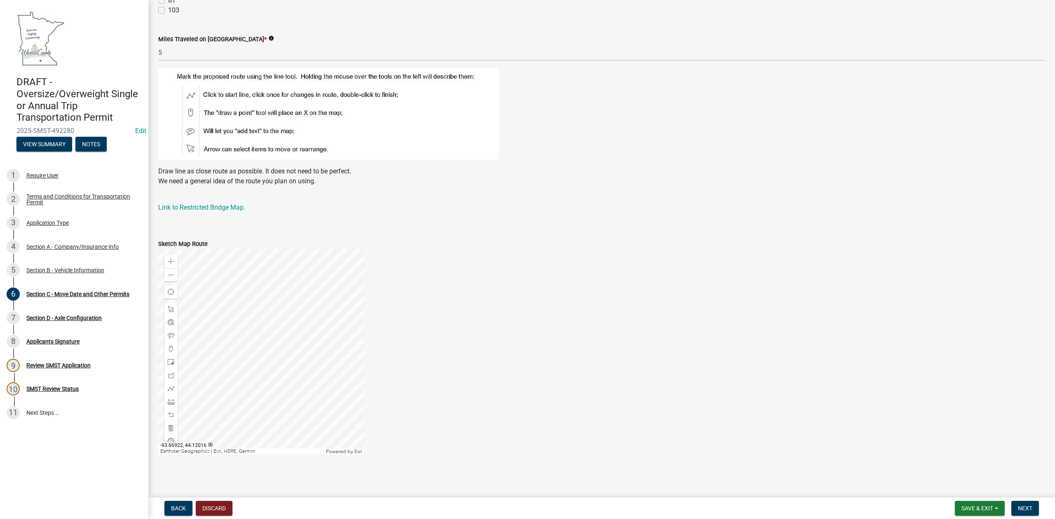
click at [303, 310] on div at bounding box center [261, 352] width 206 height 206
click at [169, 376] on span at bounding box center [171, 375] width 7 height 7
click at [211, 364] on div at bounding box center [261, 352] width 206 height 206
click at [276, 352] on div at bounding box center [261, 352] width 206 height 206
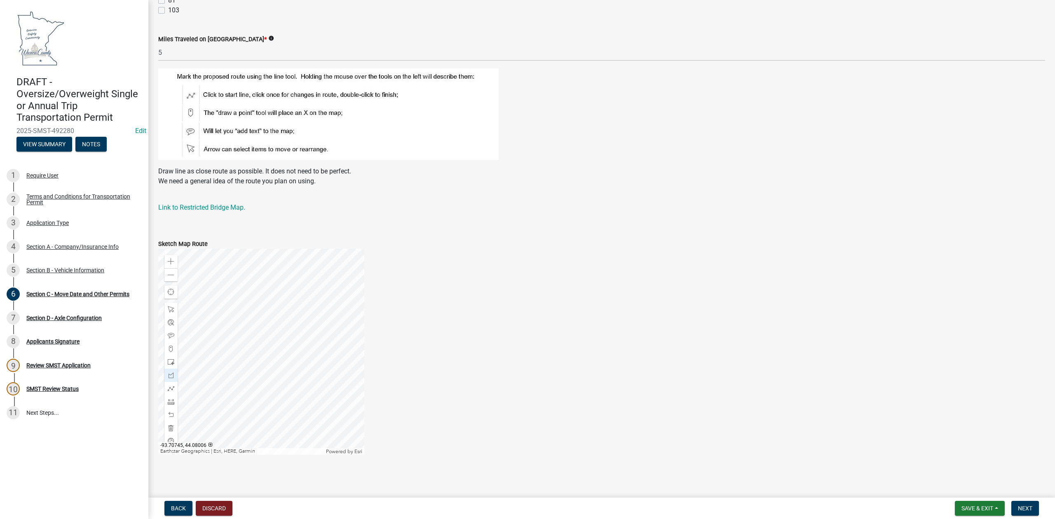
click at [270, 378] on div at bounding box center [261, 352] width 206 height 206
click at [302, 355] on div at bounding box center [261, 352] width 206 height 206
click at [235, 359] on div at bounding box center [261, 352] width 206 height 206
click at [167, 426] on div at bounding box center [170, 428] width 13 height 13
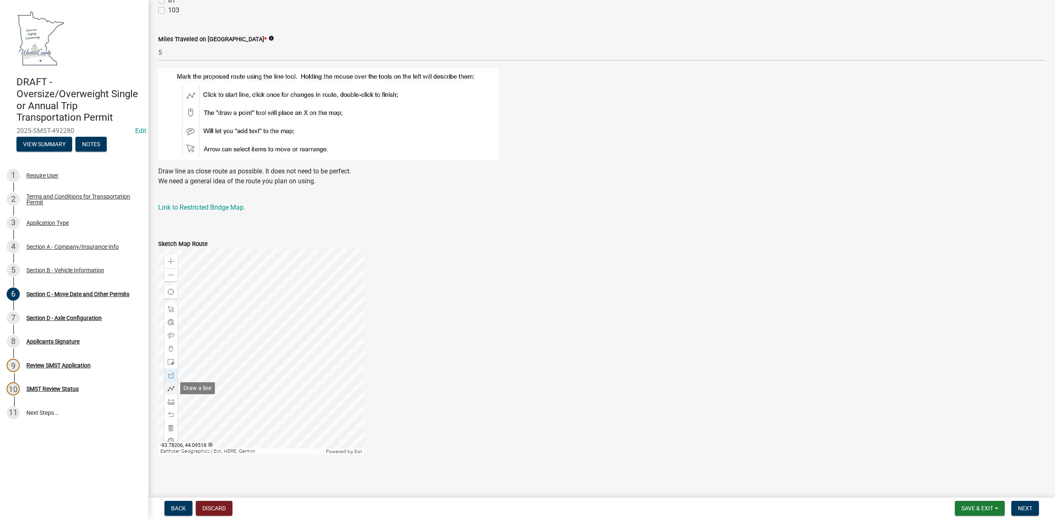
click at [171, 391] on span at bounding box center [171, 388] width 7 height 7
click at [215, 357] on div at bounding box center [261, 352] width 206 height 206
click at [294, 359] on div at bounding box center [261, 352] width 206 height 206
click at [291, 311] on div at bounding box center [261, 352] width 206 height 206
click at [215, 317] on div at bounding box center [261, 352] width 206 height 206
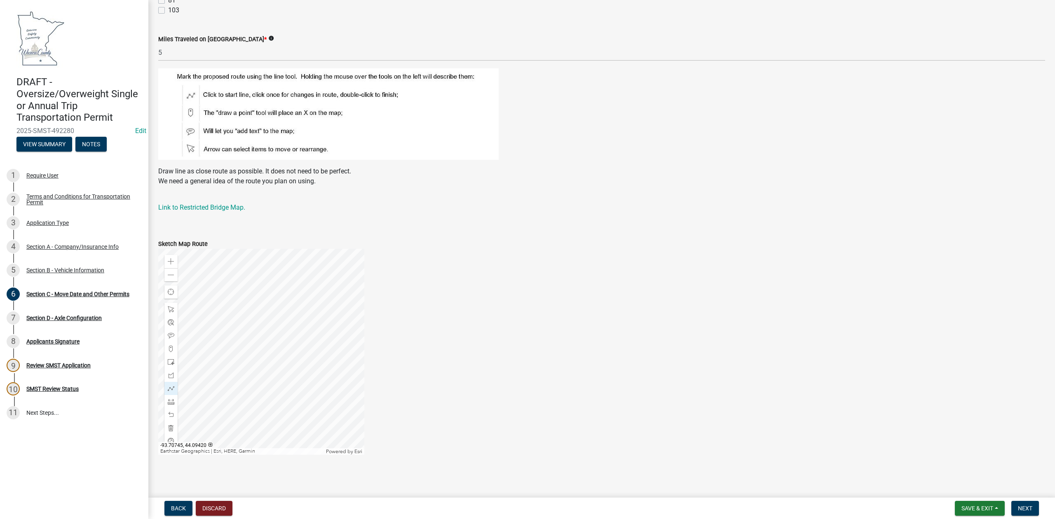
click at [246, 311] on div at bounding box center [261, 352] width 206 height 206
click at [269, 341] on div at bounding box center [261, 352] width 206 height 206
click at [263, 326] on div at bounding box center [261, 352] width 206 height 206
click at [227, 317] on div at bounding box center [261, 352] width 206 height 206
click at [201, 304] on div at bounding box center [261, 352] width 206 height 206
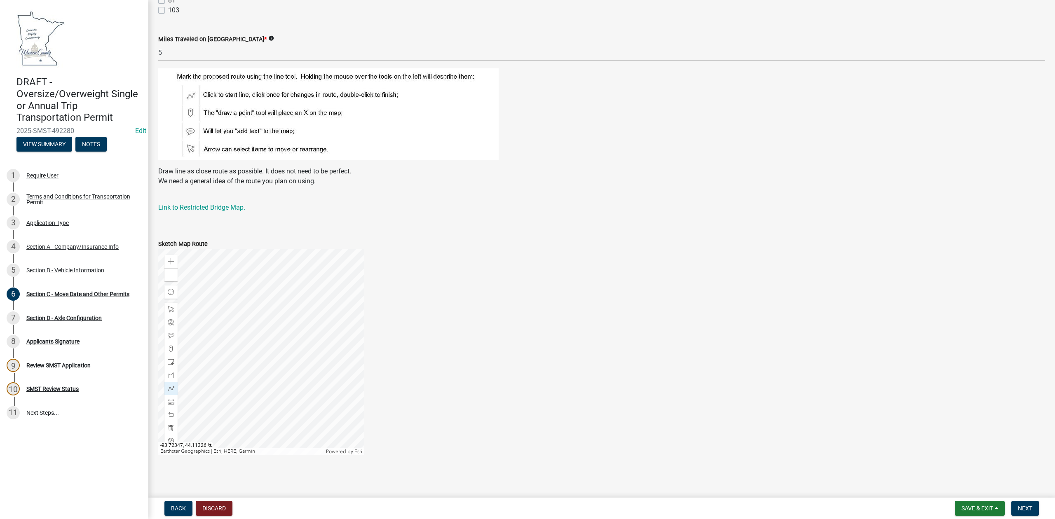
click at [361, 310] on div at bounding box center [261, 352] width 206 height 206
click at [308, 299] on div at bounding box center [261, 352] width 206 height 206
click at [303, 281] on div at bounding box center [261, 352] width 206 height 206
click at [172, 272] on span at bounding box center [171, 275] width 7 height 7
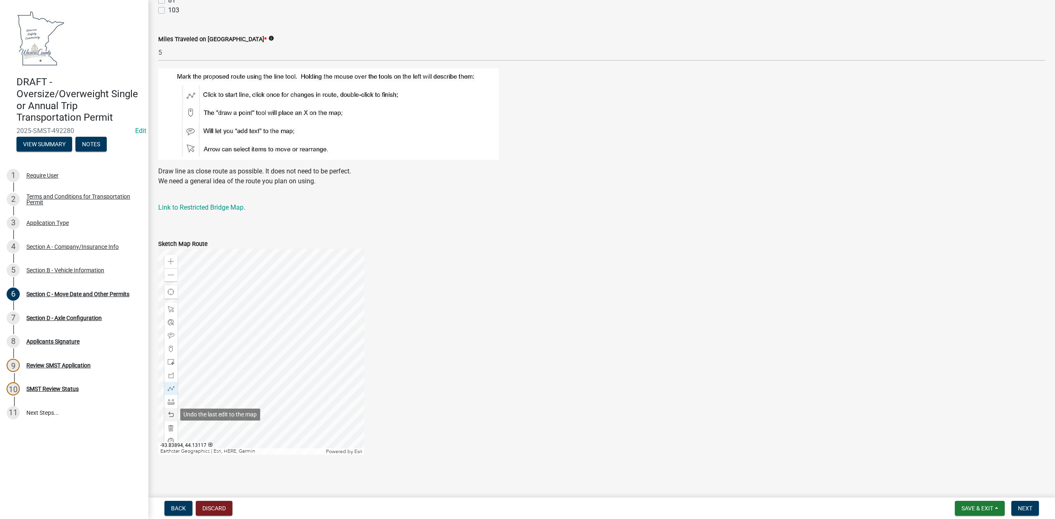
click at [168, 413] on span at bounding box center [171, 415] width 7 height 7
